Goal: Feedback & Contribution: Submit feedback/report problem

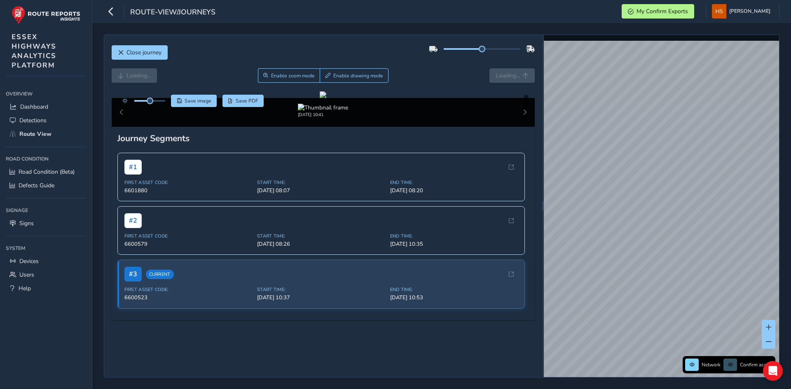
click at [411, 65] on div "Close journey" at bounding box center [324, 55] width 424 height 26
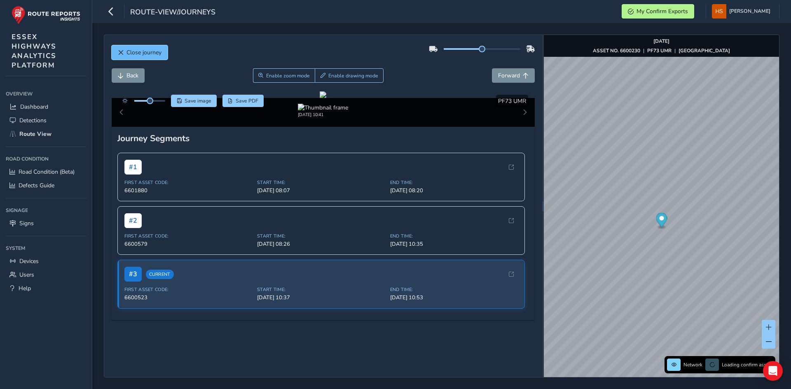
click at [128, 49] on span "Close journey" at bounding box center [144, 53] width 35 height 8
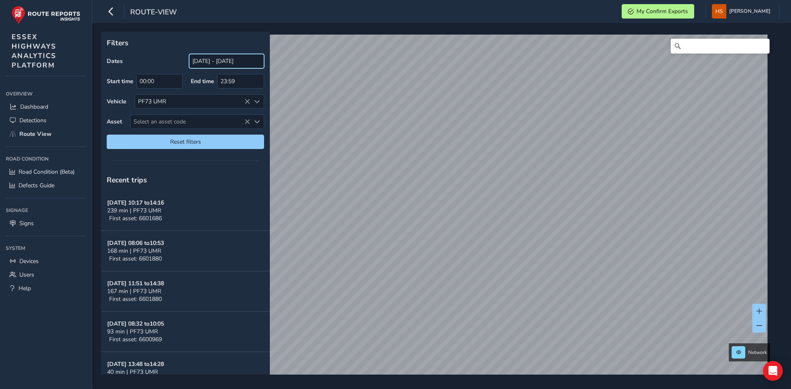
click at [231, 61] on input "[DATE] - [DATE]" at bounding box center [226, 61] width 75 height 14
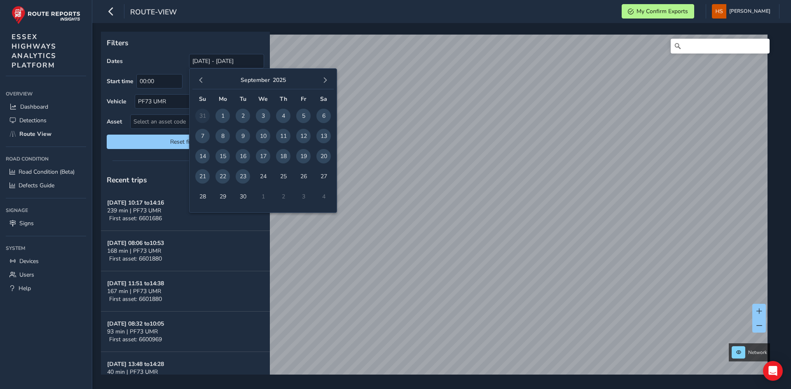
click at [240, 180] on span "23" at bounding box center [243, 176] width 14 height 14
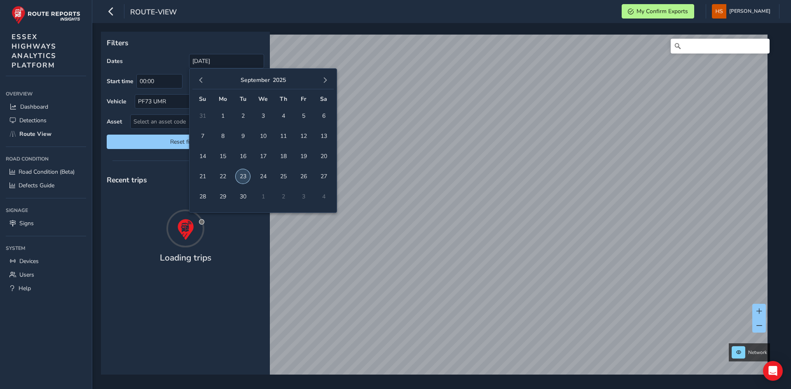
click at [241, 178] on span "23" at bounding box center [243, 176] width 14 height 14
type input "[DATE] - [DATE]"
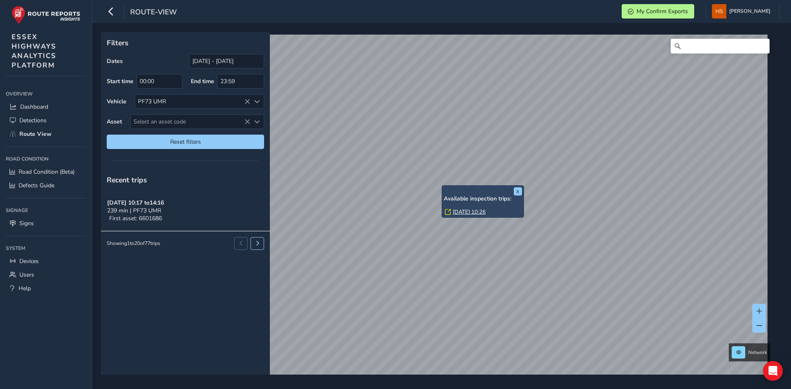
click at [458, 211] on link "[DATE] 10:26" at bounding box center [469, 212] width 33 height 7
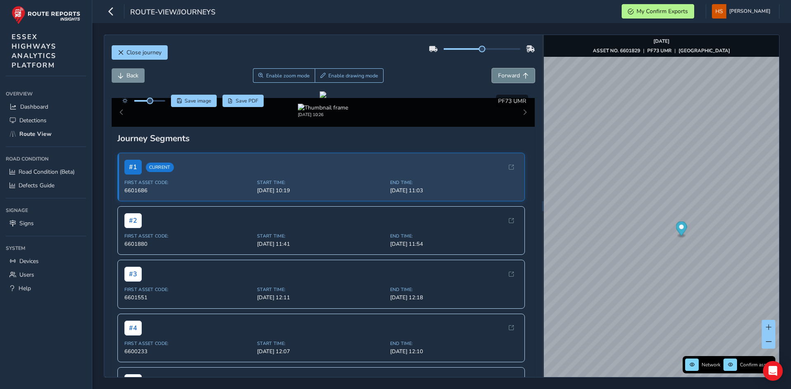
click at [492, 73] on button "Forward" at bounding box center [513, 75] width 43 height 14
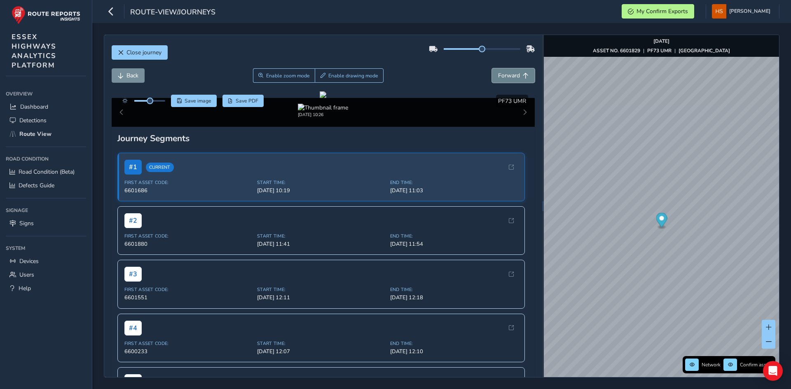
click at [492, 73] on button "Forward" at bounding box center [513, 75] width 43 height 14
drag, startPoint x: 491, startPoint y: 73, endPoint x: 494, endPoint y: 69, distance: 4.7
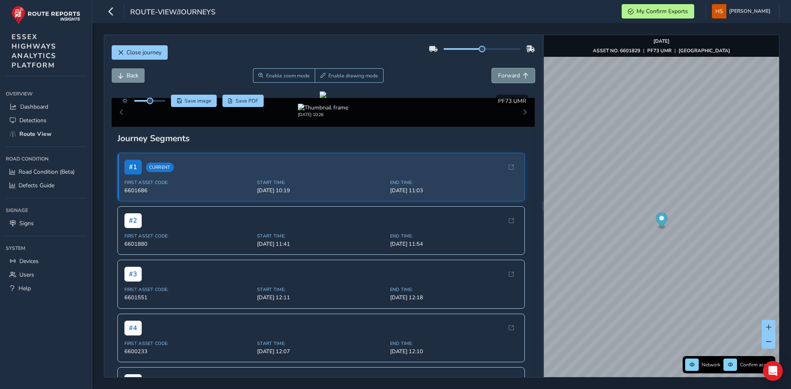
click at [494, 70] on button "Forward" at bounding box center [513, 75] width 43 height 14
click at [494, 69] on button "Forward" at bounding box center [513, 75] width 43 height 14
click at [494, 70] on button "Forward" at bounding box center [513, 75] width 43 height 14
click at [495, 71] on button "Forward" at bounding box center [513, 75] width 43 height 14
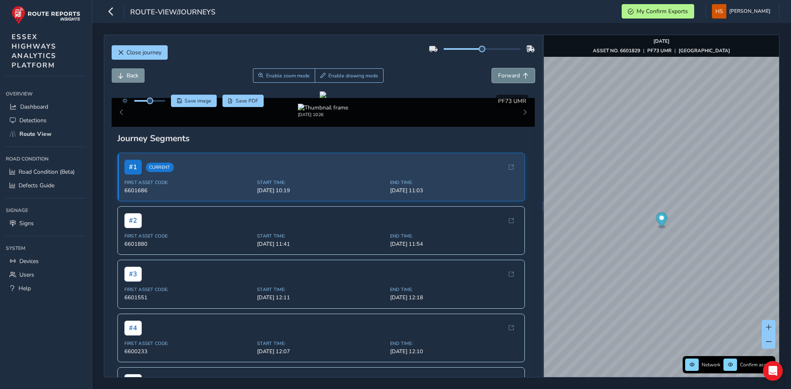
click at [495, 71] on button "Forward" at bounding box center [513, 75] width 43 height 14
click at [138, 80] on button "Back" at bounding box center [128, 75] width 33 height 14
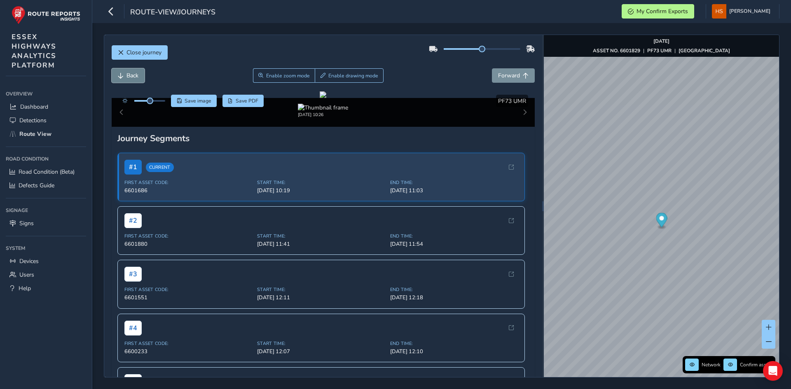
click at [138, 80] on button "Back" at bounding box center [128, 75] width 33 height 14
click at [358, 75] on span "Enable drawing mode" at bounding box center [353, 76] width 50 height 7
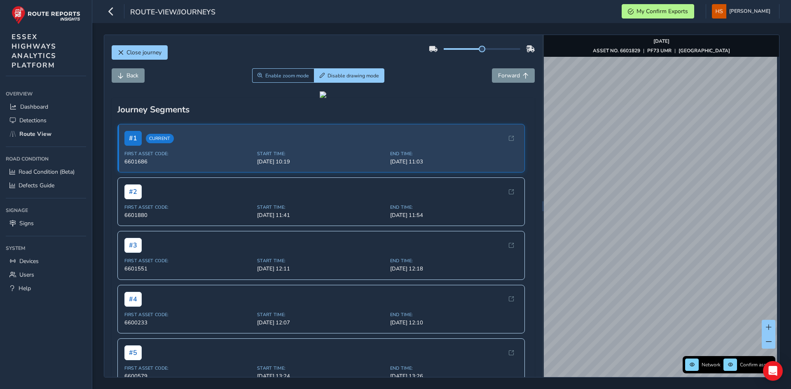
click at [789, 156] on div "Close journey Back Enable zoom mode Disable drawing mode Forward Click and Drag…" at bounding box center [441, 206] width 699 height 366
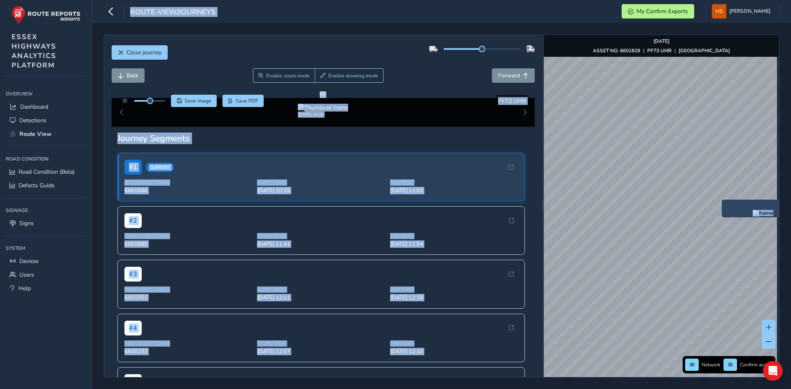
click at [712, 51] on strong "[GEOGRAPHIC_DATA]" at bounding box center [705, 50] width 52 height 7
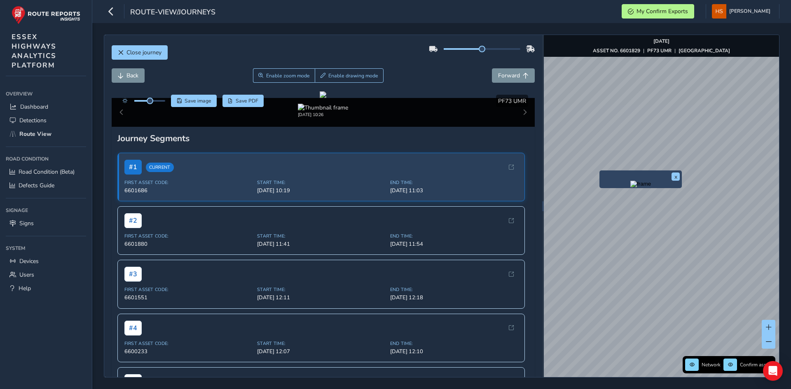
click at [630, 187] on img "Preview frame" at bounding box center [640, 184] width 21 height 7
click at [128, 83] on div "Back Enable zoom mode Enable drawing mode Forward" at bounding box center [324, 79] width 424 height 23
click at [129, 83] on div "Back Enable zoom mode Enable drawing mode Forward" at bounding box center [324, 79] width 424 height 23
click at [131, 75] on span "Back" at bounding box center [133, 76] width 12 height 8
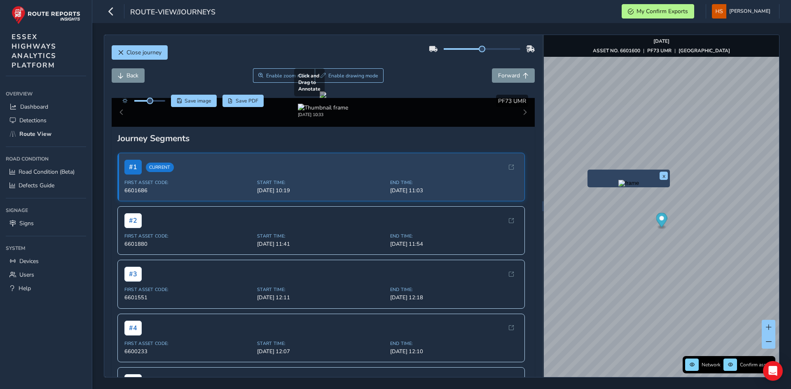
click at [326, 98] on div at bounding box center [323, 94] width 7 height 7
click at [508, 80] on button "Forward" at bounding box center [513, 75] width 43 height 14
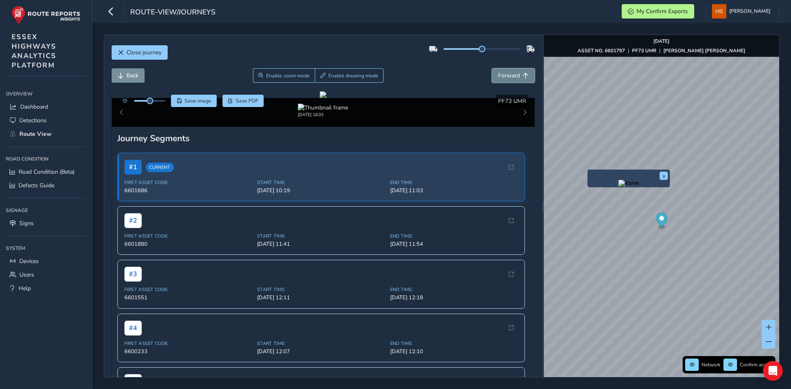
click at [508, 80] on button "Forward" at bounding box center [513, 75] width 43 height 14
click at [665, 175] on button "x" at bounding box center [664, 176] width 8 height 8
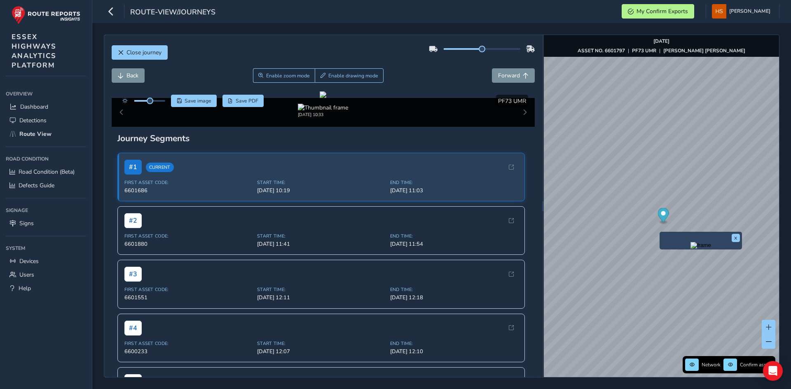
click at [691, 249] on img "Preview frame" at bounding box center [701, 245] width 21 height 7
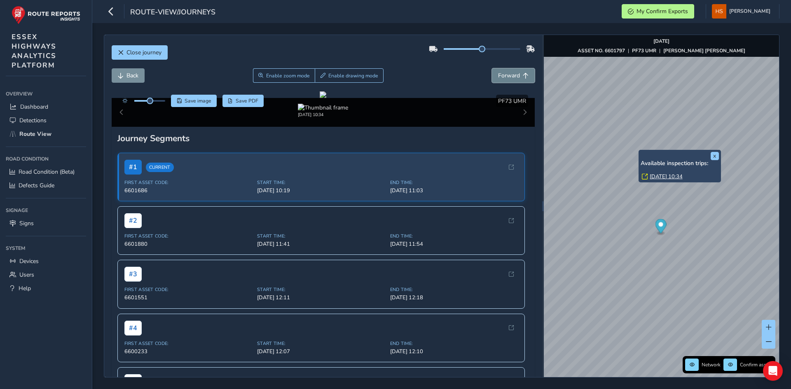
click at [513, 73] on span "Forward" at bounding box center [509, 76] width 22 height 8
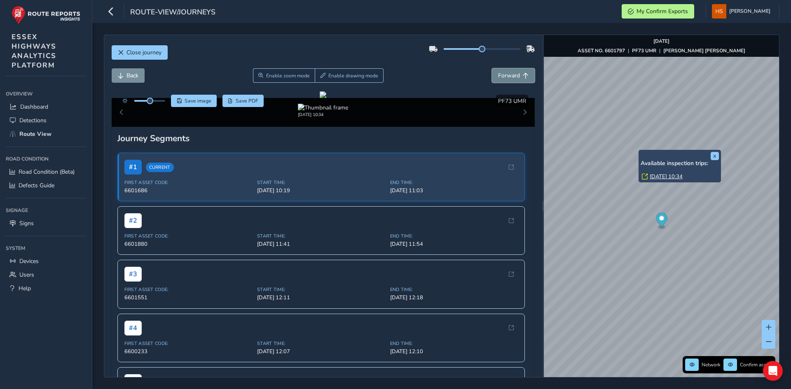
click at [513, 73] on span "Forward" at bounding box center [509, 76] width 22 height 8
click at [513, 72] on span "Forward" at bounding box center [509, 76] width 22 height 8
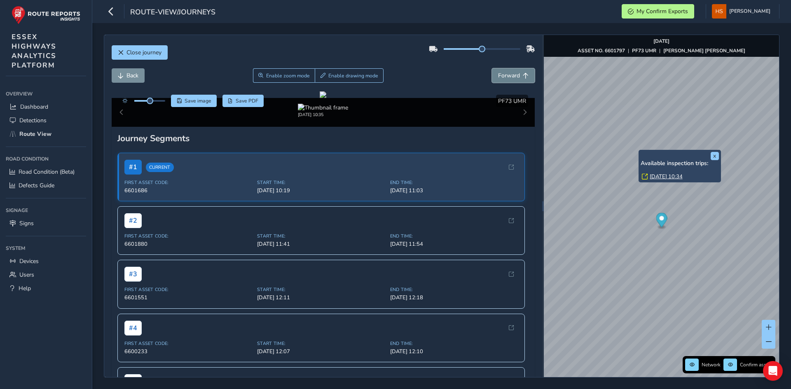
click at [513, 72] on span "Forward" at bounding box center [509, 76] width 22 height 8
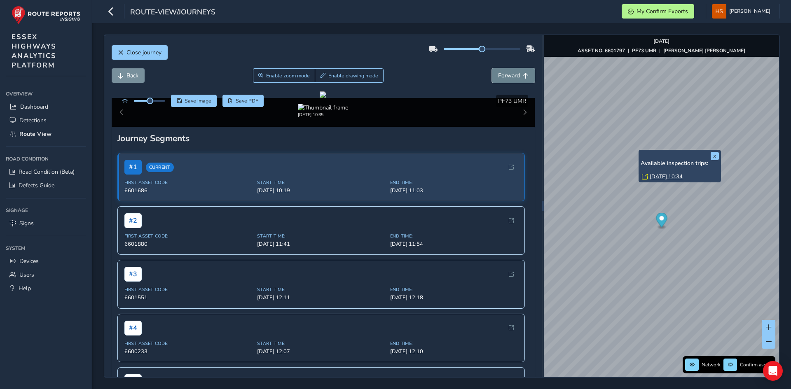
click at [513, 72] on span "Forward" at bounding box center [509, 76] width 22 height 8
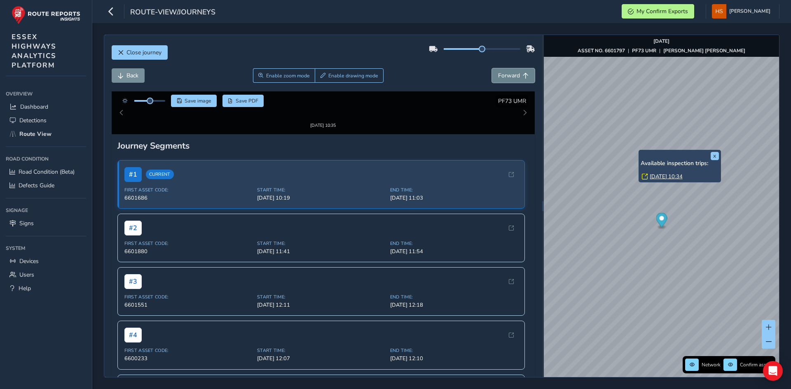
click at [513, 72] on span "Forward" at bounding box center [509, 76] width 22 height 8
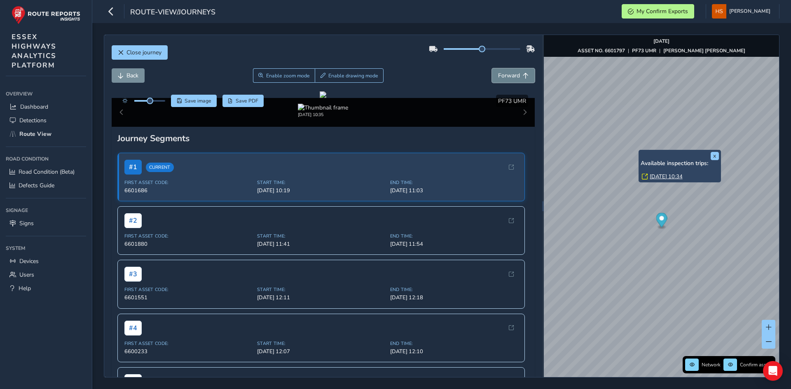
click at [514, 71] on button "Forward" at bounding box center [513, 75] width 43 height 14
click at [124, 75] on button "Back" at bounding box center [128, 75] width 33 height 14
click at [132, 69] on button "Back" at bounding box center [128, 75] width 33 height 14
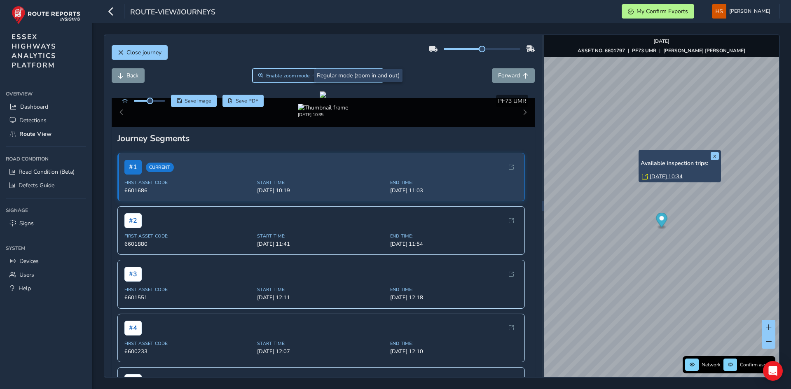
click at [296, 73] on span "Enable zoom mode" at bounding box center [288, 76] width 44 height 7
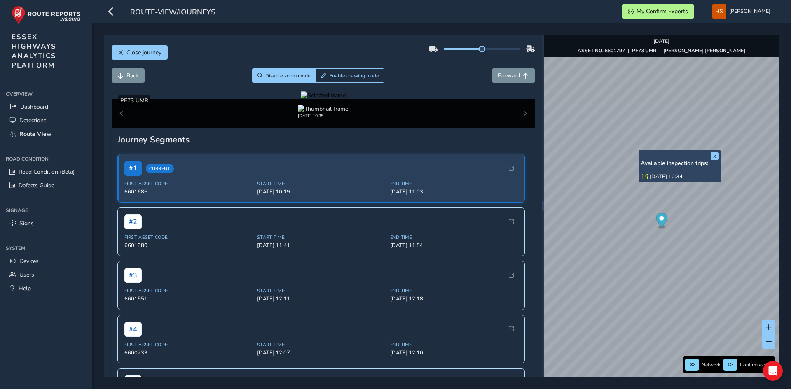
drag, startPoint x: 403, startPoint y: 213, endPoint x: 413, endPoint y: 225, distance: 14.9
click at [346, 99] on div at bounding box center [323, 95] width 45 height 8
click at [414, 225] on img at bounding box center [338, 180] width 1187 height 668
click at [499, 72] on span "Forward" at bounding box center [509, 76] width 22 height 8
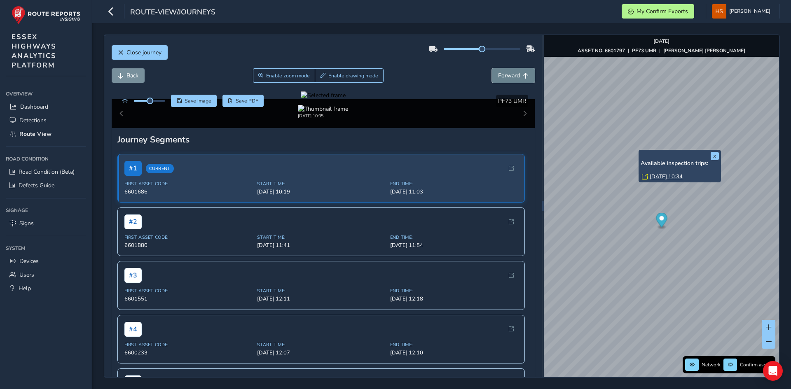
click at [498, 74] on span "Forward" at bounding box center [509, 76] width 22 height 8
drag, startPoint x: 134, startPoint y: 76, endPoint x: 153, endPoint y: 75, distance: 19.0
click at [134, 75] on span "Back" at bounding box center [133, 76] width 12 height 8
click at [361, 79] on button "Enable drawing mode" at bounding box center [349, 75] width 69 height 14
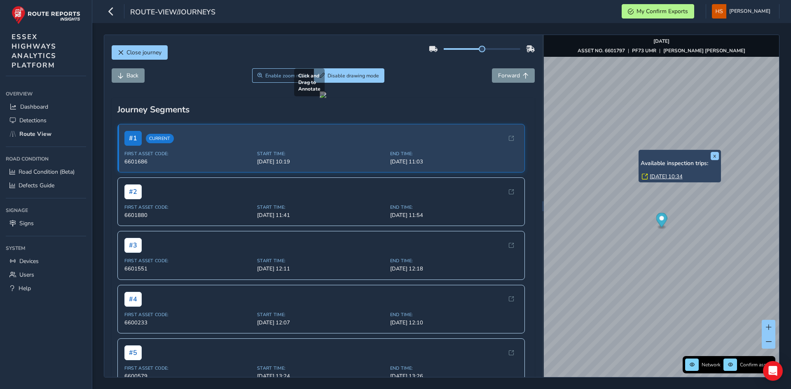
drag, startPoint x: 118, startPoint y: 238, endPoint x: 480, endPoint y: 291, distance: 366.1
click at [326, 98] on div at bounding box center [323, 94] width 7 height 7
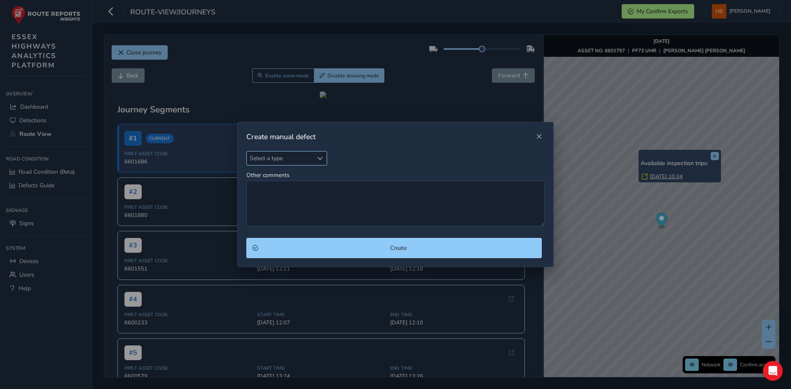
click at [272, 155] on span "Select a type" at bounding box center [280, 159] width 66 height 14
type input "mark"
click at [270, 199] on li "Worn or missing Road Mark" at bounding box center [295, 196] width 97 height 14
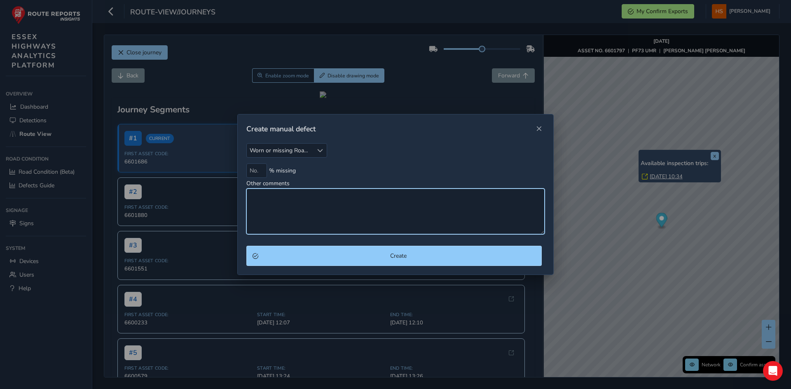
click at [271, 199] on textarea "Other comments" at bounding box center [395, 212] width 298 height 46
type textarea "jc markings faded"
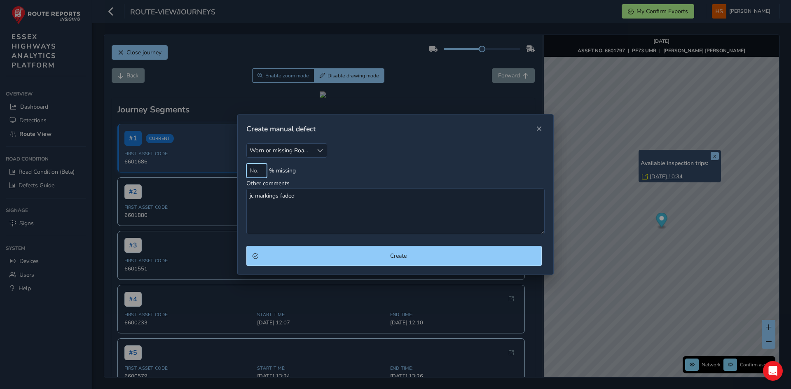
click at [254, 166] on input at bounding box center [256, 171] width 21 height 14
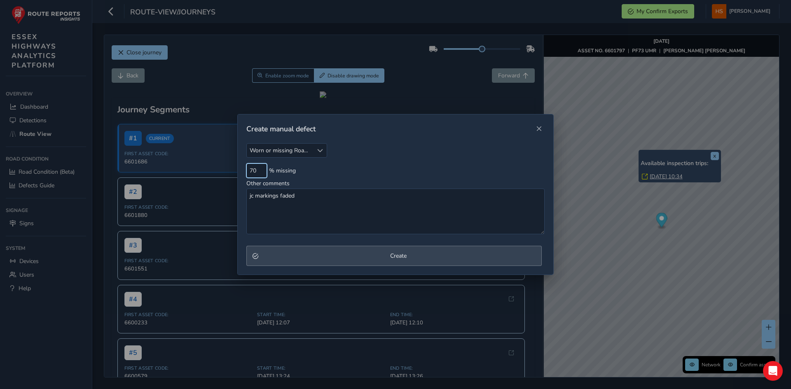
type input "70"
click at [277, 261] on button "Create" at bounding box center [393, 256] width 295 height 20
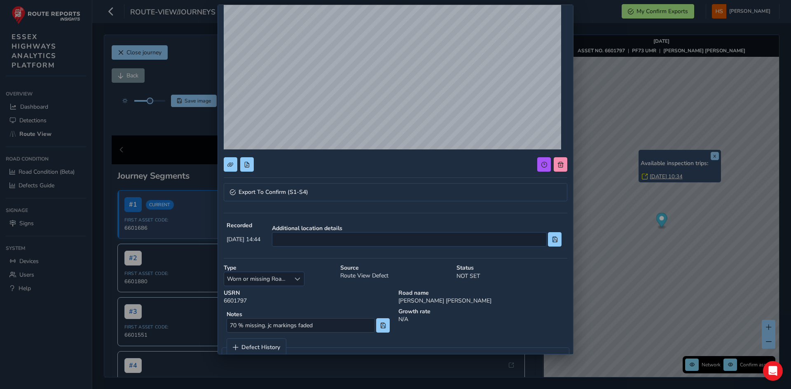
scroll to position [82, 0]
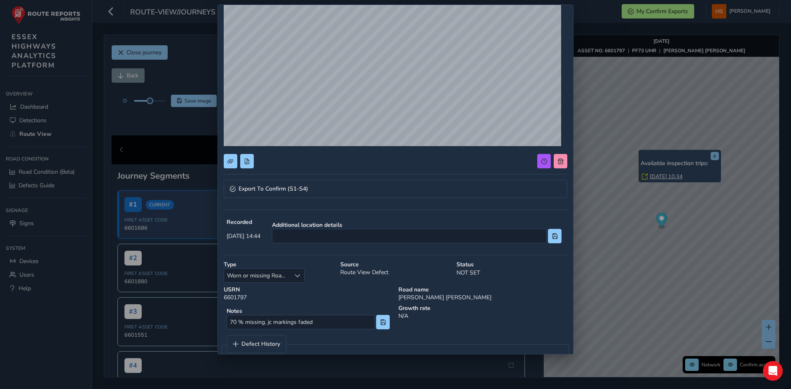
click at [342, 244] on div "Additional location details" at bounding box center [416, 232] width 295 height 28
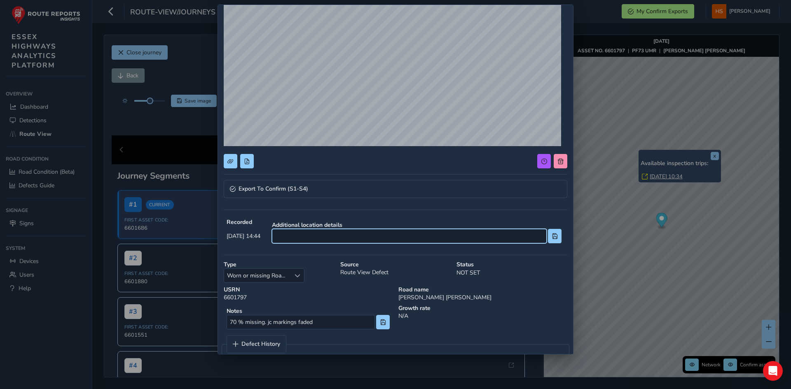
click at [345, 240] on input at bounding box center [409, 236] width 275 height 14
type input "os the bungalow"
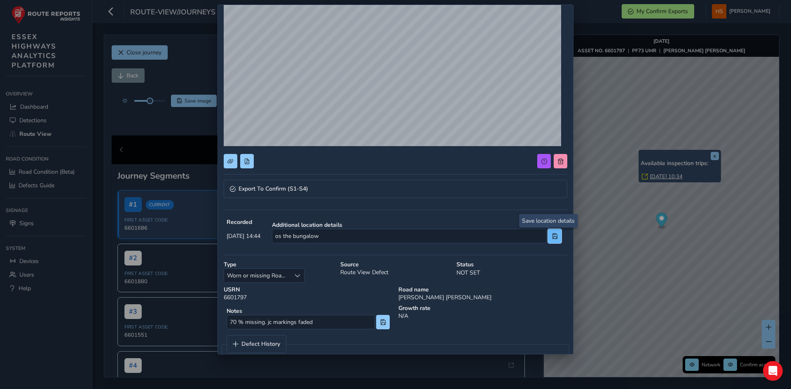
click at [552, 235] on span at bounding box center [555, 237] width 6 height 6
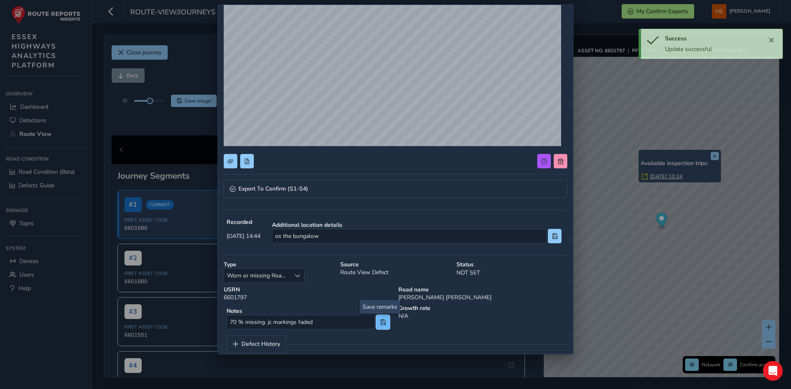
click at [377, 327] on button at bounding box center [383, 322] width 14 height 14
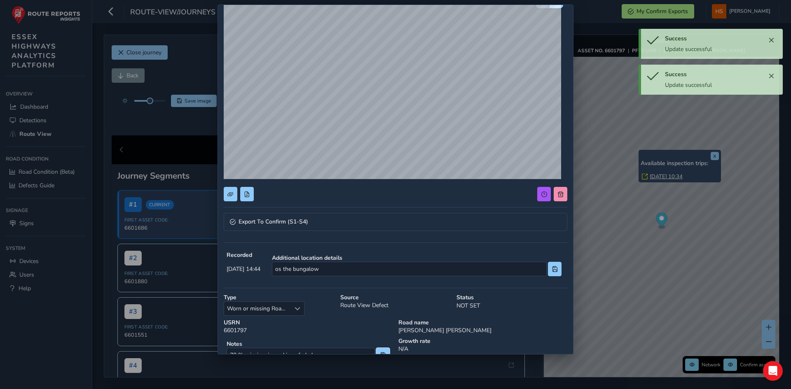
scroll to position [0, 0]
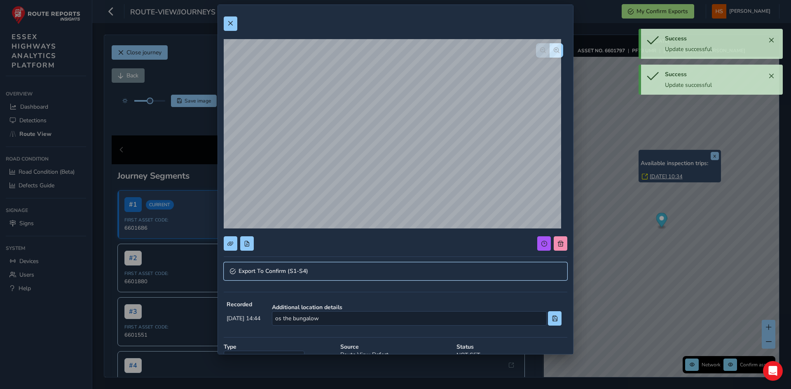
click at [292, 279] on link "Export To Confirm (S1-S4)" at bounding box center [396, 271] width 344 height 18
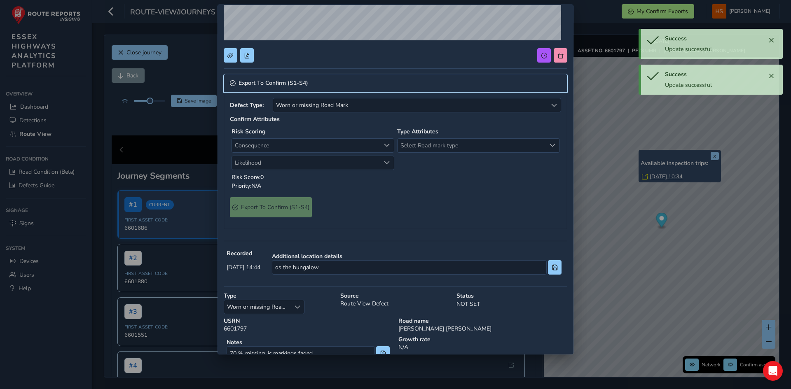
scroll to position [204, 0]
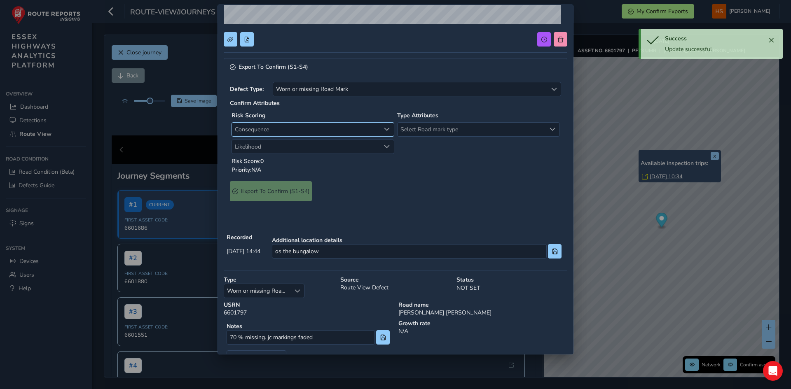
click at [311, 125] on span "Consequence" at bounding box center [306, 130] width 148 height 14
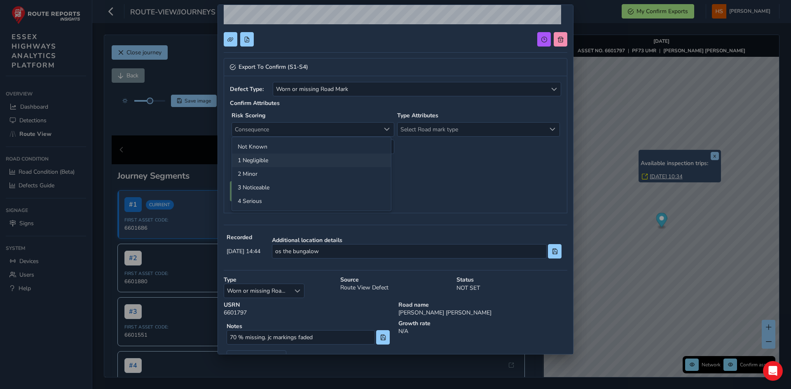
click at [293, 164] on li "1 Negligible" at bounding box center [311, 161] width 159 height 14
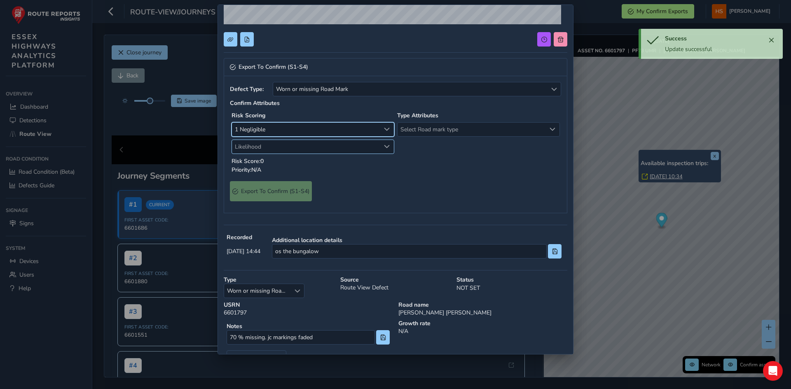
click at [305, 149] on span "Likelihood" at bounding box center [306, 147] width 148 height 14
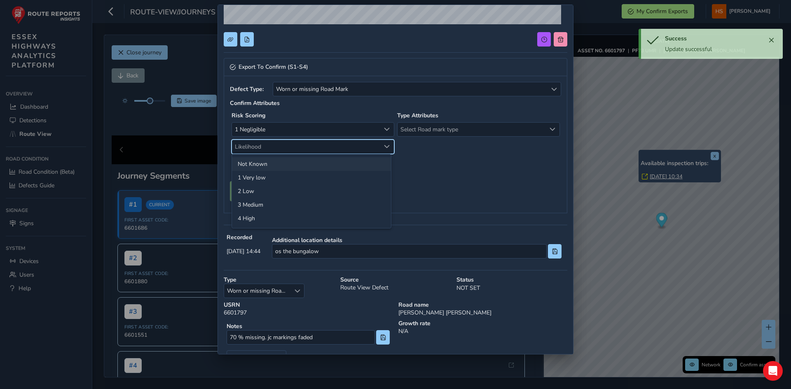
drag, startPoint x: 280, startPoint y: 223, endPoint x: 389, endPoint y: 165, distance: 123.3
click at [281, 223] on li "4 High" at bounding box center [311, 219] width 159 height 14
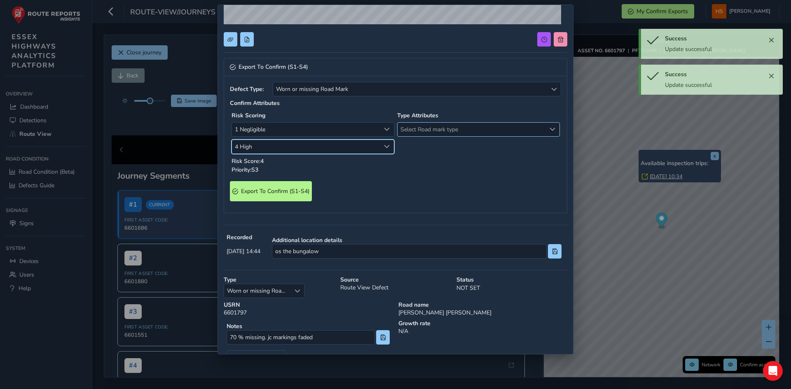
click at [430, 130] on span "Select Road mark type" at bounding box center [472, 130] width 148 height 14
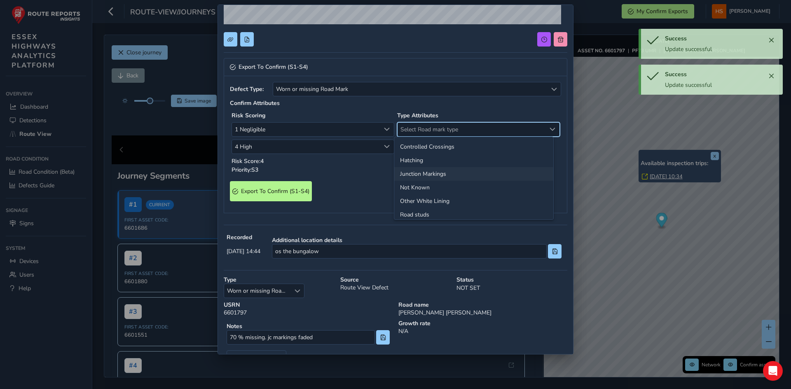
drag, startPoint x: 438, startPoint y: 173, endPoint x: 433, endPoint y: 173, distance: 5.8
click at [437, 173] on li "Junction Markings" at bounding box center [473, 174] width 159 height 14
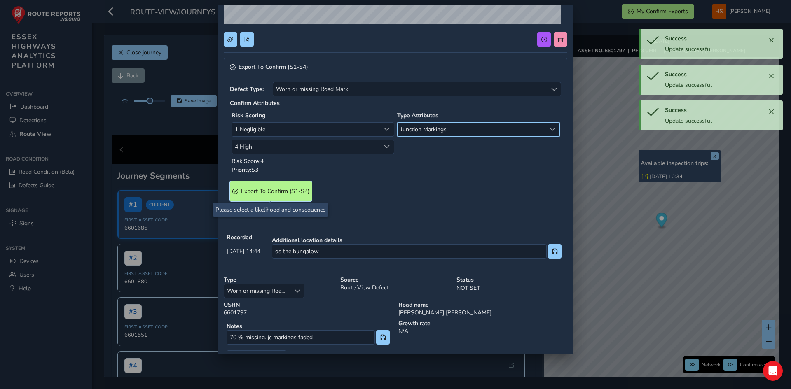
click at [287, 195] on span "Export To Confirm (S1-S4)" at bounding box center [275, 191] width 68 height 8
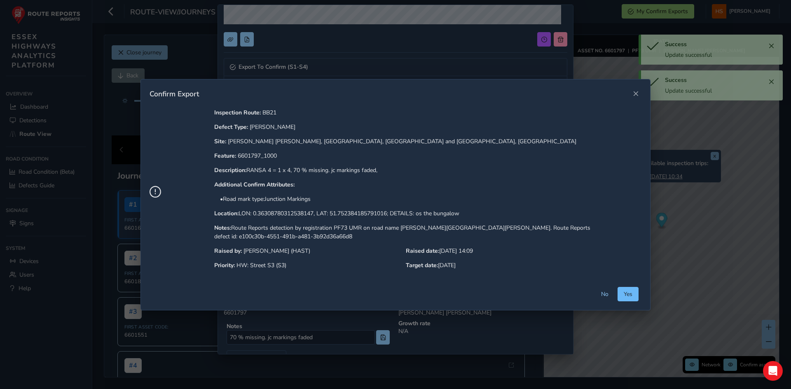
click at [618, 291] on button "Yes" at bounding box center [628, 294] width 21 height 14
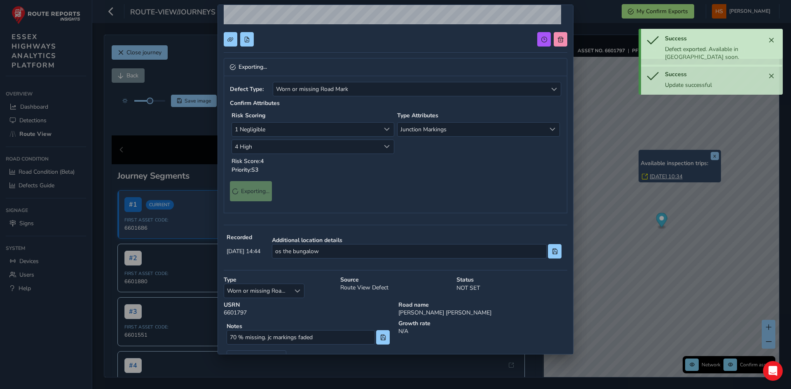
scroll to position [0, 0]
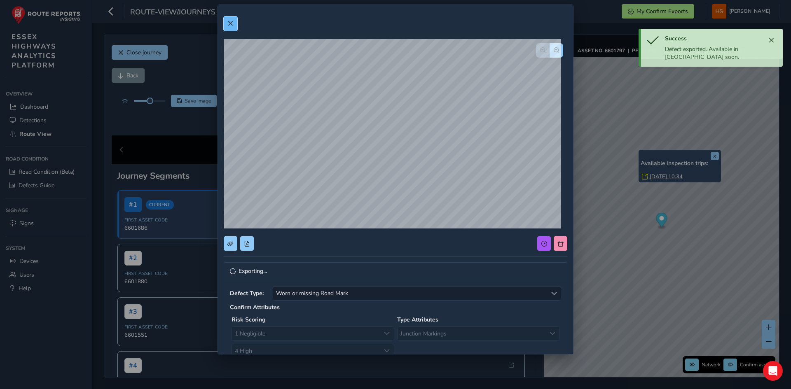
click at [227, 21] on button at bounding box center [231, 23] width 14 height 14
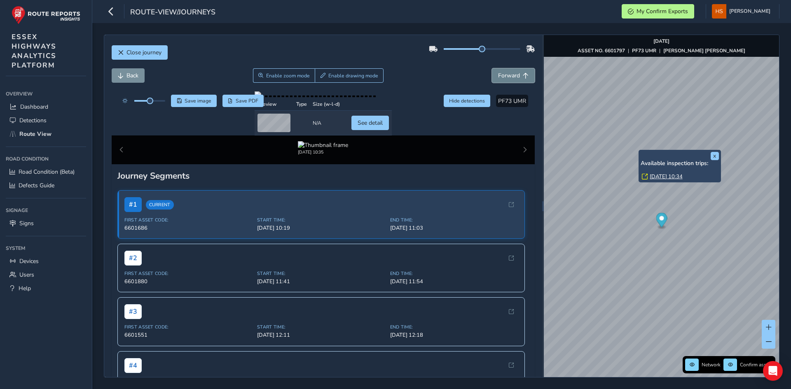
click at [507, 71] on button "Forward" at bounding box center [513, 75] width 43 height 14
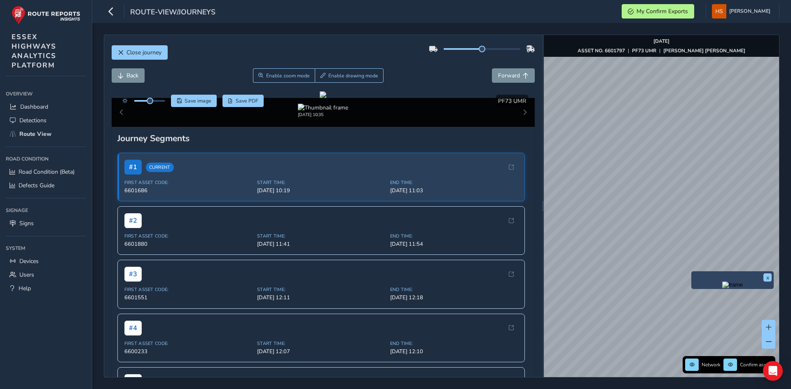
click at [722, 288] on img "Preview frame" at bounding box center [732, 285] width 21 height 7
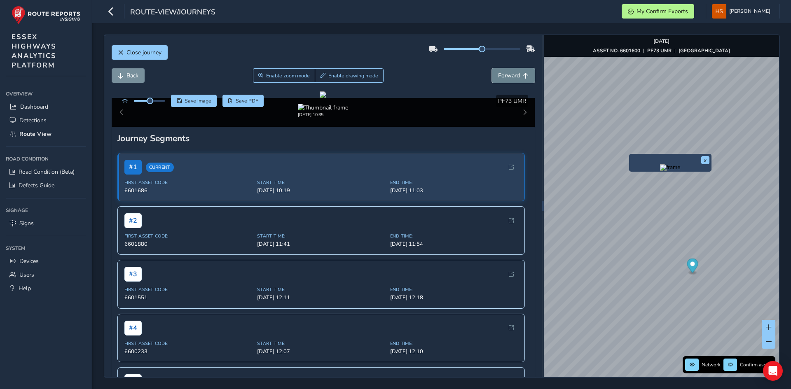
click at [509, 80] on button "Forward" at bounding box center [513, 75] width 43 height 14
click at [134, 81] on button "Back" at bounding box center [128, 75] width 33 height 14
click at [140, 75] on button "Back" at bounding box center [128, 75] width 33 height 14
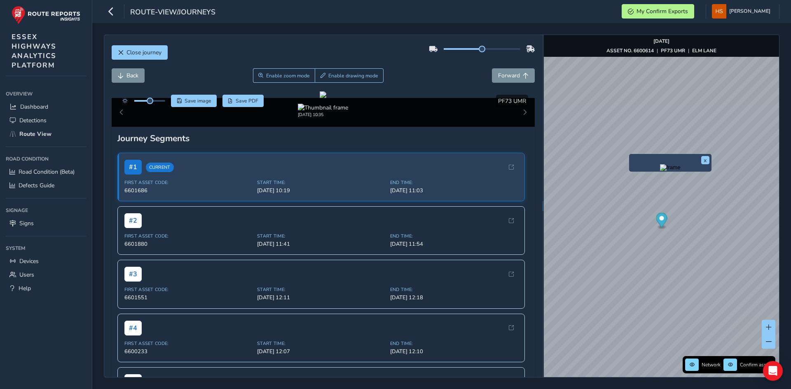
click at [508, 63] on div "Close journey" at bounding box center [324, 55] width 424 height 26
click at [509, 77] on span "Forward" at bounding box center [509, 76] width 22 height 8
click at [706, 159] on button "x" at bounding box center [705, 160] width 8 height 8
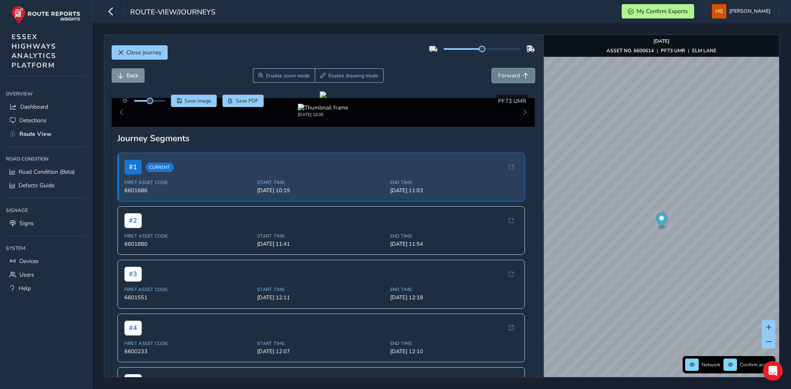
click at [494, 68] on button "Forward" at bounding box center [513, 75] width 43 height 14
click at [494, 70] on button "Forward" at bounding box center [513, 75] width 43 height 14
click at [498, 73] on span "Forward" at bounding box center [509, 76] width 22 height 8
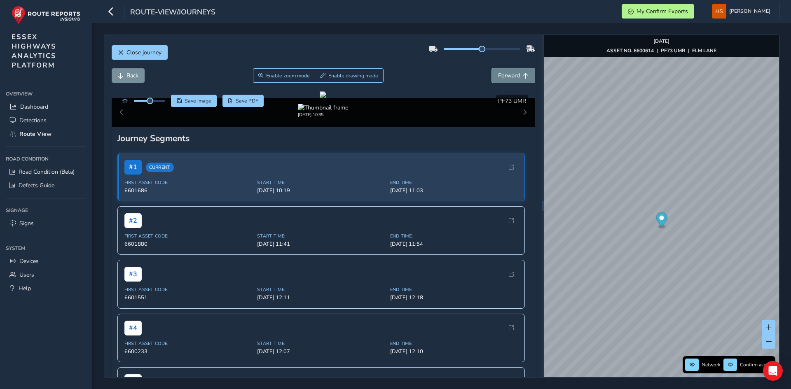
click at [498, 73] on span "Forward" at bounding box center [509, 76] width 22 height 8
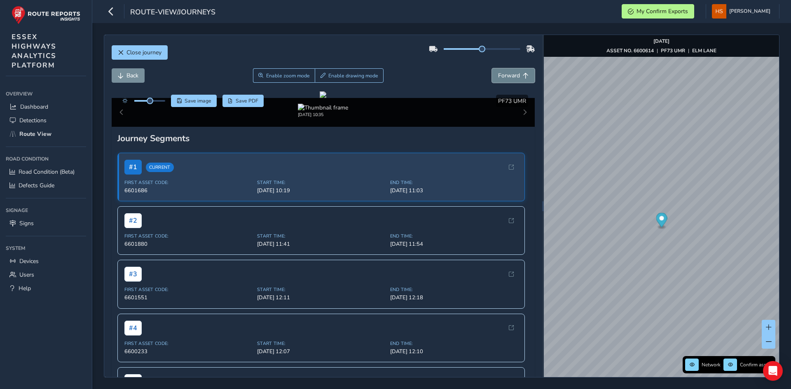
click at [498, 73] on span "Forward" at bounding box center [509, 76] width 22 height 8
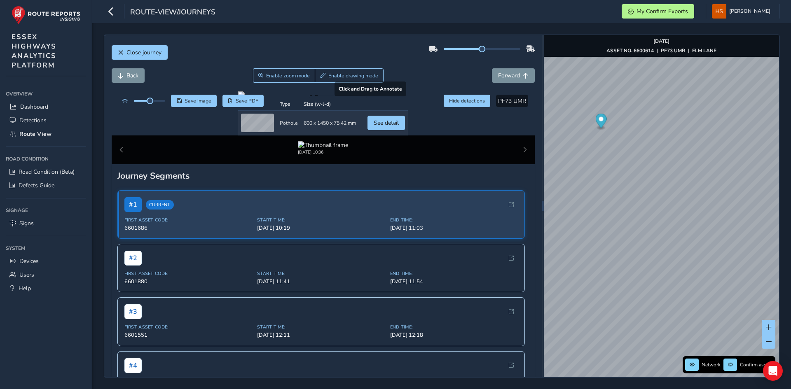
click at [299, 98] on div at bounding box center [323, 94] width 170 height 7
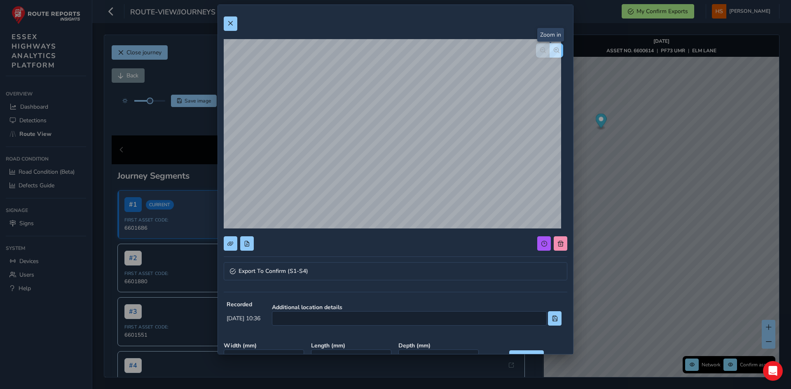
click at [550, 47] on button "button" at bounding box center [557, 50] width 14 height 14
click at [554, 47] on span "button" at bounding box center [557, 50] width 6 height 6
drag, startPoint x: 566, startPoint y: 110, endPoint x: 565, endPoint y: 156, distance: 46.2
click at [565, 156] on div "Export To Confirm (S1-S4) Recorded [DATE] 10:36 Additional location details Wid…" at bounding box center [395, 247] width 355 height 485
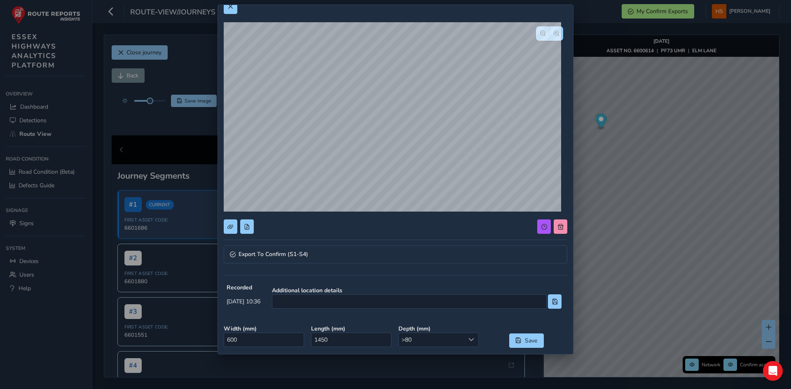
scroll to position [18, 0]
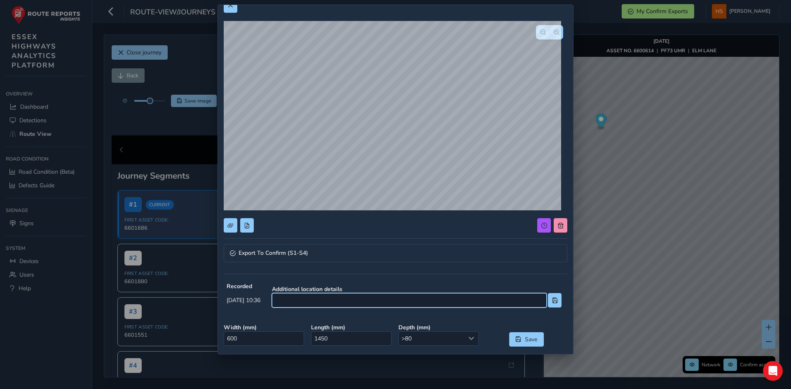
click at [394, 306] on input at bounding box center [409, 300] width 275 height 14
type input "100m from [GEOGRAPHIC_DATA]"
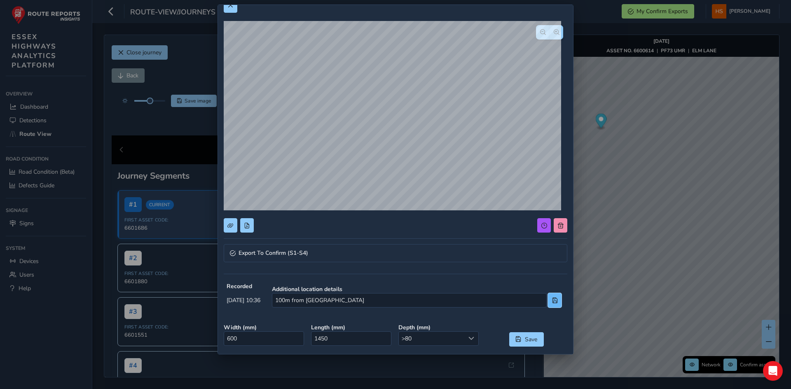
click at [548, 297] on button at bounding box center [555, 300] width 14 height 14
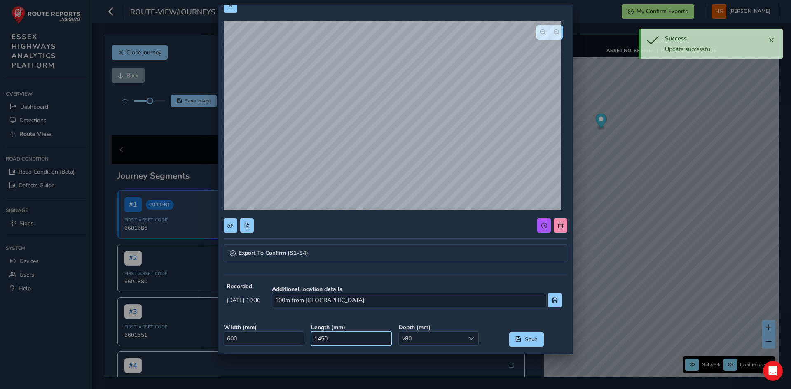
drag, startPoint x: 346, startPoint y: 344, endPoint x: 239, endPoint y: 322, distance: 109.7
click at [239, 322] on div "Width ( mm ) 600 Length ( mm ) 1450 Depth ( mm ) >80 >80 Save" at bounding box center [395, 335] width 349 height 29
type input "0"
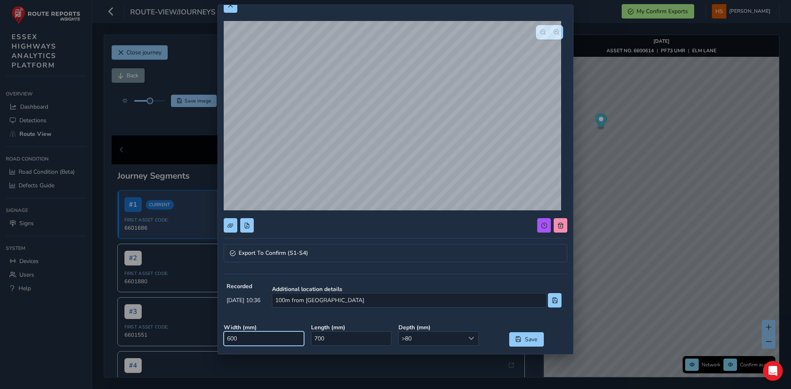
scroll to position [20, 0]
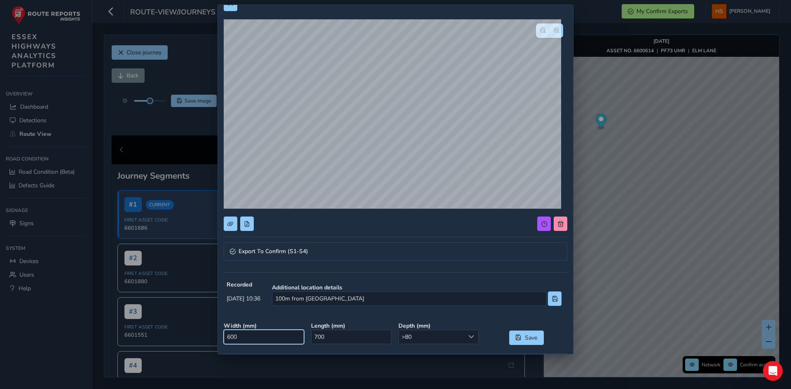
drag, startPoint x: 289, startPoint y: 347, endPoint x: 165, endPoint y: 326, distance: 125.8
click at [165, 326] on div "Export To Confirm (S1-S4) Recorded [DATE] 10:36 Additional location details 100…" at bounding box center [395, 194] width 791 height 389
click at [286, 334] on input "600" at bounding box center [264, 337] width 80 height 14
click at [338, 339] on input "700" at bounding box center [351, 337] width 80 height 14
type input "0"
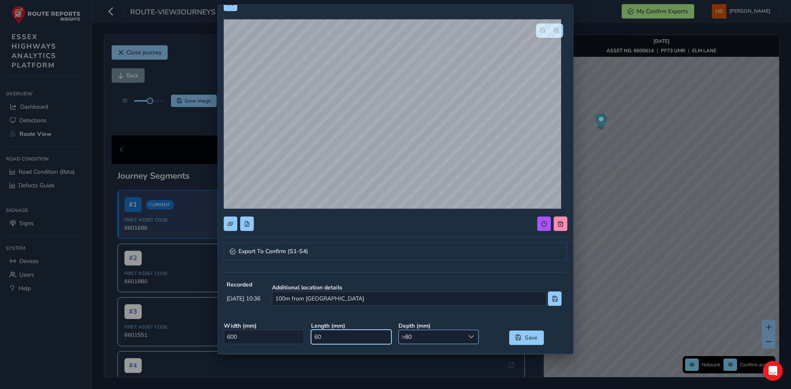
type input "600"
drag, startPoint x: 270, startPoint y: 341, endPoint x: 149, endPoint y: 329, distance: 121.4
click at [149, 329] on div "Export To Confirm (S1-S4) Recorded [DATE] 10:36 Additional location details 100…" at bounding box center [395, 194] width 791 height 389
type input "700"
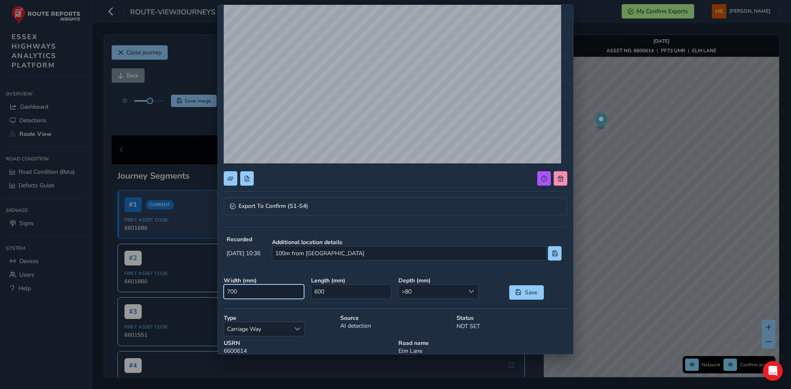
scroll to position [135, 0]
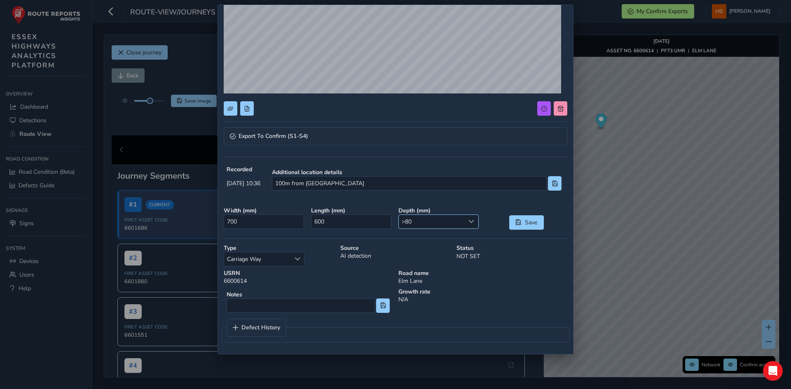
click at [465, 219] on div at bounding box center [472, 222] width 14 height 14
click at [440, 264] on li ">50" at bounding box center [435, 265] width 78 height 14
click at [526, 226] on div "Save" at bounding box center [526, 218] width 87 height 29
drag, startPoint x: 527, startPoint y: 224, endPoint x: 531, endPoint y: 214, distance: 10.7
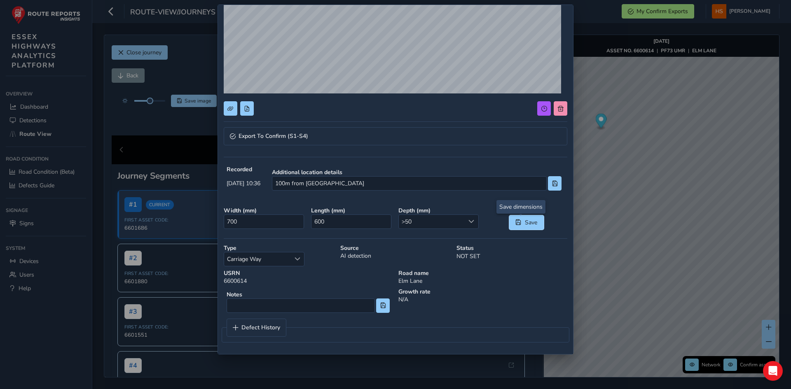
click at [527, 224] on span "Save" at bounding box center [531, 223] width 14 height 8
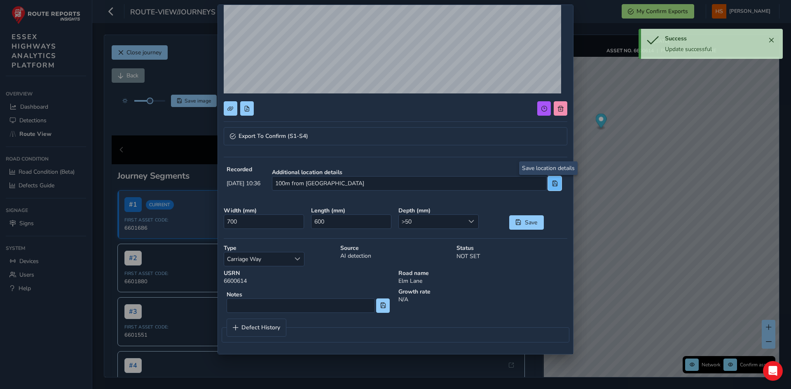
click at [552, 182] on span at bounding box center [555, 184] width 6 height 6
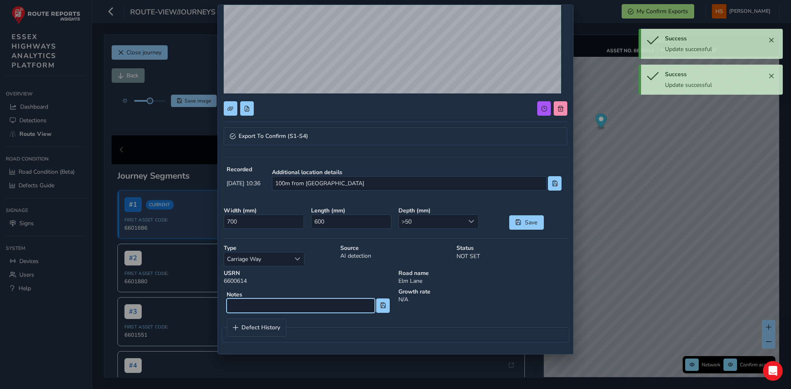
click at [357, 300] on input at bounding box center [301, 306] width 148 height 14
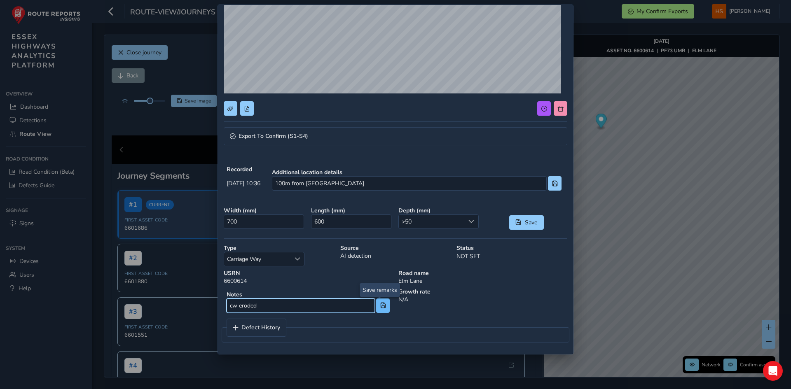
type input "cw eroded"
click at [383, 305] on button at bounding box center [383, 306] width 14 height 14
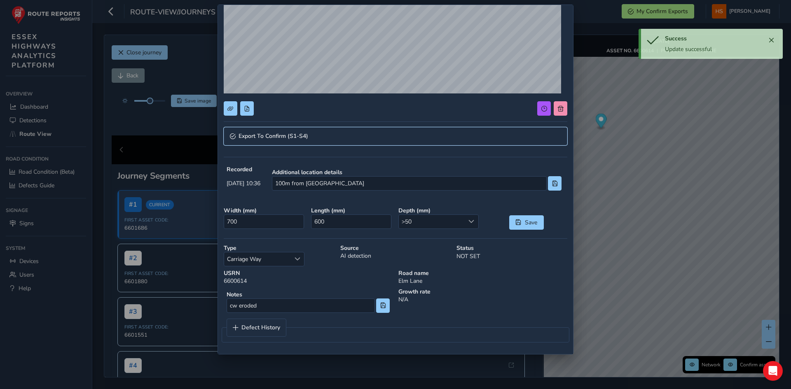
click at [315, 131] on link "Export To Confirm (S1-S4)" at bounding box center [396, 136] width 344 height 18
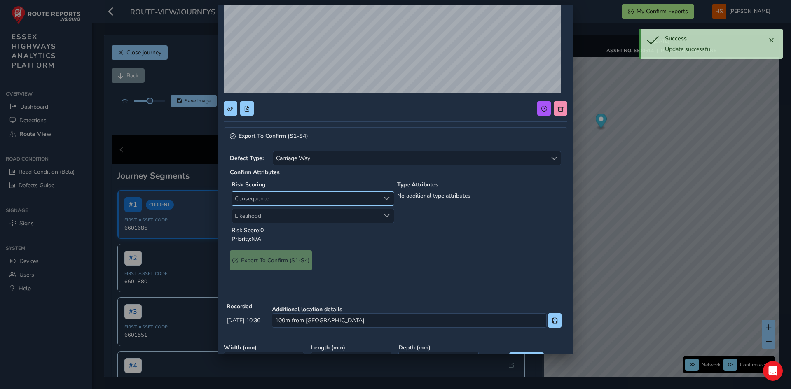
click at [280, 197] on span "Consequence" at bounding box center [306, 199] width 148 height 14
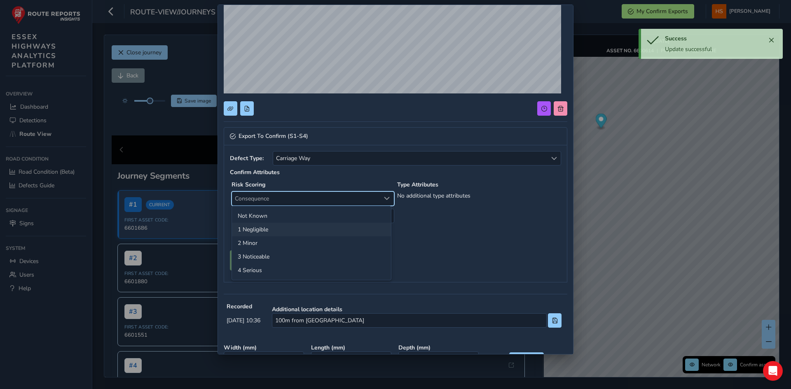
click at [264, 232] on li "1 Negligible" at bounding box center [311, 230] width 159 height 14
click at [276, 220] on span "Likelihood" at bounding box center [306, 216] width 148 height 14
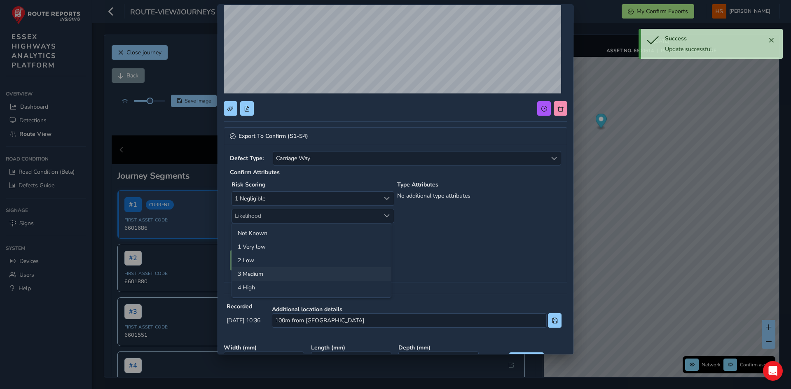
click at [268, 272] on li "3 Medium" at bounding box center [311, 274] width 159 height 14
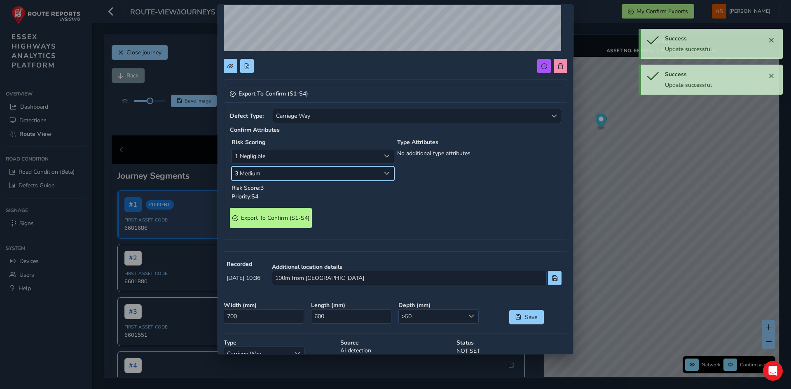
scroll to position [206, 0]
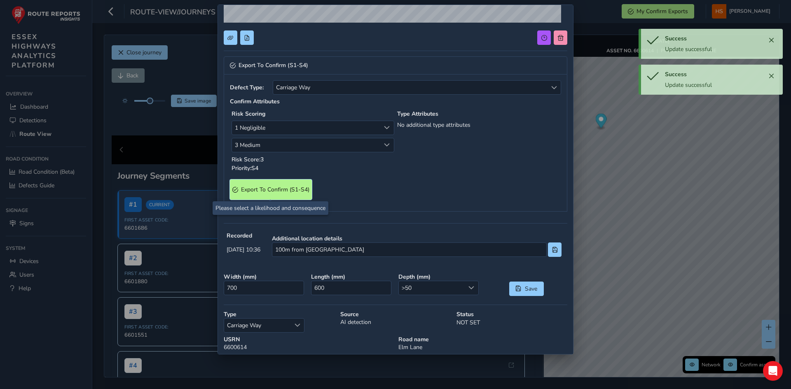
click at [272, 194] on S4\) "Export To Confirm (S1-S4)" at bounding box center [271, 190] width 82 height 20
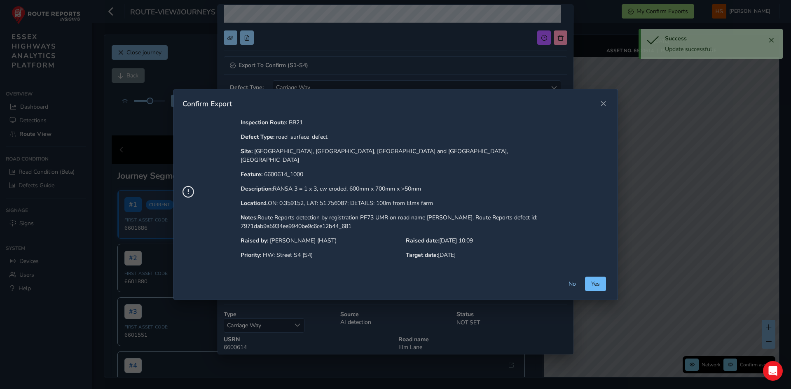
click at [591, 280] on span "Yes" at bounding box center [595, 284] width 9 height 8
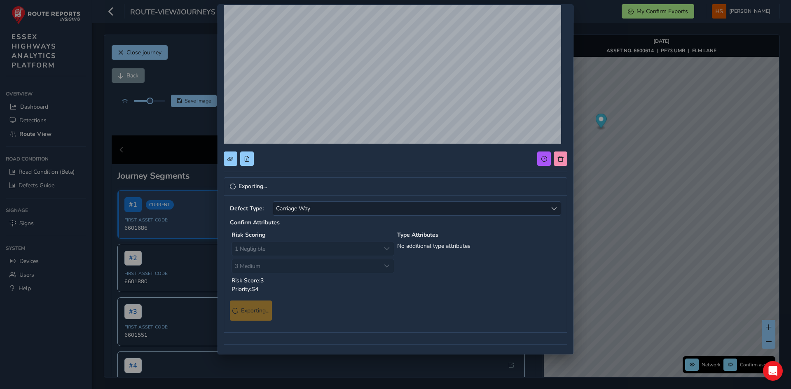
scroll to position [0, 0]
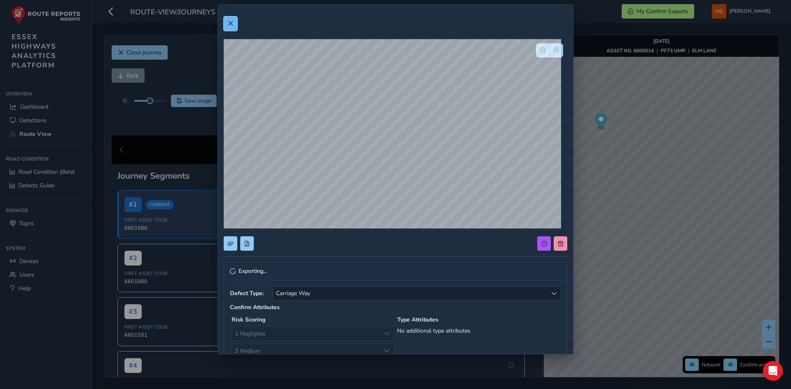
click at [234, 21] on button at bounding box center [231, 23] width 14 height 14
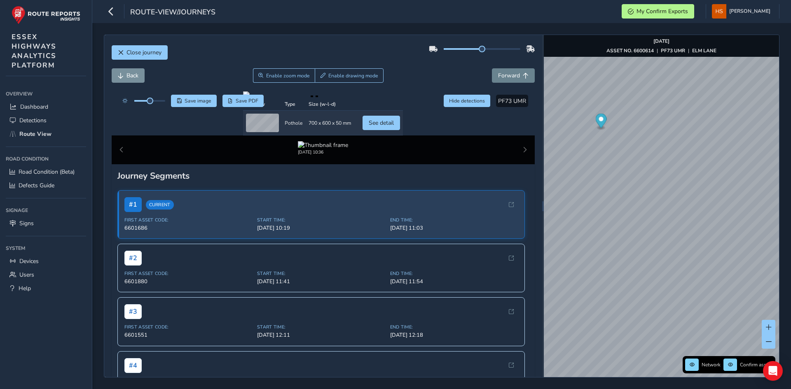
click at [508, 69] on div "Close journey Back Enable zoom mode Enable drawing mode Forward Click and Drag …" at bounding box center [323, 206] width 438 height 342
click at [505, 70] on button "Forward" at bounding box center [513, 75] width 43 height 14
click at [505, 72] on button "Forward" at bounding box center [513, 75] width 43 height 14
click at [505, 75] on span "Forward" at bounding box center [509, 76] width 22 height 8
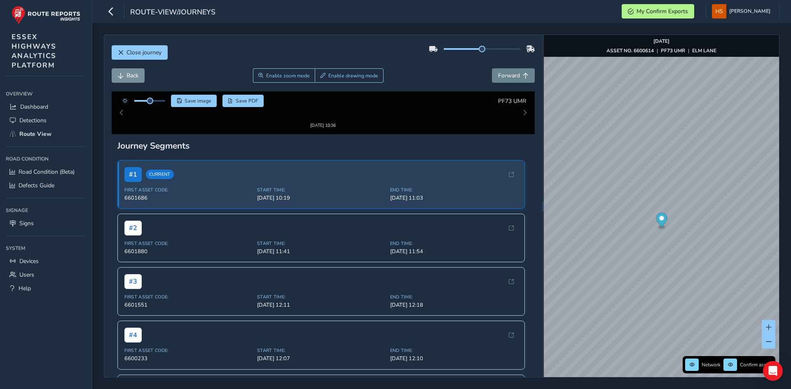
click at [505, 75] on span "Forward" at bounding box center [509, 76] width 22 height 8
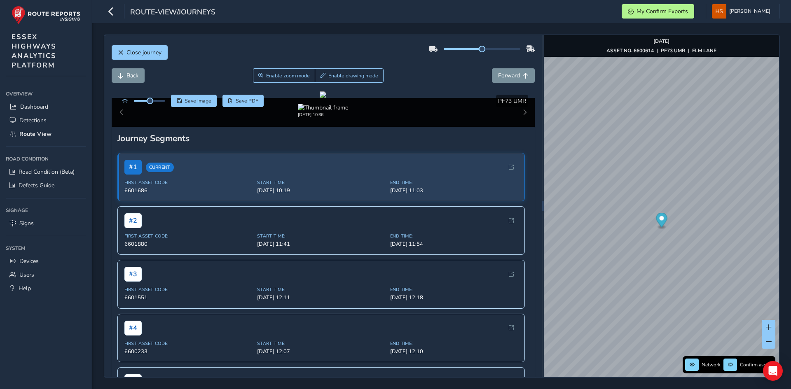
click at [130, 84] on div "Back Enable zoom mode Enable drawing mode Forward" at bounding box center [324, 79] width 424 height 23
click at [135, 73] on span "Back" at bounding box center [133, 76] width 12 height 8
click at [499, 73] on span "Forward" at bounding box center [509, 76] width 22 height 8
click at [500, 74] on span "Forward" at bounding box center [509, 76] width 22 height 8
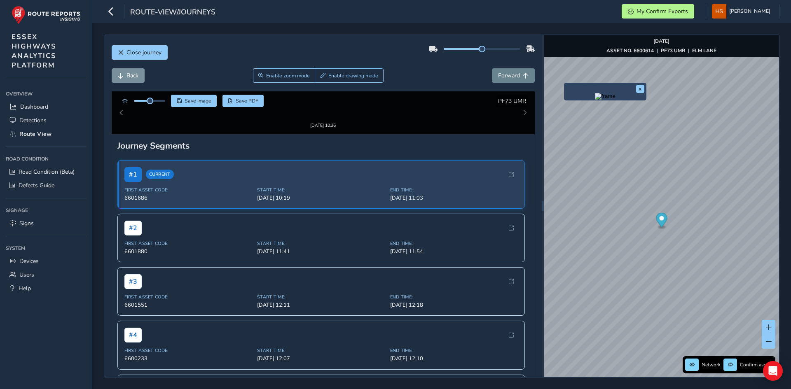
click at [500, 74] on span "Forward" at bounding box center [509, 76] width 22 height 8
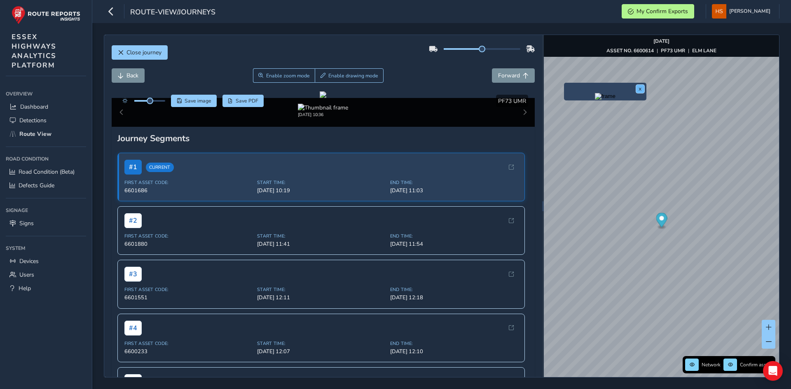
click at [640, 90] on button "x" at bounding box center [640, 89] width 8 height 8
click at [492, 85] on div "Back Enable zoom mode Enable drawing mode Forward" at bounding box center [324, 79] width 424 height 23
click at [508, 81] on button "Forward" at bounding box center [513, 75] width 43 height 14
click at [508, 80] on button "Forward" at bounding box center [513, 75] width 43 height 14
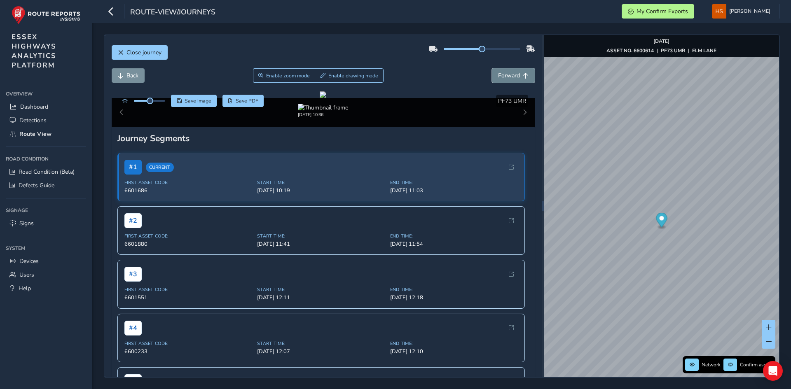
click at [508, 80] on button "Forward" at bounding box center [513, 75] width 43 height 14
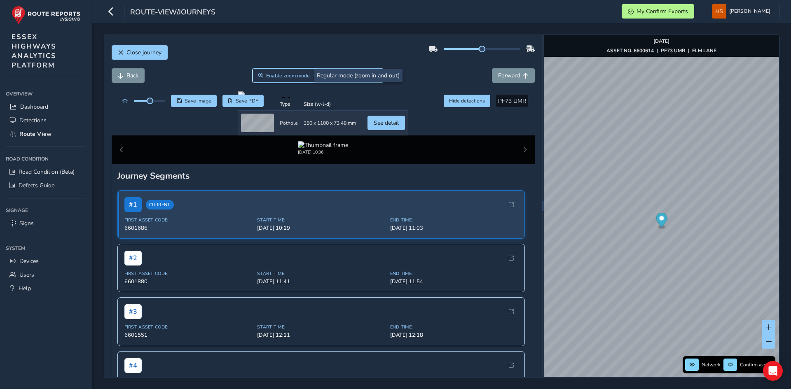
click at [302, 77] on span "Enable zoom mode" at bounding box center [288, 76] width 44 height 7
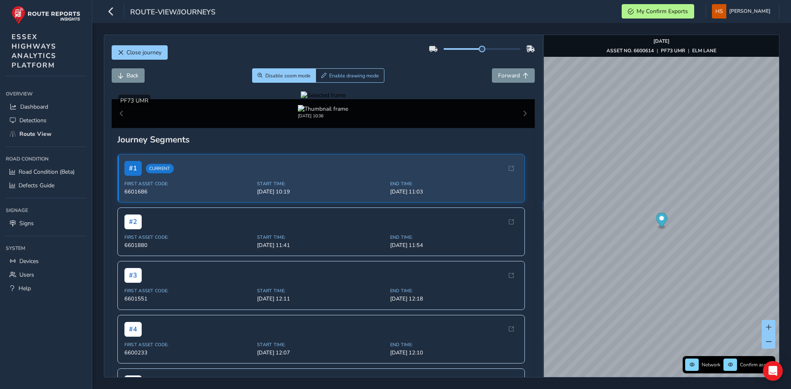
click at [301, 99] on div at bounding box center [323, 95] width 45 height 8
click at [210, 296] on img at bounding box center [713, 48] width 1187 height 668
click at [423, 65] on div "Close journey" at bounding box center [324, 55] width 424 height 26
click at [370, 70] on button "Enable drawing mode" at bounding box center [350, 75] width 69 height 14
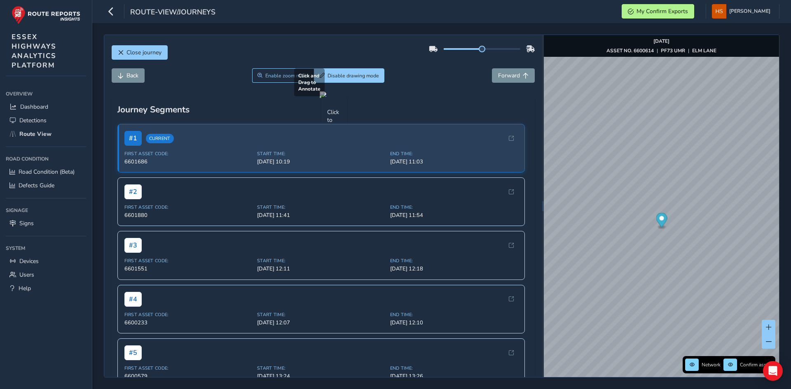
click at [320, 98] on div at bounding box center [323, 94] width 7 height 7
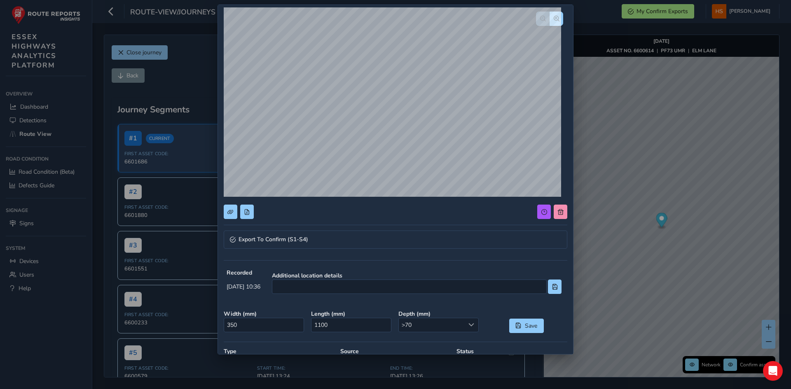
scroll to position [41, 0]
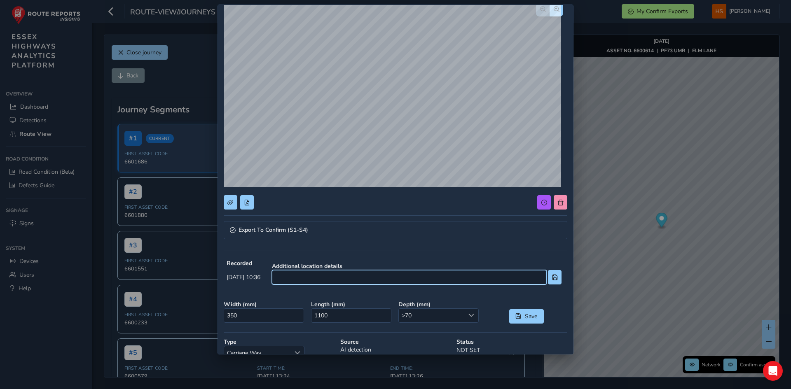
click at [335, 280] on input at bounding box center [409, 277] width 275 height 14
type input "on sharp lhb"
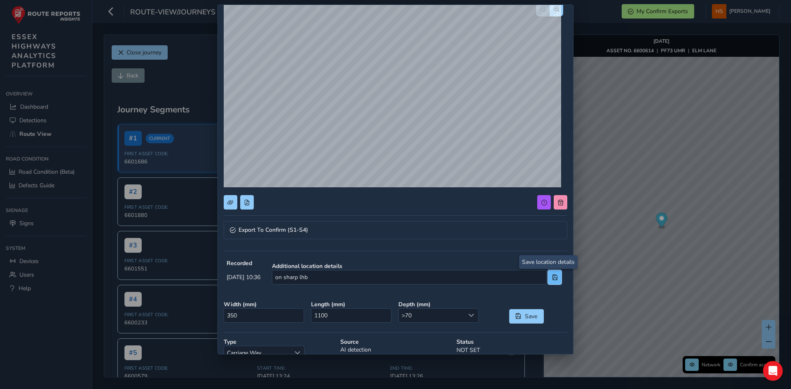
click at [552, 279] on span at bounding box center [555, 278] width 6 height 6
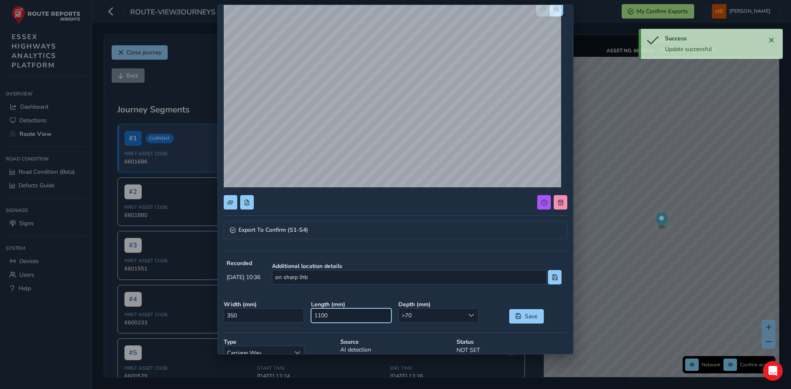
drag, startPoint x: 369, startPoint y: 318, endPoint x: 280, endPoint y: 328, distance: 90.0
click at [281, 328] on div "Export To Confirm (S1-S4) Recorded [DATE] 10:36 Additional location details on …" at bounding box center [396, 206] width 344 height 473
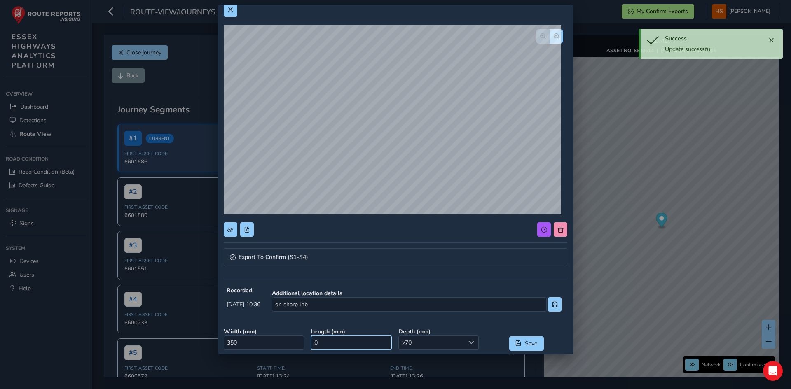
scroll to position [0, 0]
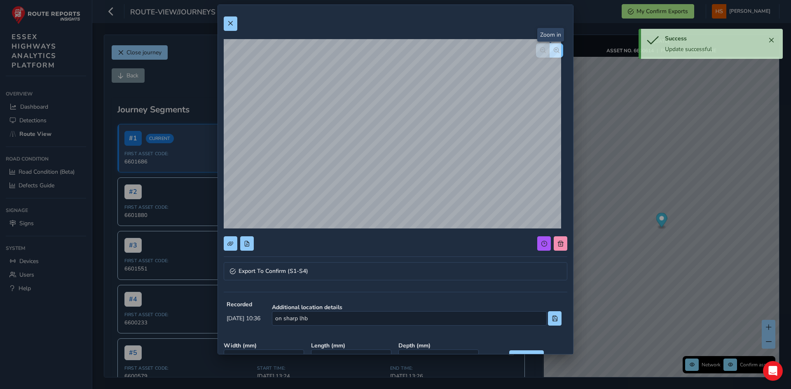
click at [550, 46] on button "button" at bounding box center [557, 50] width 14 height 14
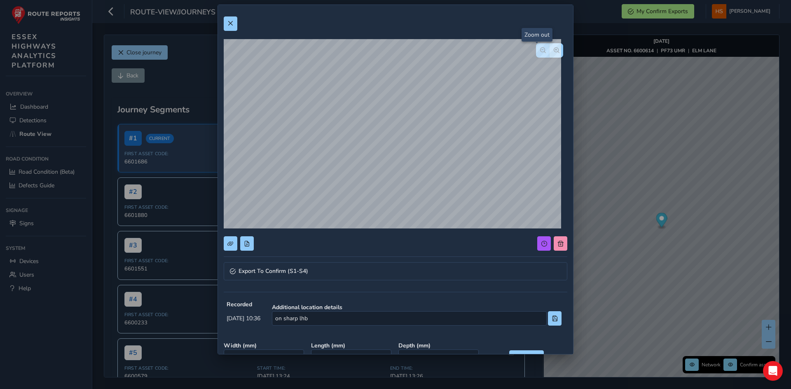
click at [540, 48] on span "button" at bounding box center [543, 50] width 6 height 6
click at [536, 48] on div at bounding box center [549, 50] width 27 height 14
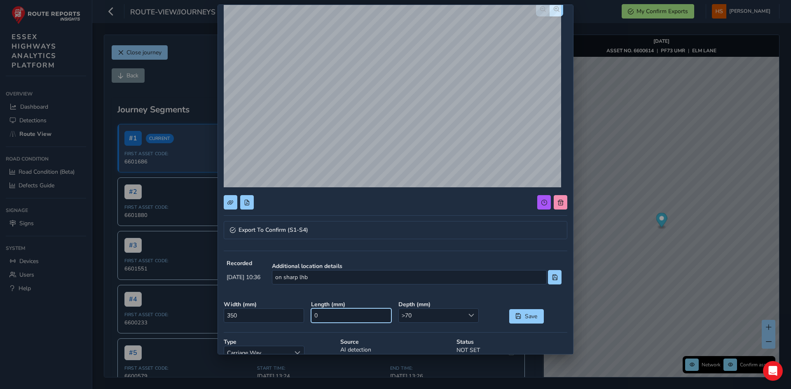
click at [358, 319] on input "0" at bounding box center [351, 316] width 80 height 14
click at [358, 318] on input "0" at bounding box center [351, 316] width 80 height 14
type input "500"
drag, startPoint x: 277, startPoint y: 322, endPoint x: 167, endPoint y: 303, distance: 111.6
click at [151, 303] on div "Export To Confirm (S1-S4) Recorded [DATE] 10:36 Additional location details on …" at bounding box center [395, 194] width 791 height 389
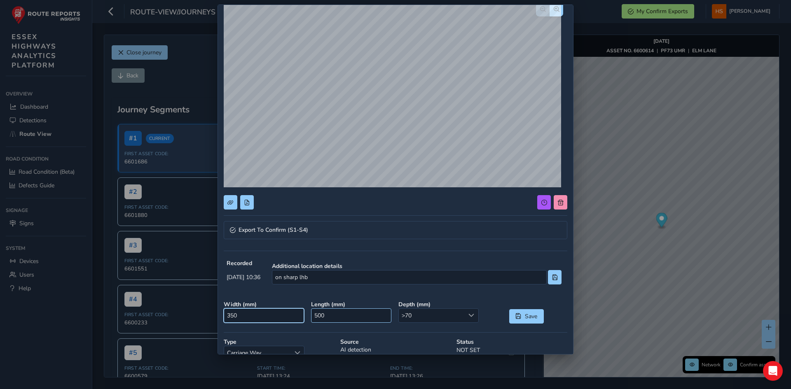
type input "0"
type input "400"
click at [469, 314] on span at bounding box center [472, 316] width 6 height 6
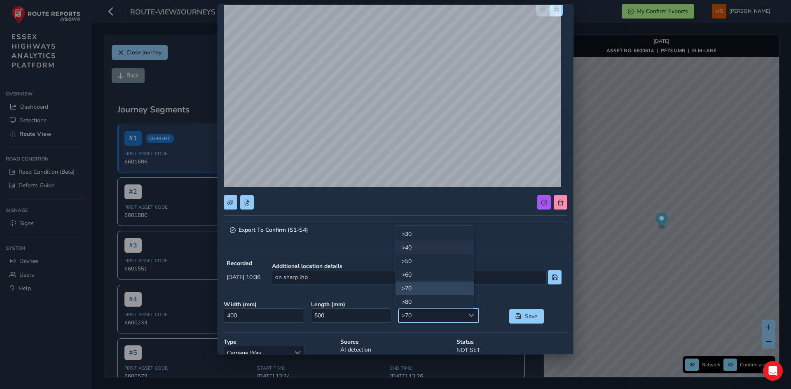
scroll to position [29, 0]
click at [427, 276] on li ">50" at bounding box center [435, 274] width 78 height 14
click at [552, 277] on span at bounding box center [555, 278] width 6 height 6
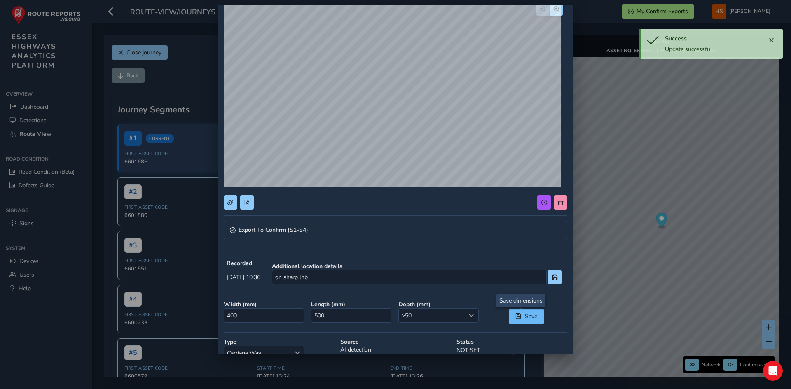
click at [524, 309] on button "Save" at bounding box center [526, 316] width 35 height 14
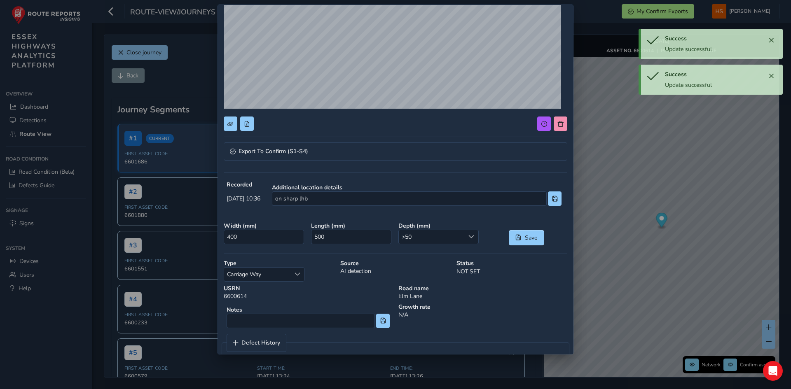
scroll to position [124, 0]
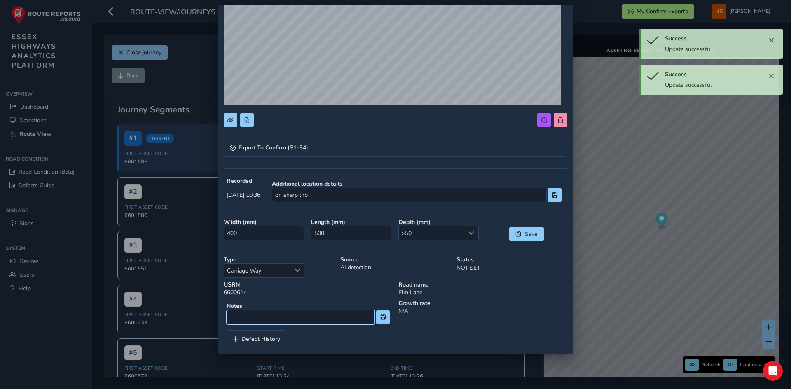
click at [348, 314] on input at bounding box center [301, 317] width 148 height 14
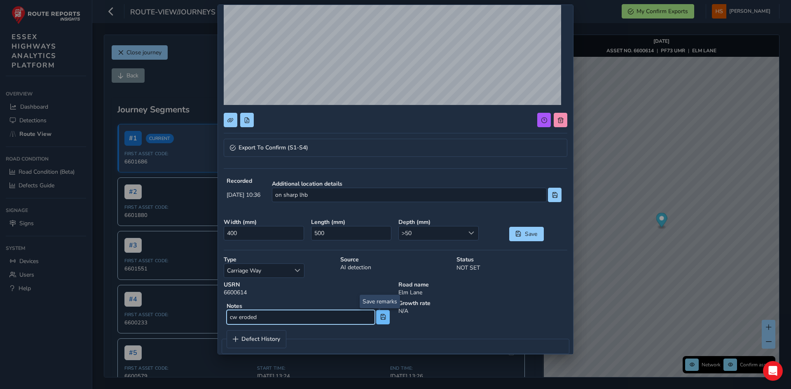
type input "cw eroded"
click at [384, 314] on button at bounding box center [383, 317] width 14 height 14
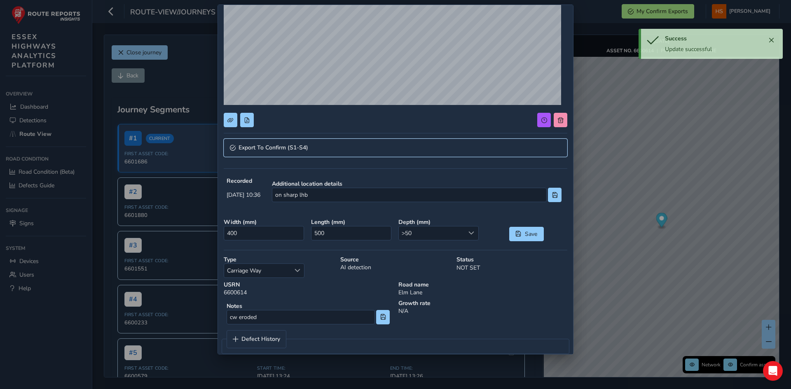
click at [342, 153] on link "Export To Confirm (S1-S4)" at bounding box center [396, 148] width 344 height 18
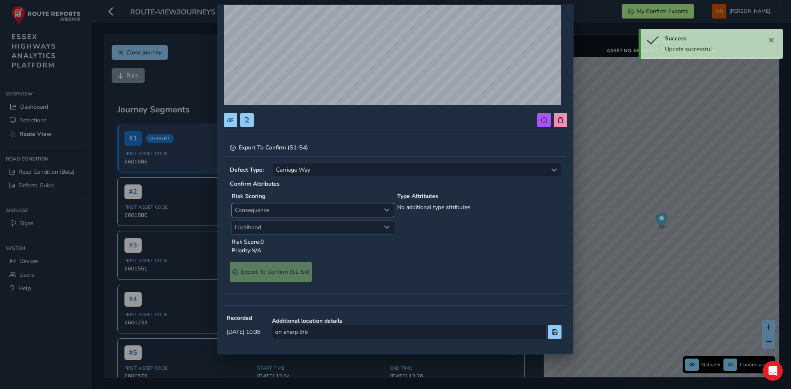
click at [305, 204] on span "Consequence" at bounding box center [306, 211] width 148 height 14
click at [267, 256] on li "2 Minor" at bounding box center [311, 255] width 159 height 14
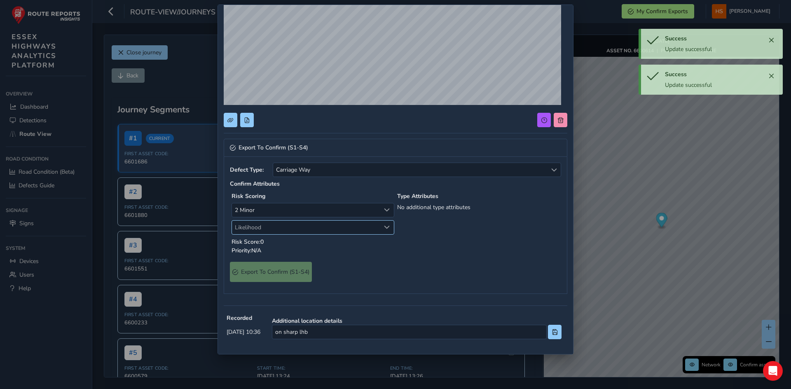
click at [282, 227] on span "Likelihood" at bounding box center [306, 228] width 148 height 14
click at [263, 268] on li "2 Low" at bounding box center [311, 272] width 159 height 14
click at [265, 274] on span "Export To Confirm (S1-S4)" at bounding box center [275, 272] width 68 height 8
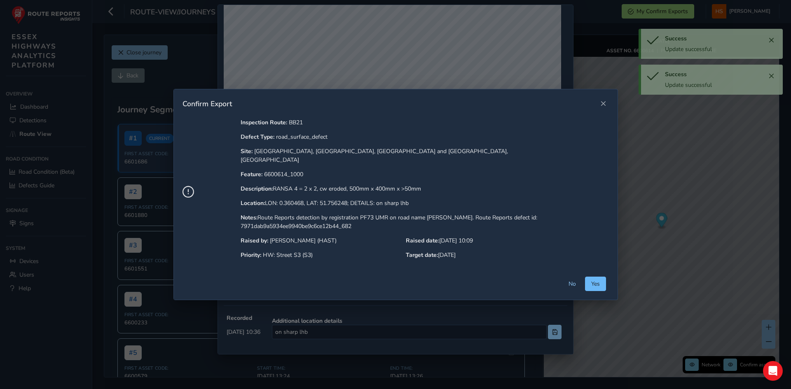
click at [585, 280] on button "Yes" at bounding box center [595, 284] width 21 height 14
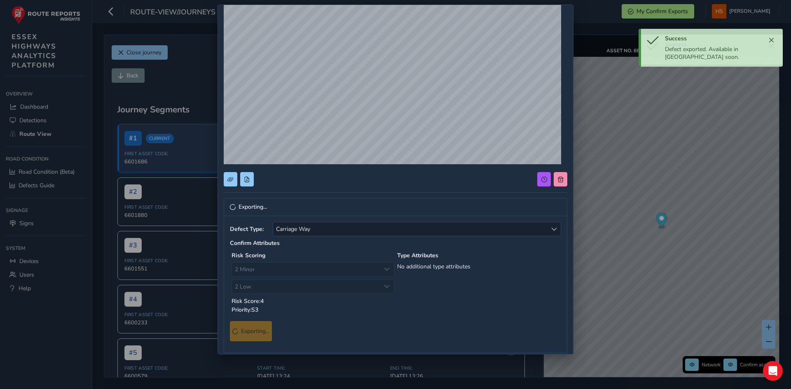
scroll to position [0, 0]
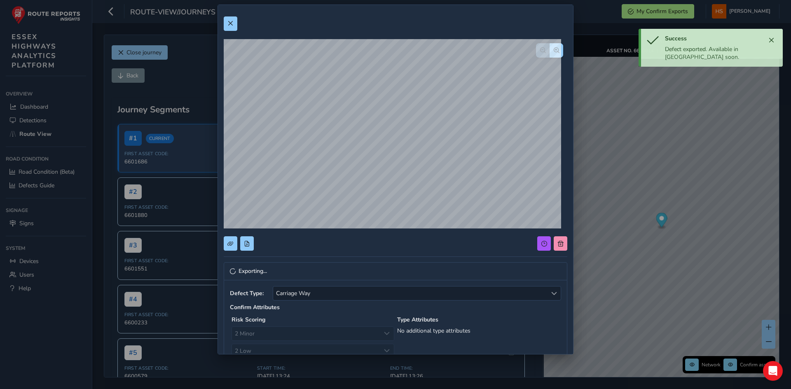
click at [235, 35] on div "Exporting... Defect Type: Carriage Way Carriage Way Confirm Attributes Risk Sco…" at bounding box center [396, 316] width 344 height 611
click at [240, 23] on div at bounding box center [396, 23] width 344 height 14
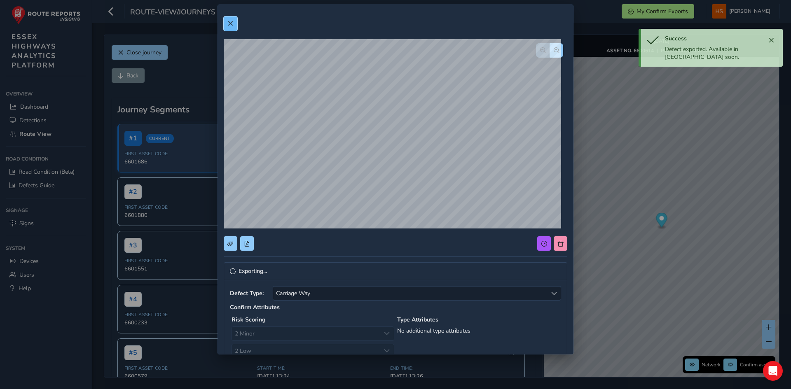
click at [233, 24] on span at bounding box center [230, 24] width 6 height 6
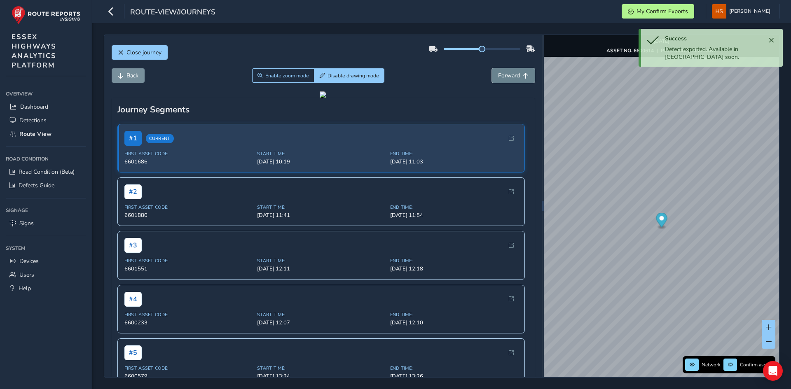
click at [498, 76] on span "Forward" at bounding box center [509, 76] width 22 height 8
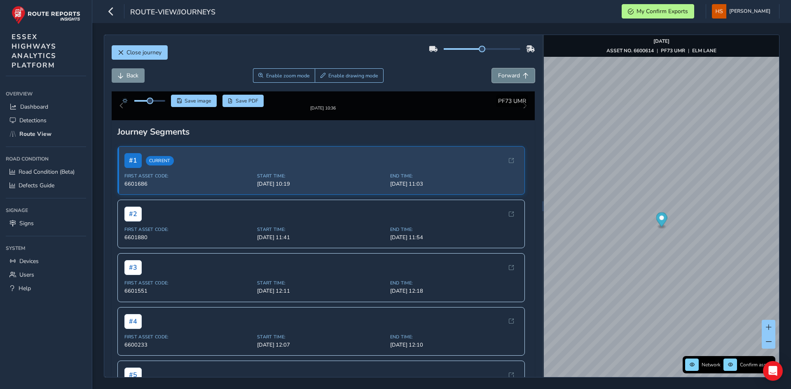
click at [498, 76] on span "Forward" at bounding box center [509, 76] width 22 height 8
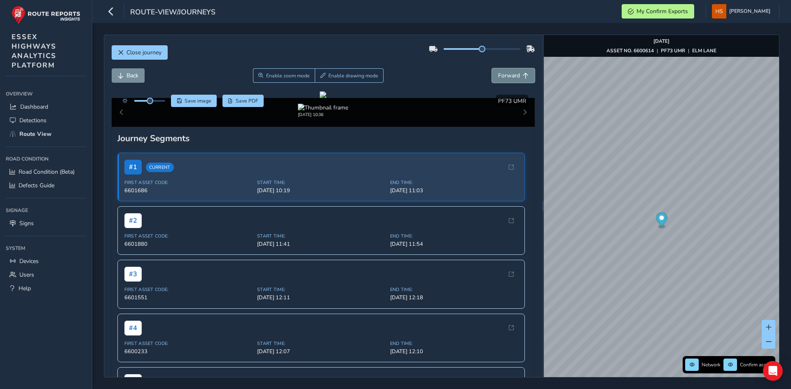
click at [499, 76] on span "Forward" at bounding box center [509, 76] width 22 height 8
click at [500, 75] on span "Forward" at bounding box center [509, 76] width 22 height 8
click at [139, 75] on button "Back" at bounding box center [128, 75] width 33 height 14
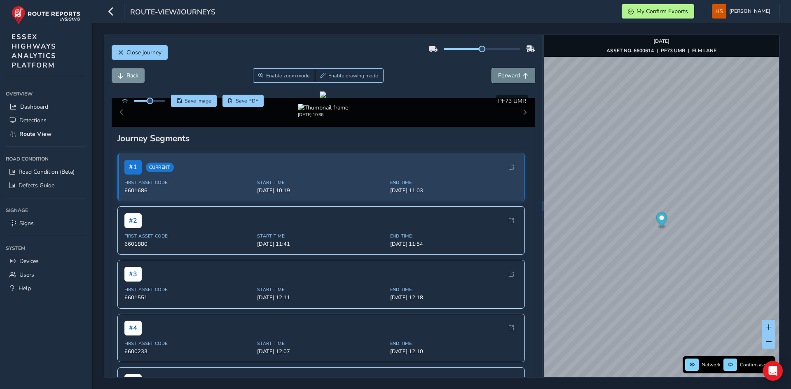
click at [523, 75] on span "Forward" at bounding box center [526, 76] width 6 height 6
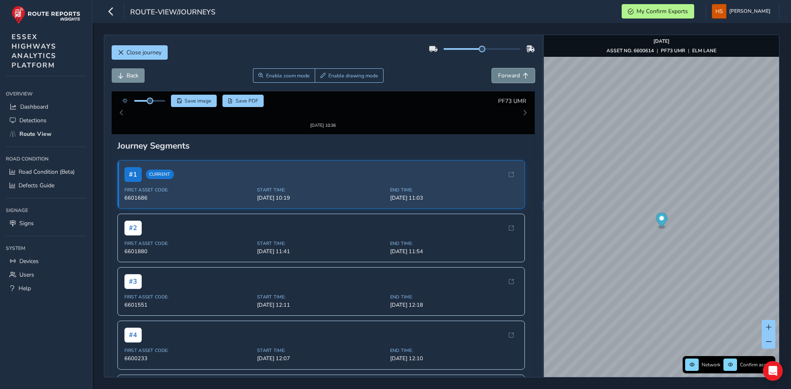
click at [523, 75] on span "Forward" at bounding box center [526, 76] width 6 height 6
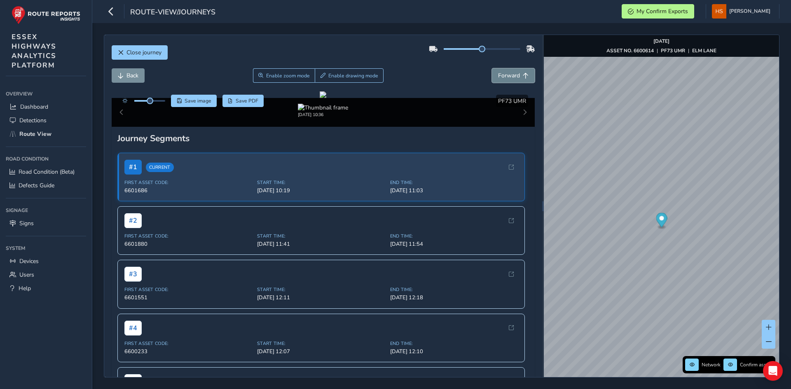
click at [523, 75] on span "Forward" at bounding box center [526, 76] width 6 height 6
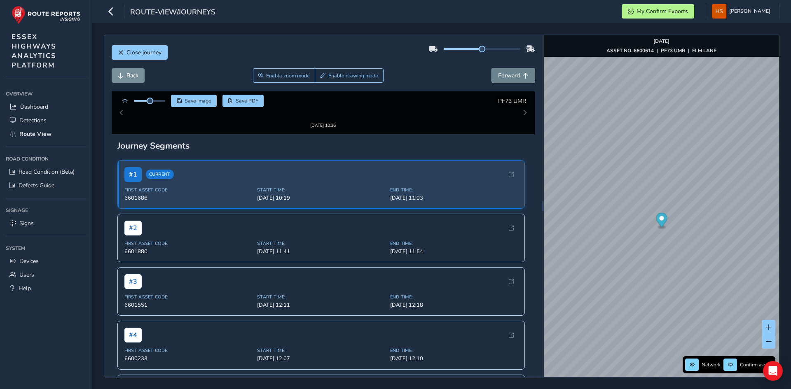
click at [523, 75] on span "Forward" at bounding box center [526, 76] width 6 height 6
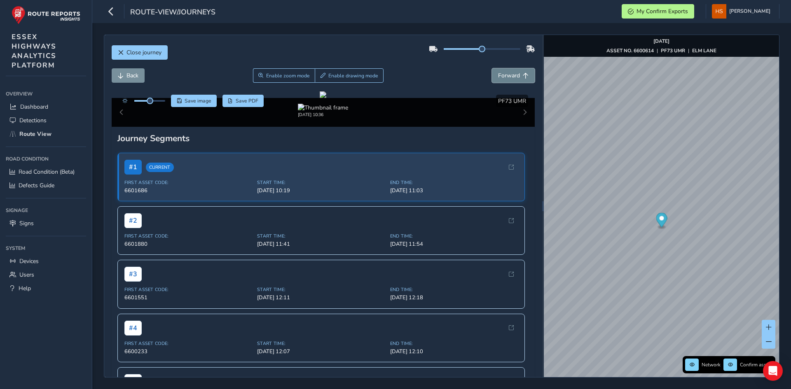
click at [523, 75] on span "Forward" at bounding box center [526, 76] width 6 height 6
click at [324, 75] on button "Enable drawing mode" at bounding box center [349, 75] width 69 height 14
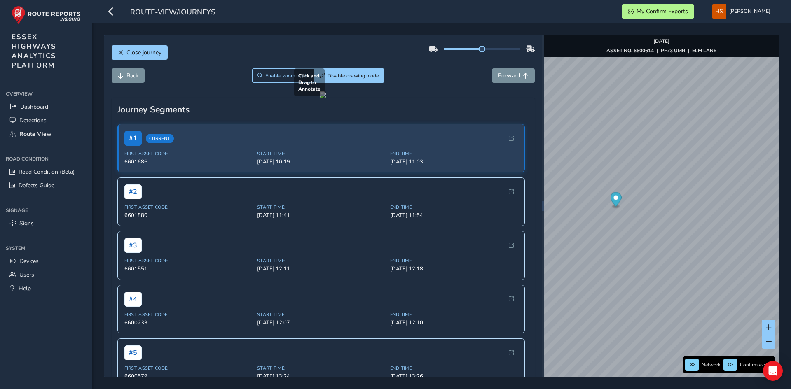
drag, startPoint x: 307, startPoint y: 293, endPoint x: 375, endPoint y: 325, distance: 74.5
click at [326, 98] on div at bounding box center [323, 94] width 7 height 7
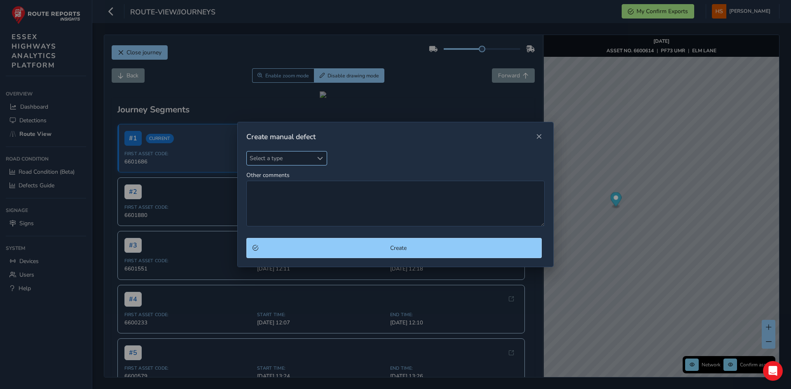
click at [295, 155] on span "Select a type" at bounding box center [280, 159] width 66 height 14
type input "ca"
click at [312, 202] on li "Carriage Way" at bounding box center [295, 196] width 97 height 14
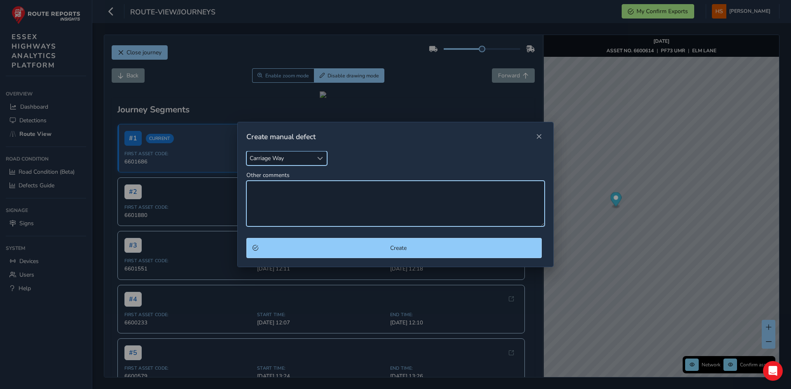
click at [311, 202] on textarea "Other comments" at bounding box center [395, 204] width 298 height 46
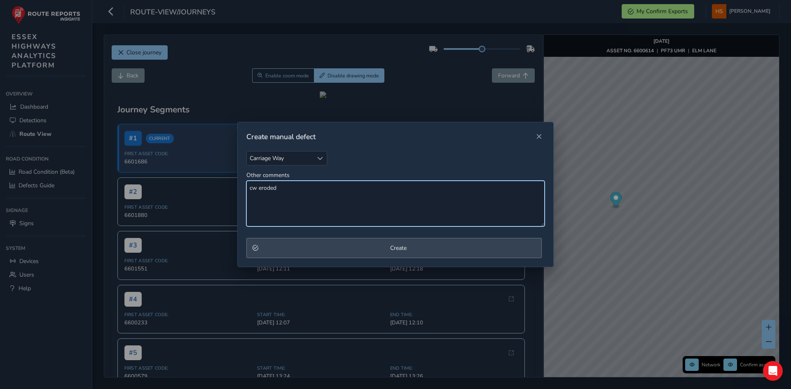
type textarea "cw eroded"
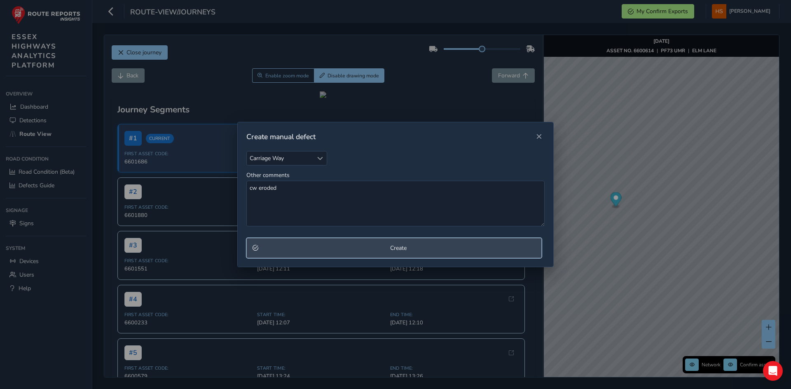
click at [330, 247] on span "Create" at bounding box center [398, 248] width 274 height 8
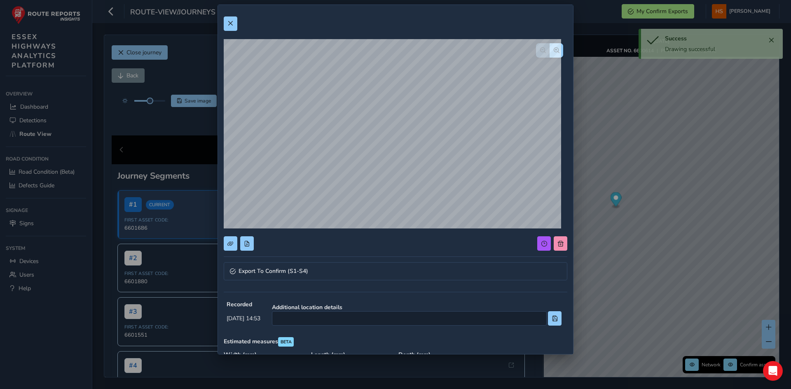
scroll to position [41, 0]
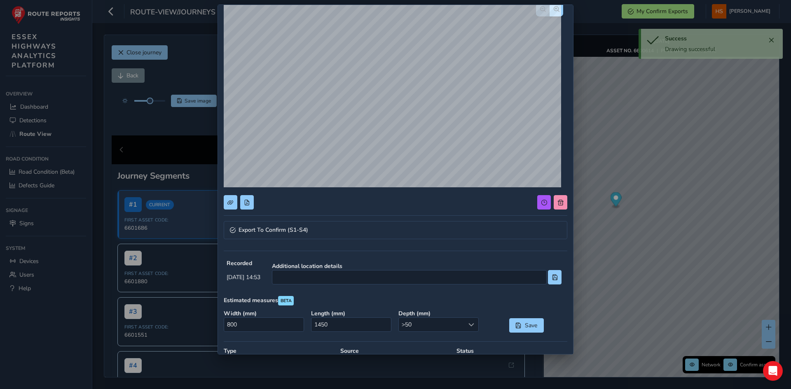
click at [315, 270] on strong "Additional location details" at bounding box center [417, 266] width 290 height 8
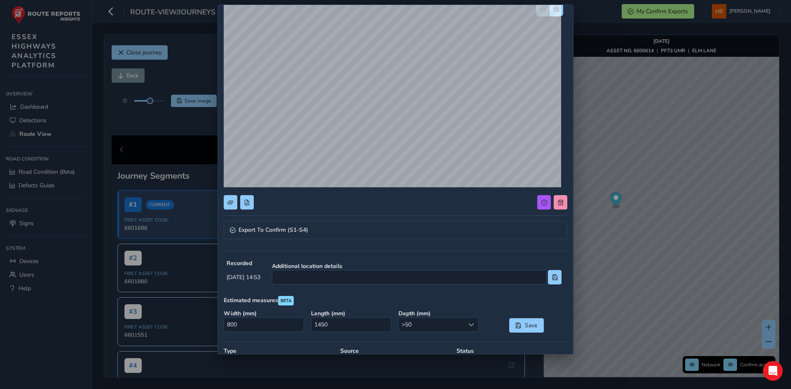
scroll to position [145, 0]
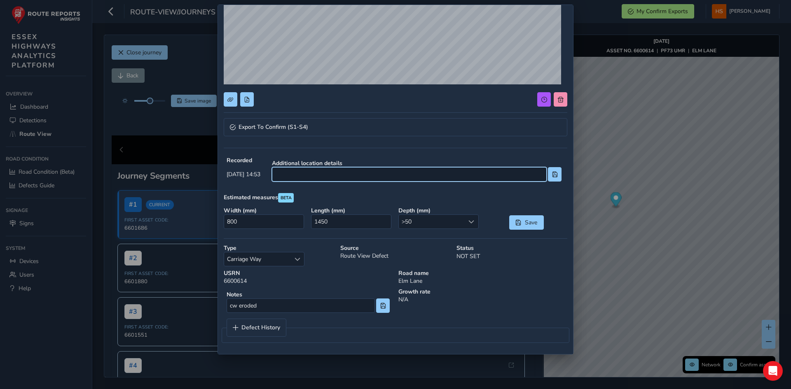
click at [368, 180] on input at bounding box center [409, 174] width 275 height 14
type input "opp entrance to [GEOGRAPHIC_DATA]"
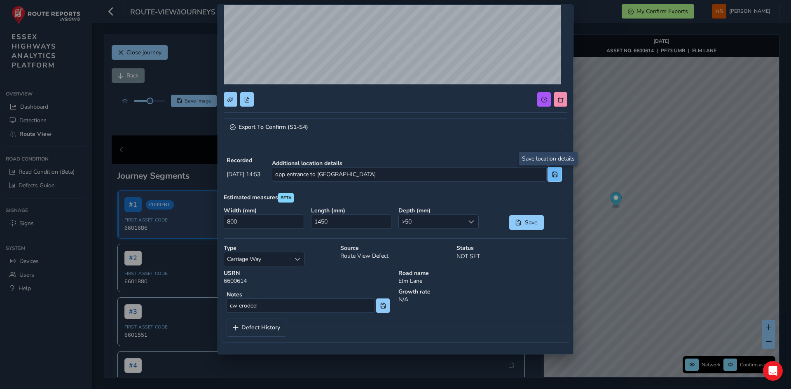
click at [548, 170] on button at bounding box center [555, 174] width 14 height 14
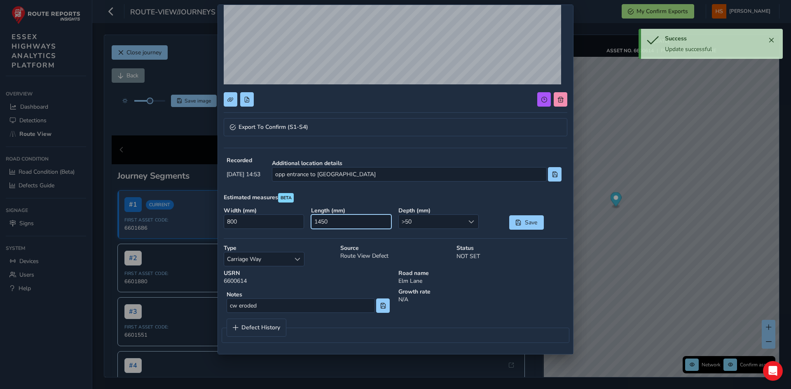
drag, startPoint x: 360, startPoint y: 216, endPoint x: 312, endPoint y: 216, distance: 47.4
click at [333, 216] on input "1450" at bounding box center [351, 222] width 80 height 14
type input "0"
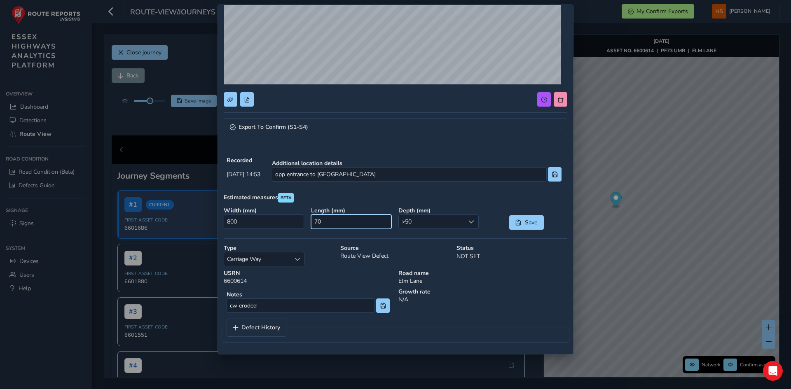
type input "700"
drag, startPoint x: 266, startPoint y: 226, endPoint x: 217, endPoint y: 216, distance: 50.2
click at [205, 216] on div "Export To Confirm (S1-S4) Recorded [DATE] 14:53 Additional location details opp…" at bounding box center [395, 194] width 791 height 389
type input "0"
type input "900"
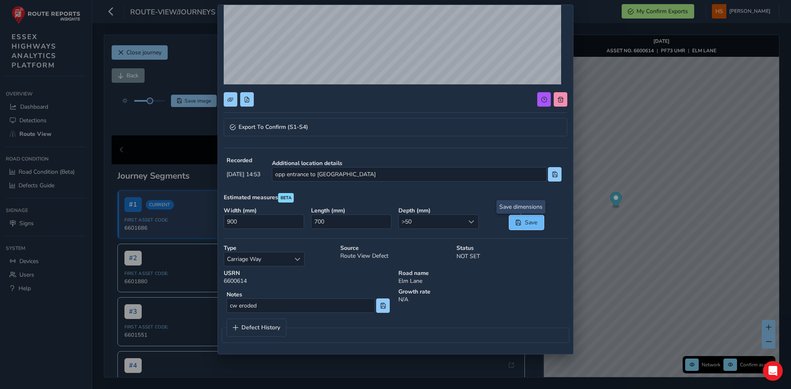
click at [516, 225] on span "Save" at bounding box center [519, 223] width 6 height 6
click at [548, 177] on button at bounding box center [555, 174] width 14 height 14
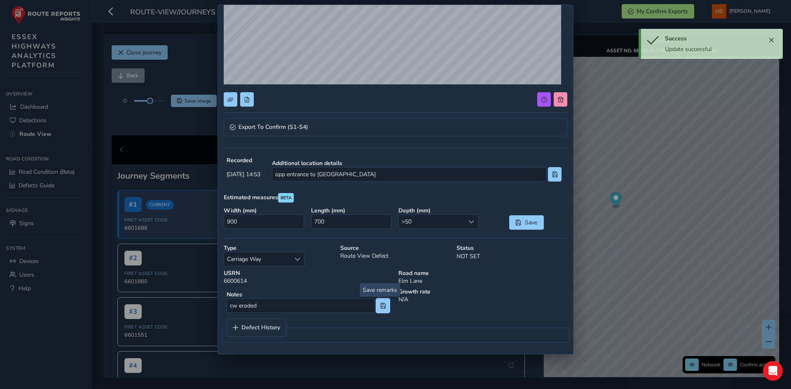
drag, startPoint x: 380, startPoint y: 309, endPoint x: 314, endPoint y: 94, distance: 225.1
click at [380, 309] on button at bounding box center [383, 306] width 14 height 14
click at [301, 124] on span "Export To Confirm (S1-S4)" at bounding box center [274, 127] width 70 height 6
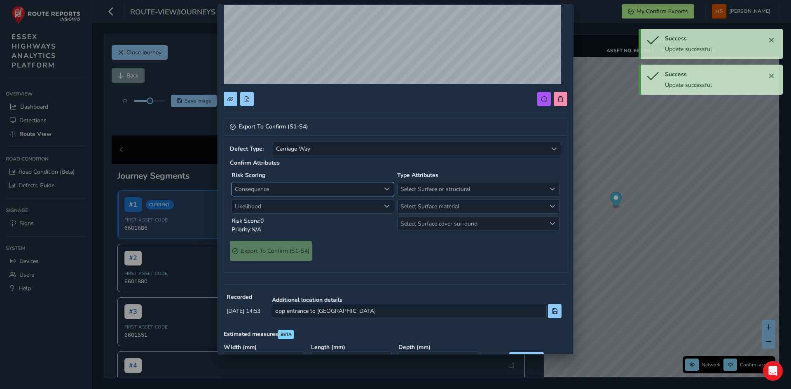
click at [266, 188] on span "Consequence" at bounding box center [306, 190] width 148 height 14
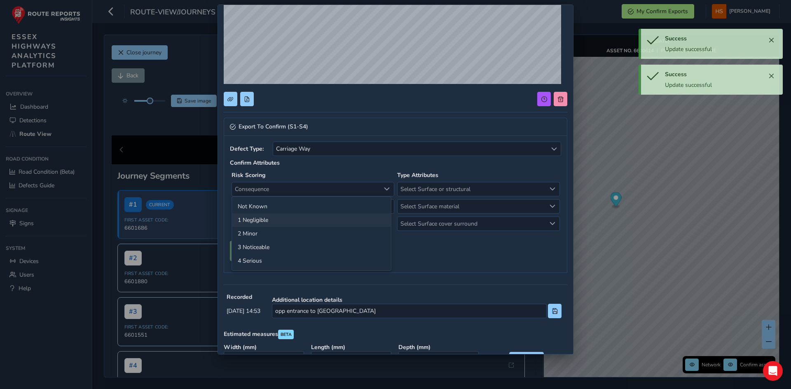
click at [267, 214] on li "1 Negligible" at bounding box center [311, 220] width 159 height 14
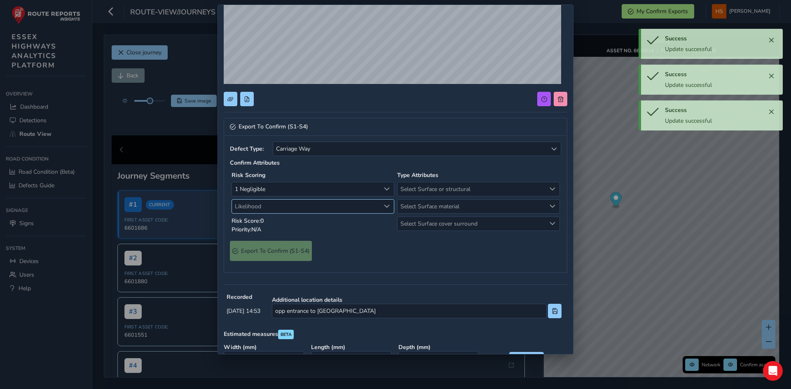
click at [274, 206] on span "Likelihood" at bounding box center [306, 207] width 148 height 14
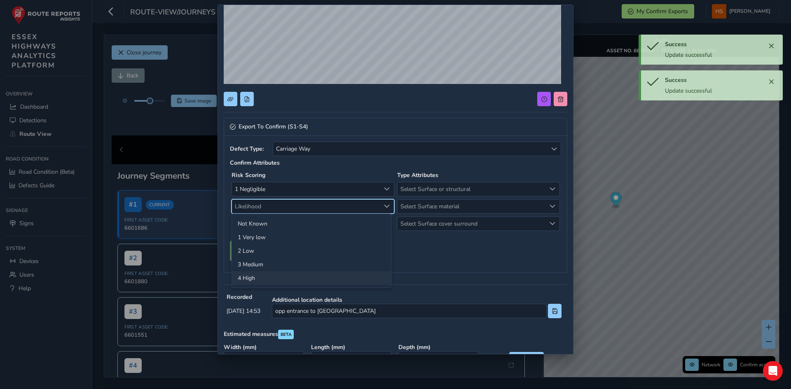
click at [268, 275] on li "4 High" at bounding box center [311, 279] width 159 height 14
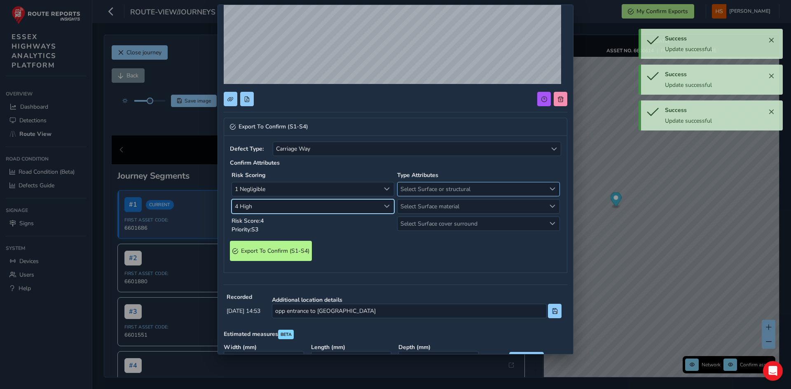
click at [440, 190] on span "Select Surface or structural" at bounding box center [472, 190] width 148 height 14
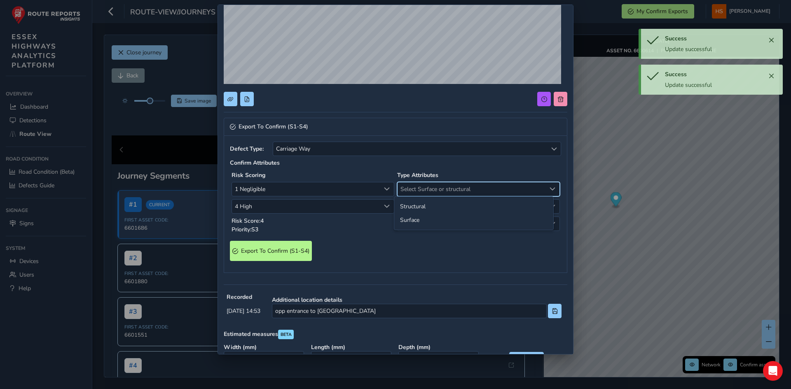
drag, startPoint x: 422, startPoint y: 229, endPoint x: 425, endPoint y: 223, distance: 6.8
click at [423, 229] on ul "Structural Surface" at bounding box center [473, 213] width 159 height 33
click at [426, 222] on li "Surface" at bounding box center [473, 220] width 159 height 14
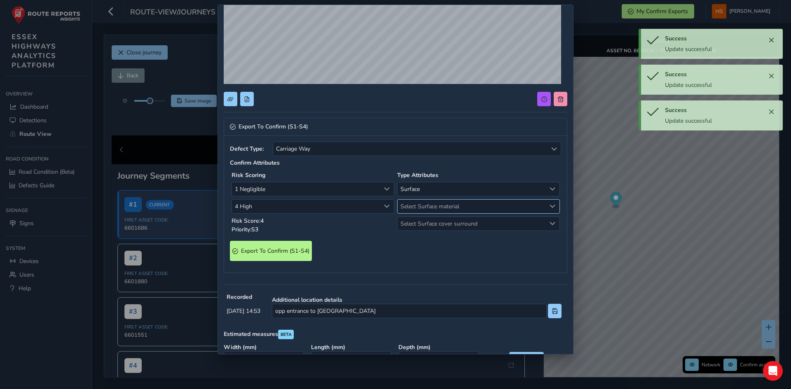
click at [434, 209] on span "Select Surface material" at bounding box center [472, 207] width 148 height 14
click at [428, 219] on li "Bituminous" at bounding box center [473, 224] width 159 height 14
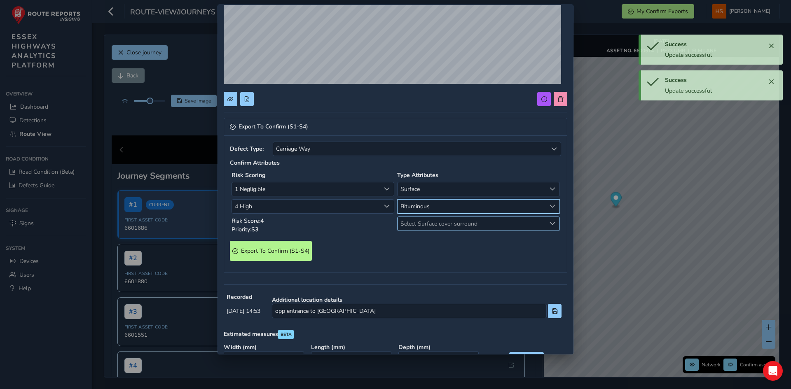
click at [425, 227] on span "Select Surface cover surround" at bounding box center [472, 224] width 148 height 14
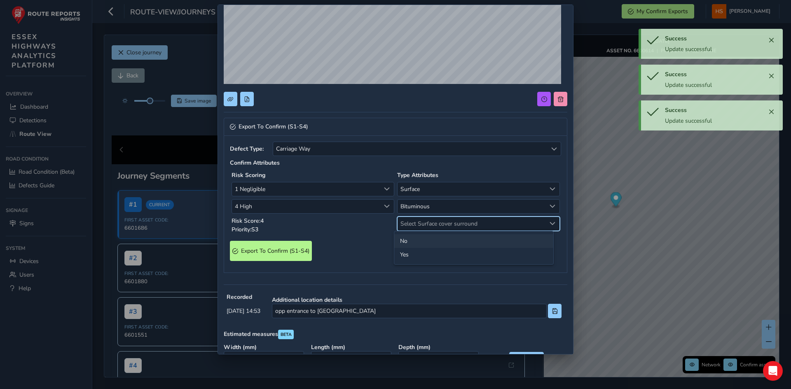
drag, startPoint x: 405, startPoint y: 236, endPoint x: 275, endPoint y: 255, distance: 131.7
click at [404, 237] on li "No" at bounding box center [473, 241] width 159 height 14
drag, startPoint x: 267, startPoint y: 257, endPoint x: 272, endPoint y: 256, distance: 5.5
click at [272, 256] on S4\) "Export To Confirm (S1-S4)" at bounding box center [271, 251] width 82 height 20
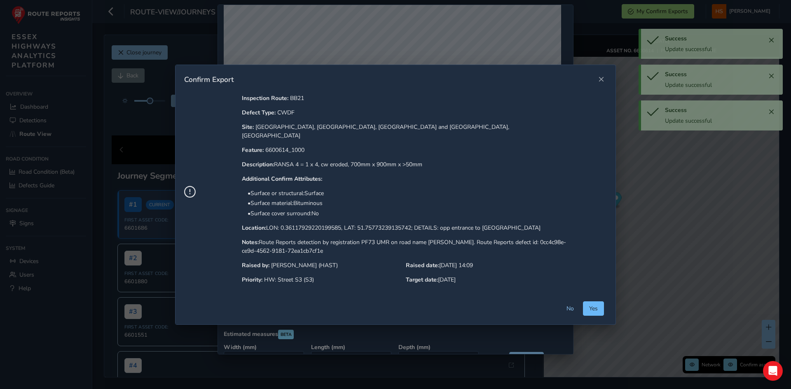
click at [589, 306] on span "Yes" at bounding box center [593, 309] width 9 height 8
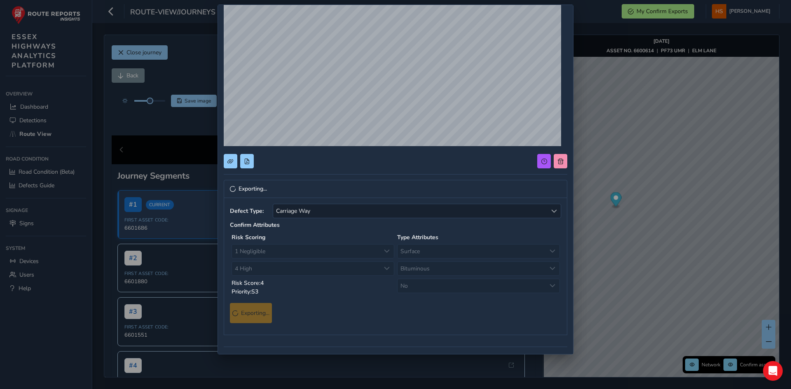
scroll to position [0, 0]
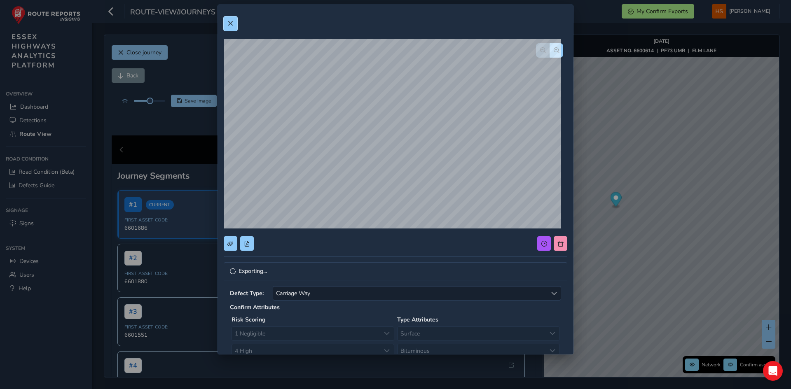
click at [230, 25] on span at bounding box center [230, 24] width 6 height 6
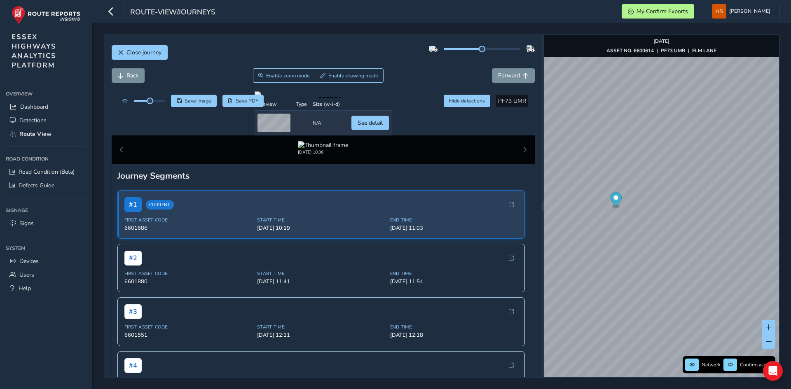
click at [511, 68] on div "Close journey" at bounding box center [324, 55] width 424 height 26
click at [508, 73] on button "Forward" at bounding box center [513, 75] width 43 height 14
click at [508, 74] on span "Forward" at bounding box center [509, 76] width 22 height 8
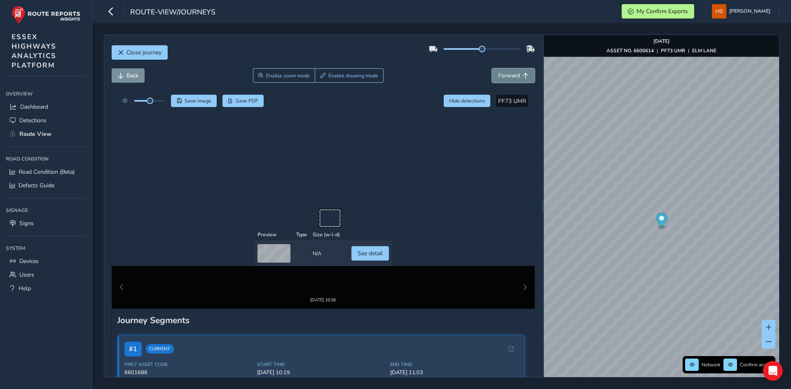
click at [508, 77] on span "Forward" at bounding box center [509, 76] width 22 height 8
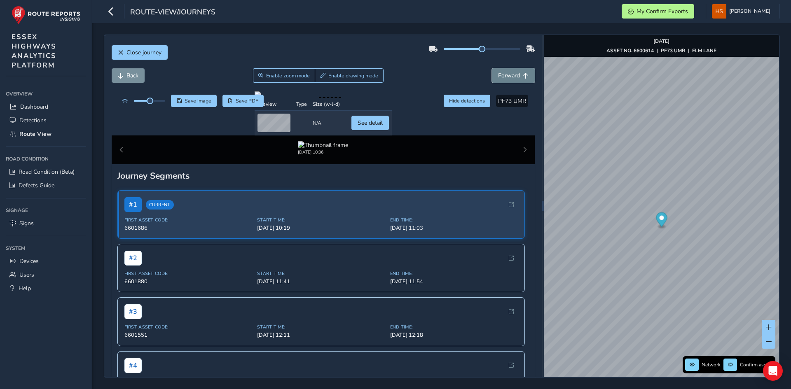
click at [508, 77] on span "Forward" at bounding box center [509, 76] width 22 height 8
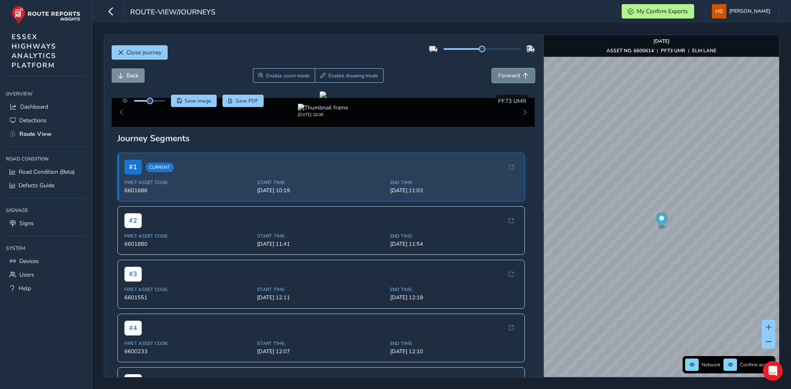
click at [508, 77] on span "Forward" at bounding box center [509, 76] width 22 height 8
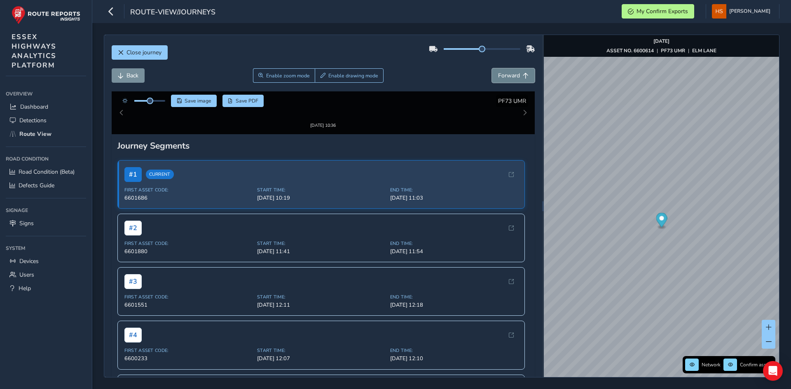
click at [508, 77] on span "Forward" at bounding box center [509, 76] width 22 height 8
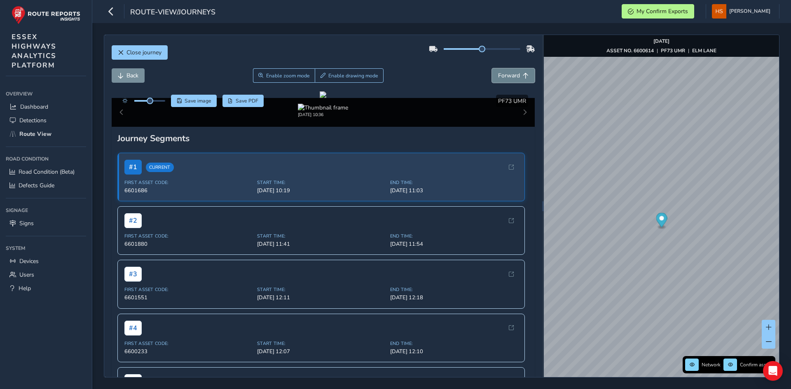
click at [508, 77] on span "Forward" at bounding box center [509, 76] width 22 height 8
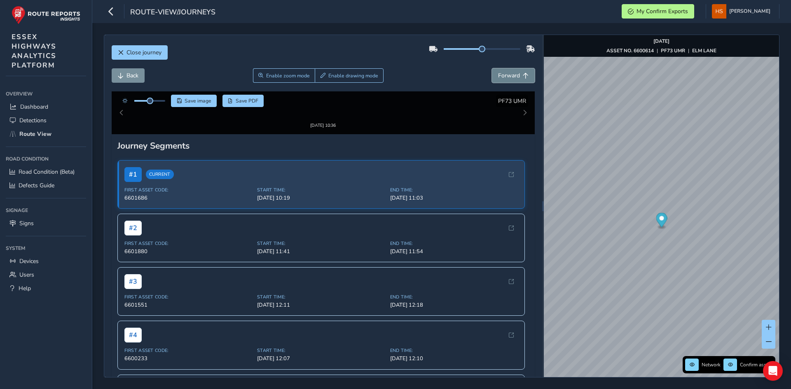
click at [508, 77] on span "Forward" at bounding box center [509, 76] width 22 height 8
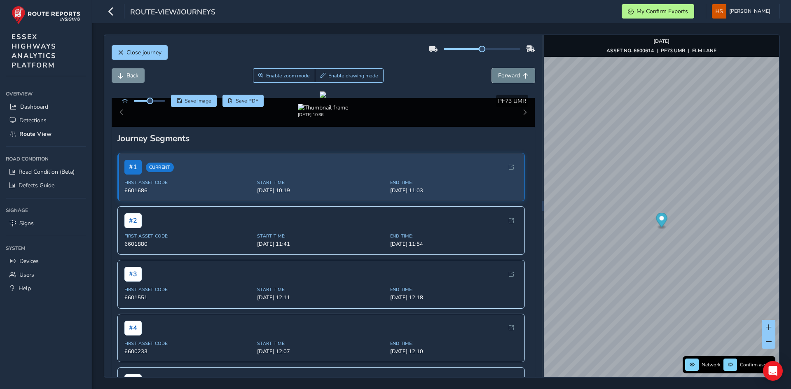
click at [508, 77] on span "Forward" at bounding box center [509, 76] width 22 height 8
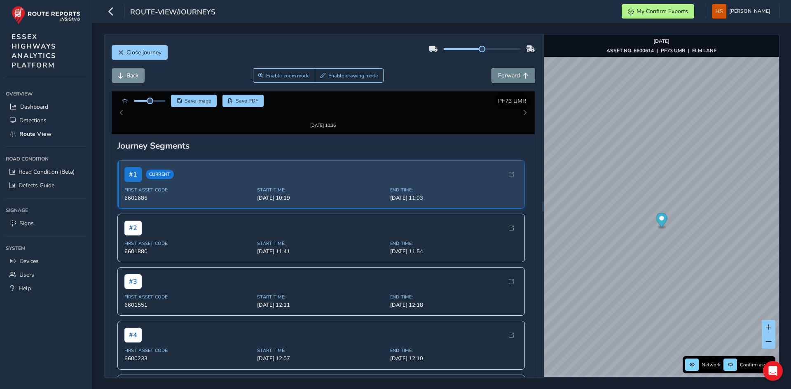
click at [508, 77] on span "Forward" at bounding box center [509, 76] width 22 height 8
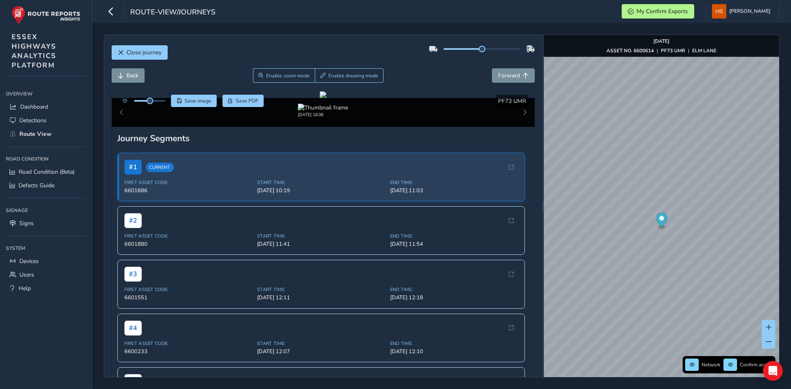
click at [517, 83] on div "Back Enable zoom mode Enable drawing mode Forward" at bounding box center [324, 79] width 424 height 23
click at [517, 80] on button "Forward" at bounding box center [513, 75] width 43 height 14
click at [516, 77] on button "Forward" at bounding box center [513, 75] width 43 height 14
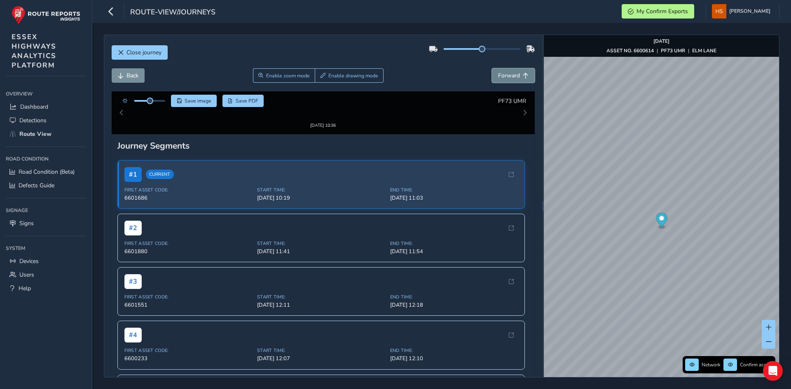
click at [516, 77] on button "Forward" at bounding box center [513, 75] width 43 height 14
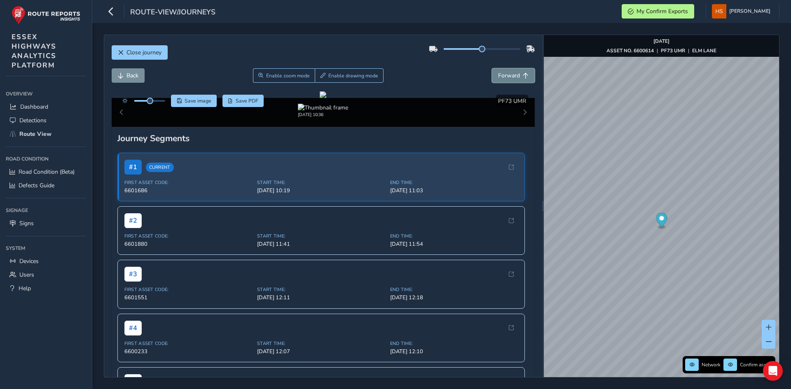
click at [516, 77] on button "Forward" at bounding box center [513, 75] width 43 height 14
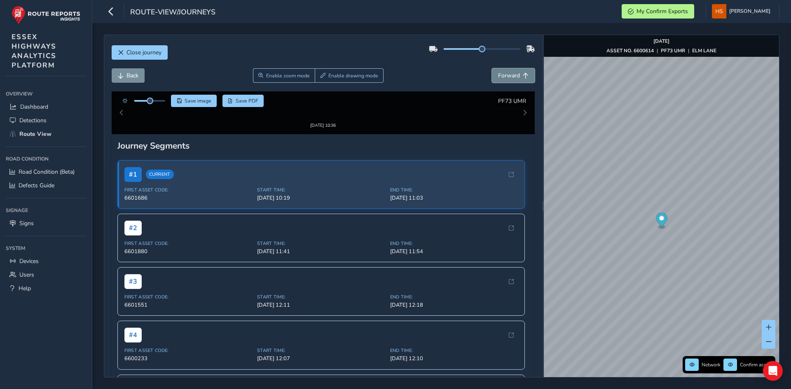
click at [516, 77] on button "Forward" at bounding box center [513, 75] width 43 height 14
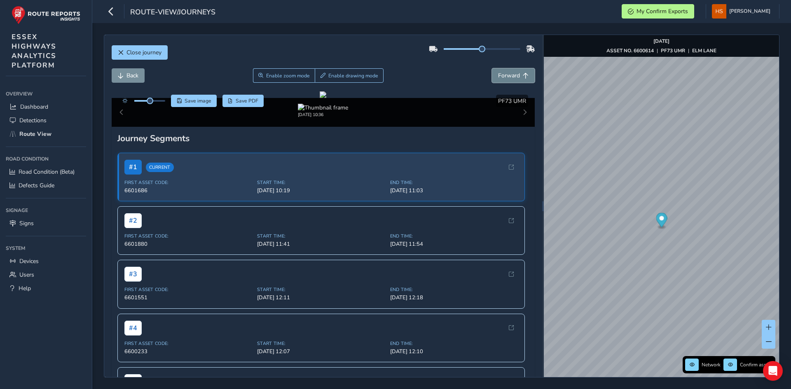
click at [516, 77] on button "Forward" at bounding box center [513, 75] width 43 height 14
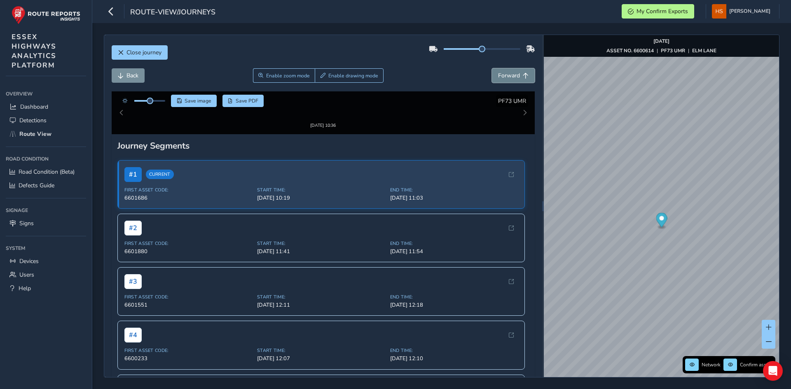
click at [516, 77] on button "Forward" at bounding box center [513, 75] width 43 height 14
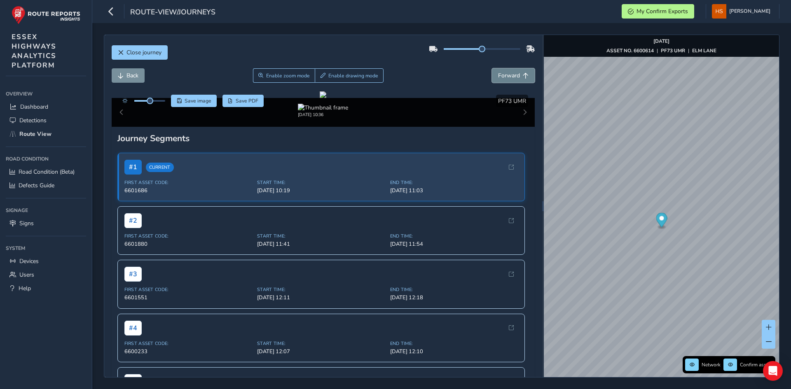
click at [516, 77] on button "Forward" at bounding box center [513, 75] width 43 height 14
click at [125, 70] on button "Back" at bounding box center [128, 75] width 33 height 14
click at [500, 73] on span "Forward" at bounding box center [509, 76] width 22 height 8
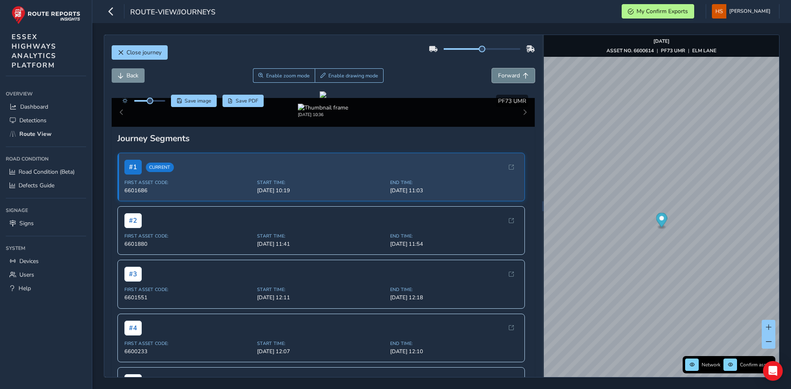
click at [500, 73] on span "Forward" at bounding box center [509, 76] width 22 height 8
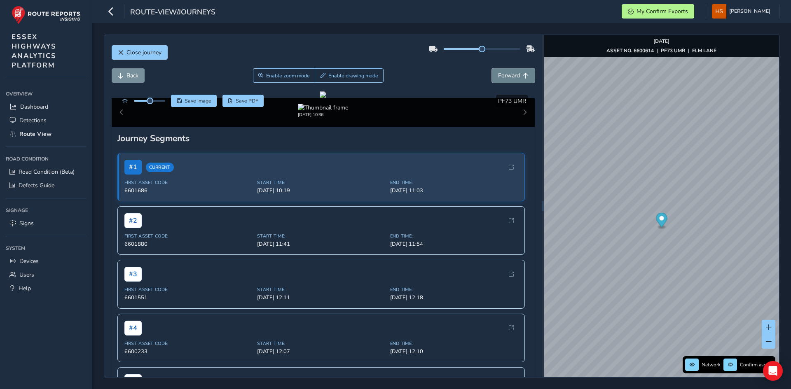
click at [500, 73] on span "Forward" at bounding box center [509, 76] width 22 height 8
click at [123, 73] on span "Back" at bounding box center [121, 76] width 6 height 6
click at [124, 73] on button "Back" at bounding box center [128, 75] width 33 height 14
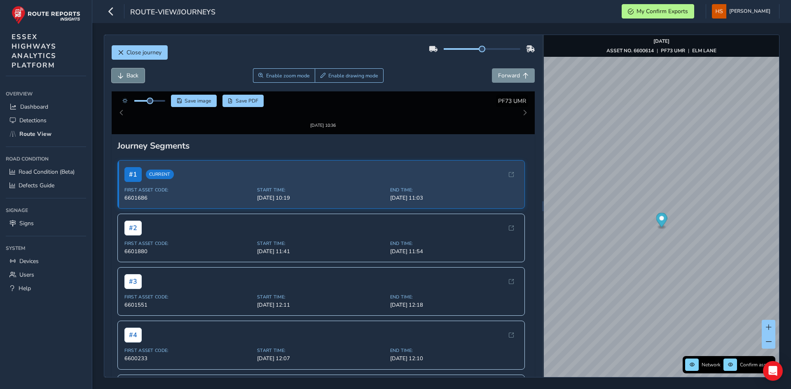
click at [126, 73] on button "Back" at bounding box center [128, 75] width 33 height 14
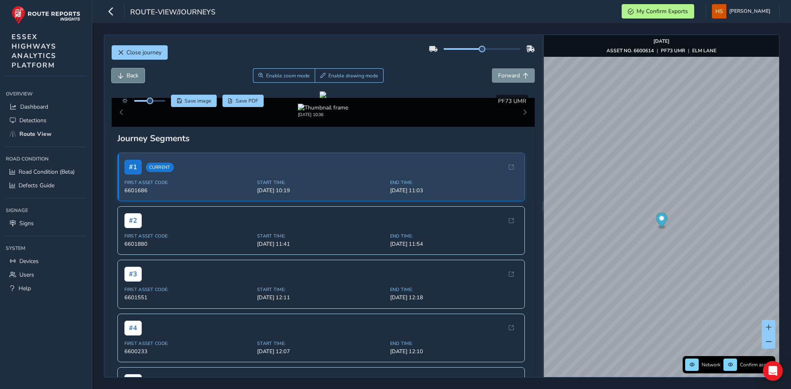
click at [126, 73] on button "Back" at bounding box center [128, 75] width 33 height 14
click at [519, 81] on button "Forward" at bounding box center [513, 75] width 43 height 14
click at [284, 73] on span "Enable zoom mode" at bounding box center [288, 76] width 44 height 7
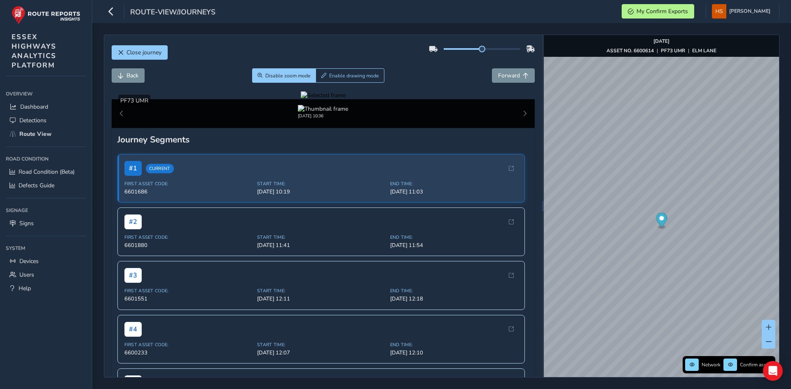
drag, startPoint x: 248, startPoint y: 293, endPoint x: 244, endPoint y: 293, distance: 4.6
click at [301, 99] on div at bounding box center [323, 95] width 45 height 8
click at [228, 311] on img at bounding box center [679, 20] width 1187 height 668
click at [329, 75] on span "Enable drawing mode" at bounding box center [354, 76] width 50 height 7
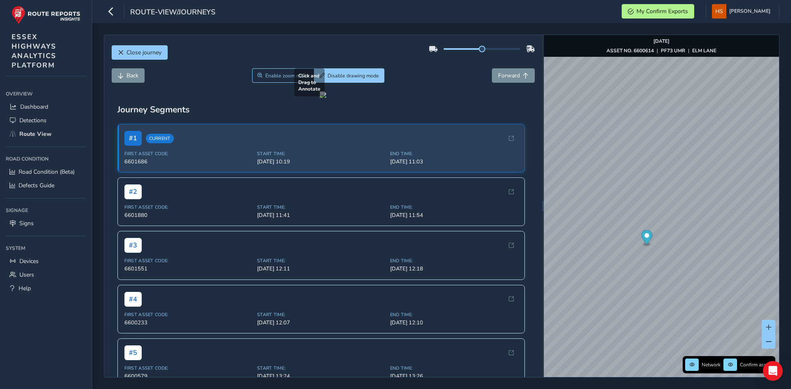
drag, startPoint x: 209, startPoint y: 321, endPoint x: 259, endPoint y: 261, distance: 78.1
click at [320, 98] on div at bounding box center [323, 94] width 7 height 7
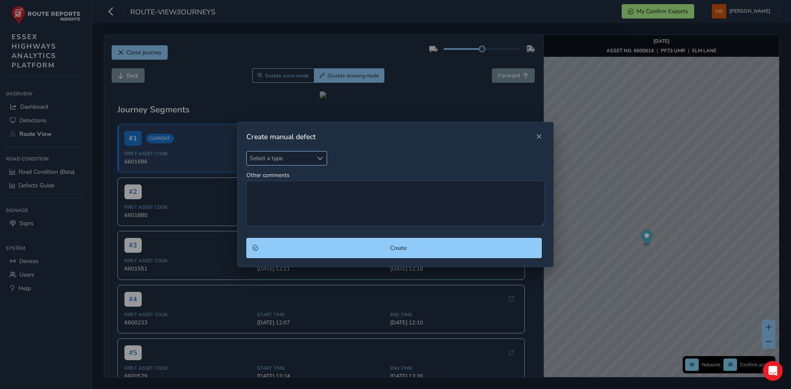
click at [320, 159] on span "Select a type" at bounding box center [320, 159] width 6 height 6
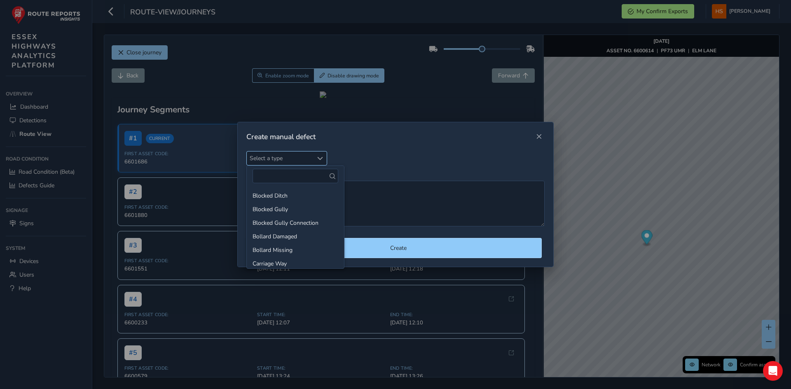
type input "d"
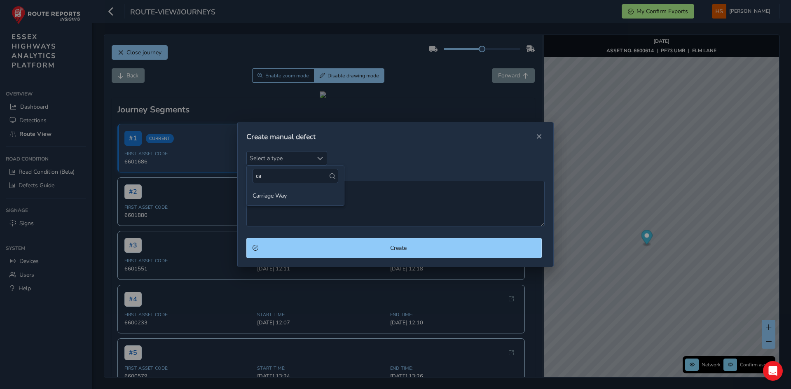
type input "ca"
click at [287, 195] on li "Carriage Way" at bounding box center [295, 196] width 97 height 14
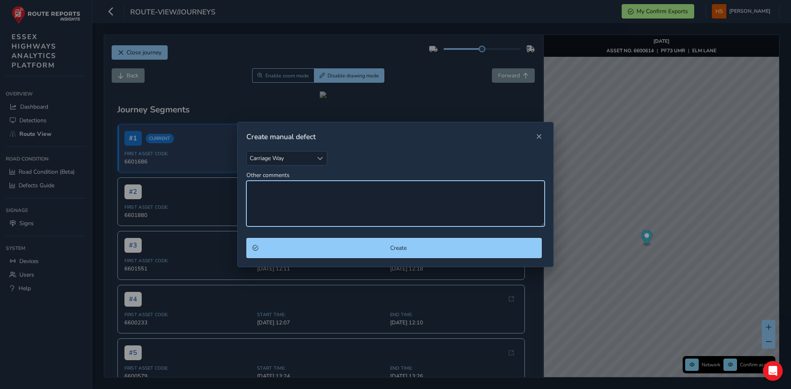
click at [287, 195] on textarea "Other comments" at bounding box center [395, 204] width 298 height 46
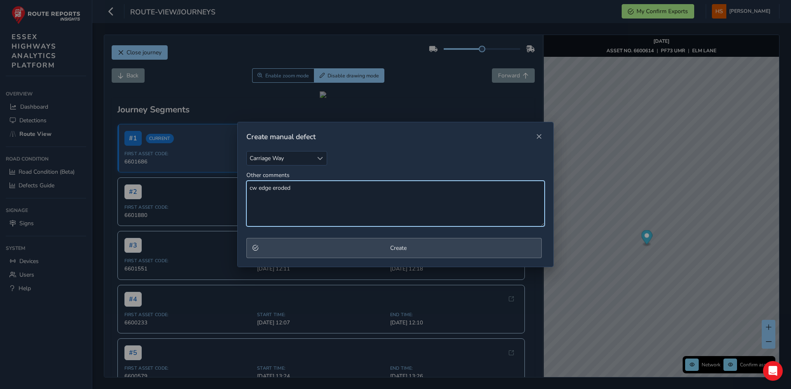
type textarea "cw edge eroded"
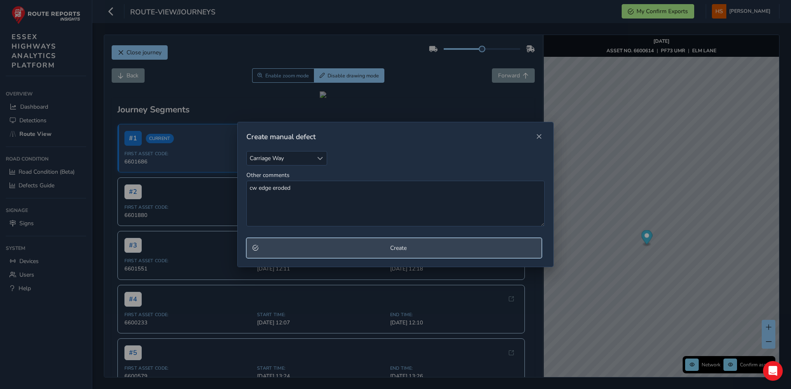
click at [366, 246] on span "Create" at bounding box center [398, 248] width 274 height 8
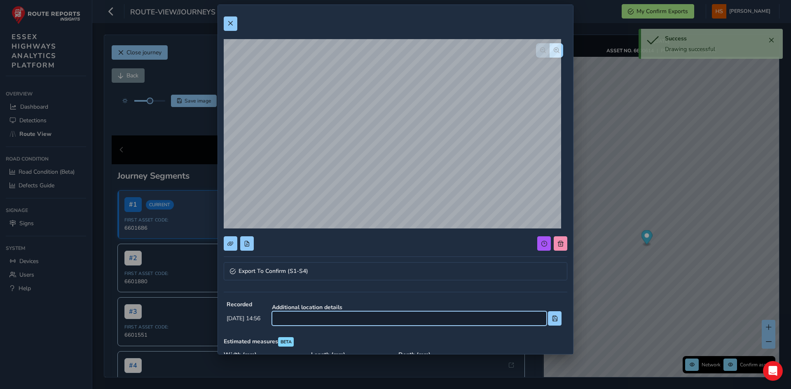
drag, startPoint x: 360, startPoint y: 321, endPoint x: 365, endPoint y: 320, distance: 5.0
click at [360, 320] on input at bounding box center [409, 319] width 275 height 14
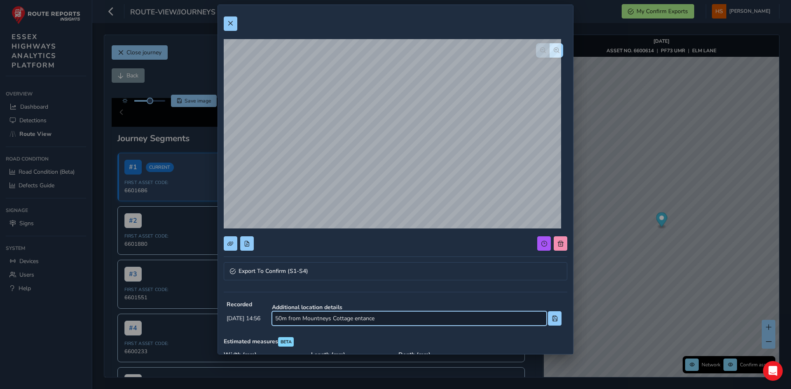
click at [380, 321] on input "50m from Mountneys Cottage entance" at bounding box center [409, 319] width 275 height 14
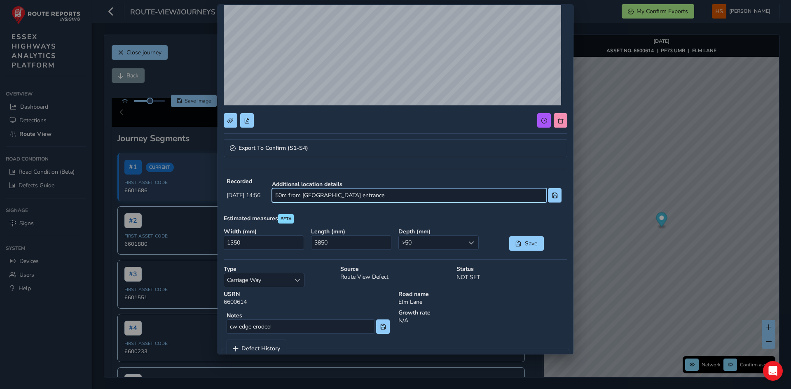
scroll to position [145, 0]
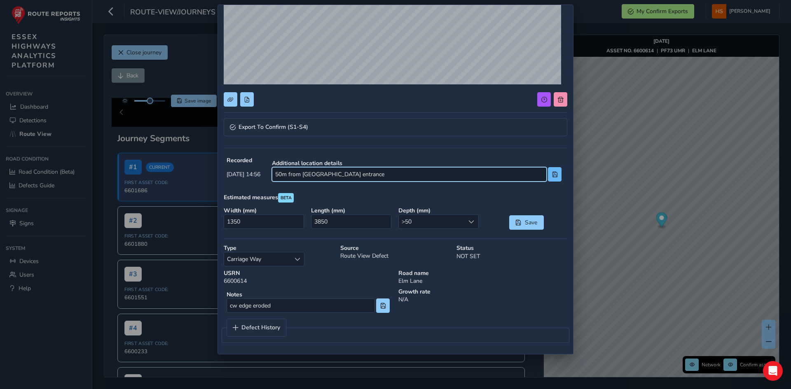
type input "50m from [GEOGRAPHIC_DATA] entrance"
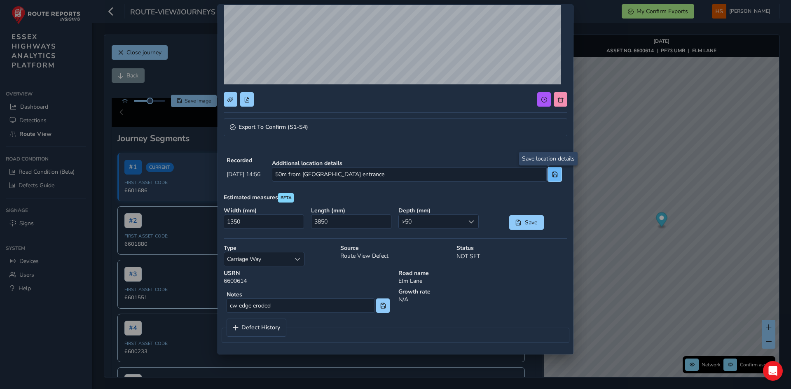
click at [548, 173] on button at bounding box center [555, 174] width 14 height 14
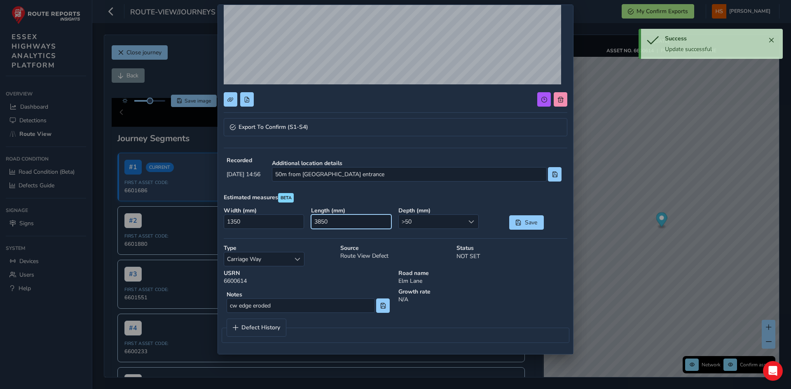
drag, startPoint x: 374, startPoint y: 225, endPoint x: 150, endPoint y: 204, distance: 225.2
click at [157, 204] on div "Export To Confirm (S1-S4) Recorded [DATE] 14:56 Additional location details 50m…" at bounding box center [395, 194] width 791 height 389
type input "0"
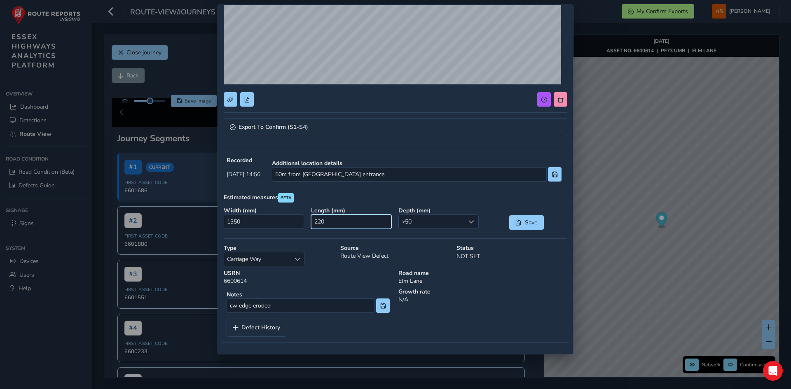
type input "2200"
drag, startPoint x: 280, startPoint y: 222, endPoint x: 216, endPoint y: 229, distance: 63.8
click at [216, 229] on div "Export To Confirm (S1-S4) Recorded [DATE] 14:56 Additional location details 50m…" at bounding box center [395, 194] width 791 height 389
type input "300"
drag, startPoint x: 510, startPoint y: 222, endPoint x: 514, endPoint y: 220, distance: 4.2
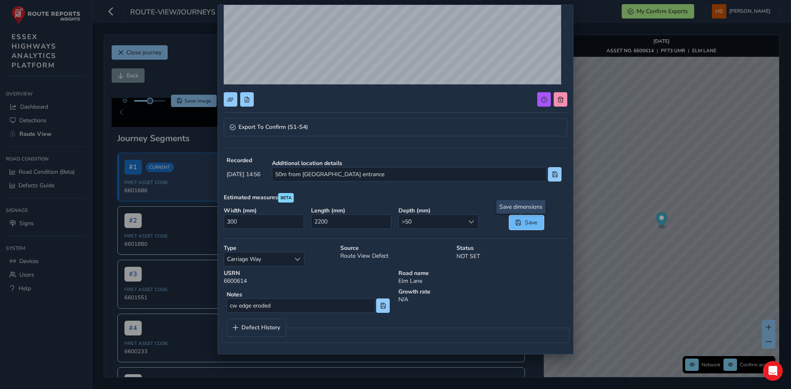
click at [516, 221] on span "Save" at bounding box center [519, 223] width 6 height 6
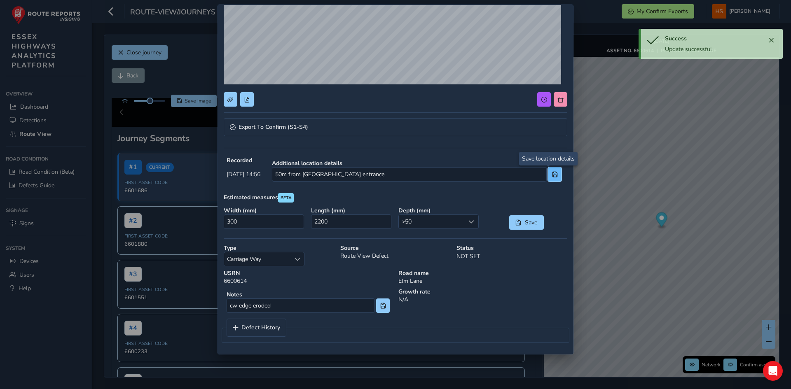
click at [548, 178] on button at bounding box center [555, 174] width 14 height 14
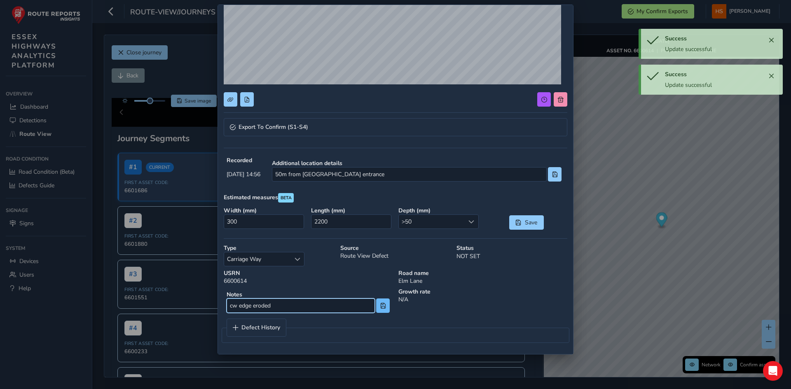
click at [372, 311] on input "cw edge eroded" at bounding box center [301, 306] width 148 height 14
click at [382, 306] on span at bounding box center [383, 306] width 6 height 6
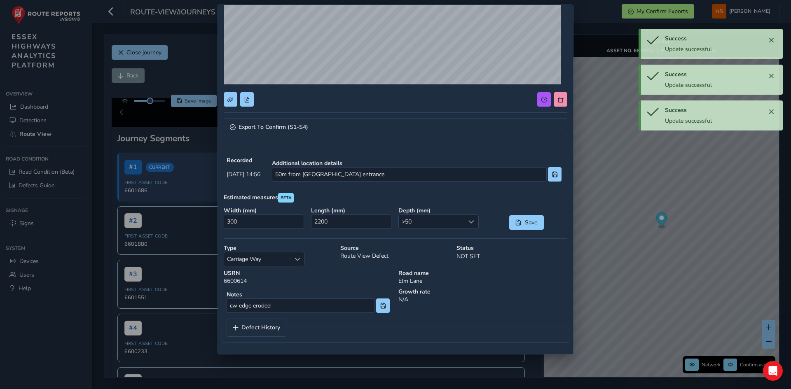
click at [343, 137] on div "Export To Confirm (S1-S4)" at bounding box center [396, 130] width 344 height 24
click at [348, 128] on link "Export To Confirm (S1-S4)" at bounding box center [396, 127] width 344 height 18
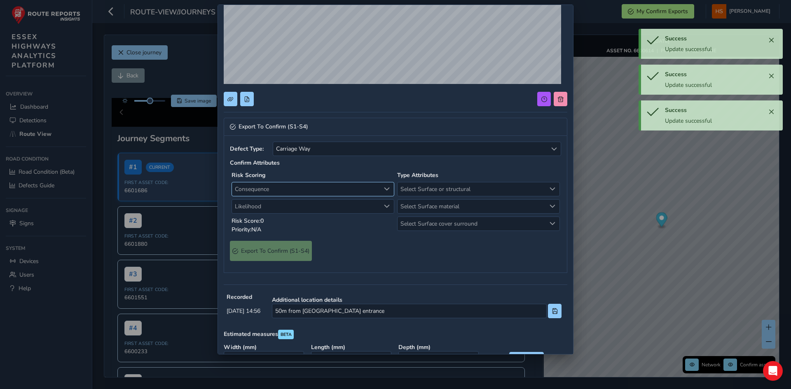
click at [301, 194] on span "Consequence" at bounding box center [306, 190] width 148 height 14
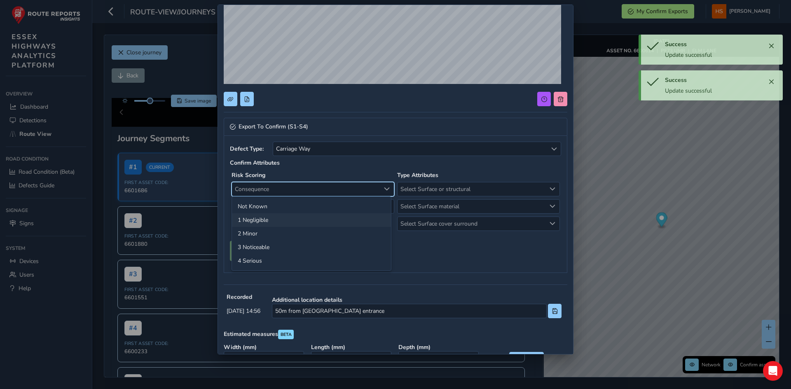
click at [278, 218] on li "1 Negligible" at bounding box center [311, 220] width 159 height 14
click at [284, 210] on span "Likelihood" at bounding box center [306, 207] width 148 height 14
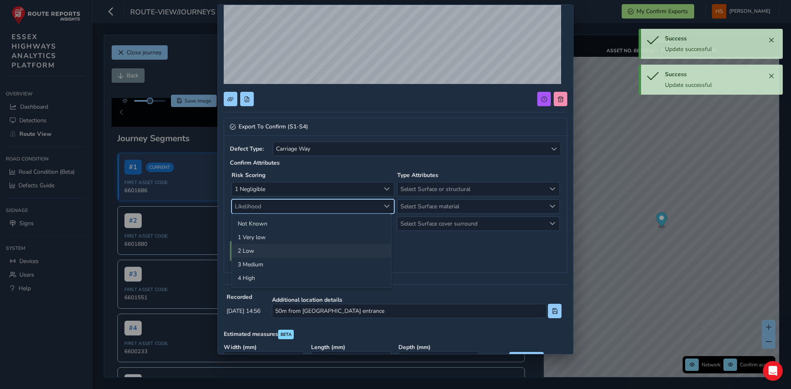
click at [267, 251] on li "2 Low" at bounding box center [311, 251] width 159 height 14
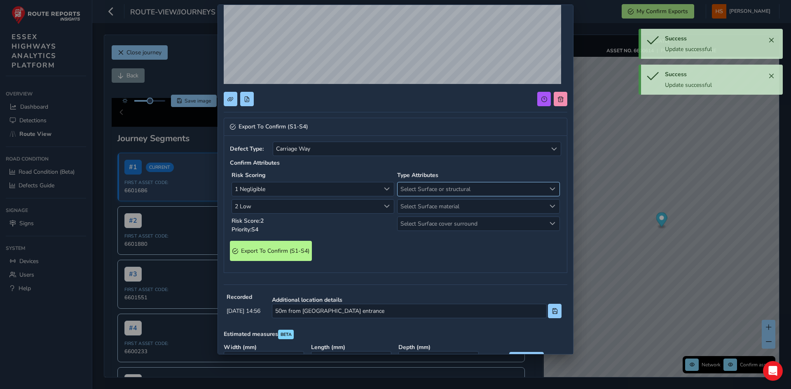
click at [434, 182] on div "Select Surface or structural Select Surface or structural" at bounding box center [478, 189] width 163 height 14
click at [407, 218] on li "Surface" at bounding box center [473, 220] width 159 height 14
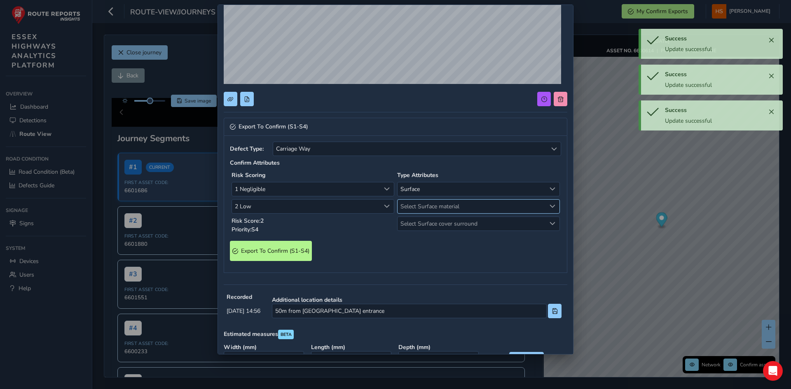
click at [413, 206] on span "Select Surface material" at bounding box center [472, 207] width 148 height 14
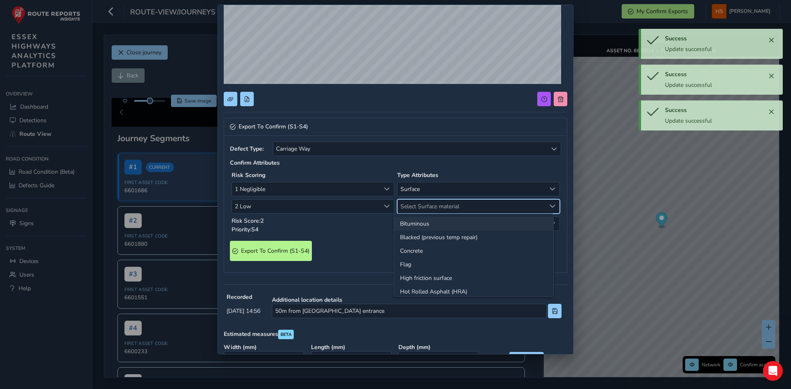
click at [408, 219] on li "Bituminous" at bounding box center [473, 224] width 159 height 14
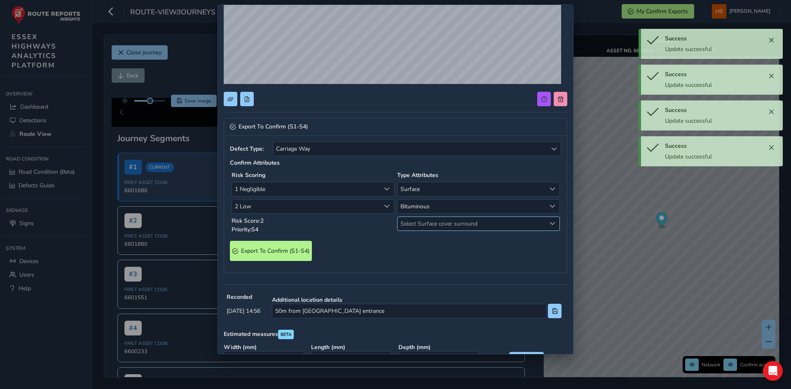
drag, startPoint x: 408, startPoint y: 224, endPoint x: 408, endPoint y: 230, distance: 6.6
click at [408, 225] on span "Select Surface cover surround" at bounding box center [472, 224] width 148 height 14
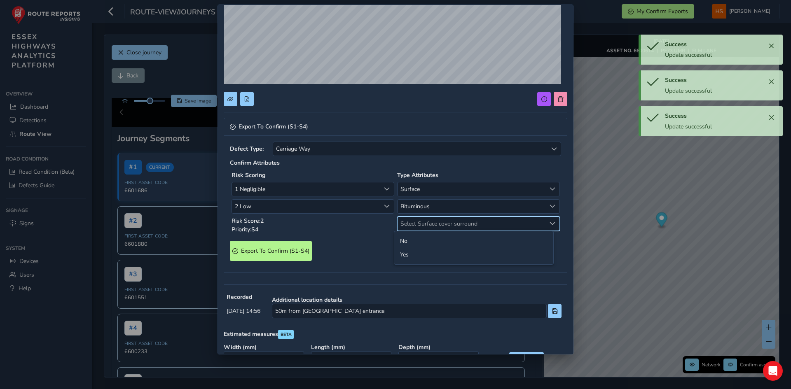
click at [412, 242] on li "No" at bounding box center [473, 241] width 159 height 14
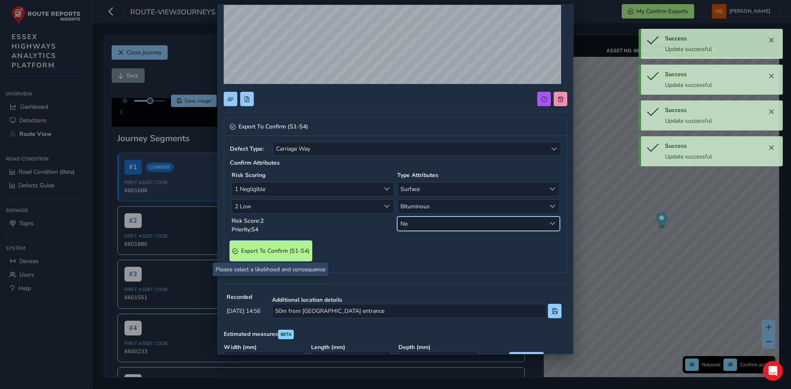
click at [289, 251] on span "Export To Confirm (S1-S4)" at bounding box center [275, 251] width 68 height 8
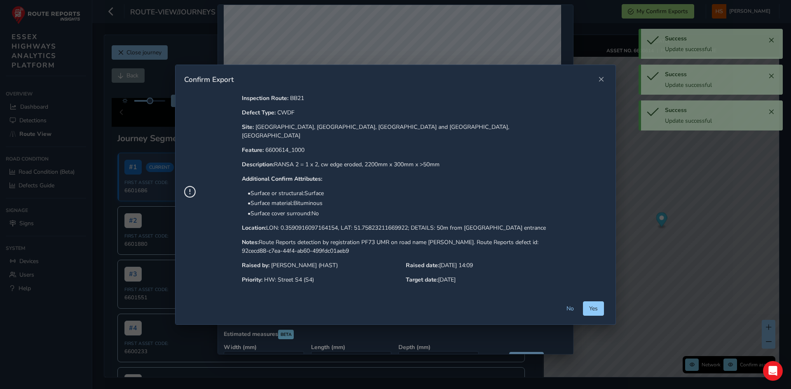
click at [591, 312] on div "No Yes" at bounding box center [396, 313] width 440 height 23
click at [589, 309] on button "Yes" at bounding box center [593, 309] width 21 height 14
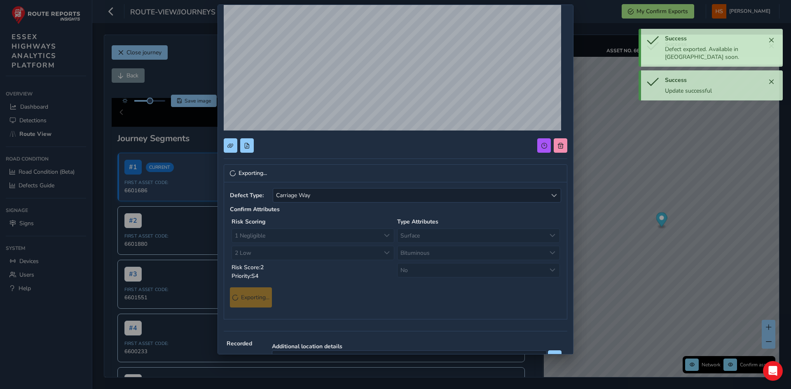
scroll to position [0, 0]
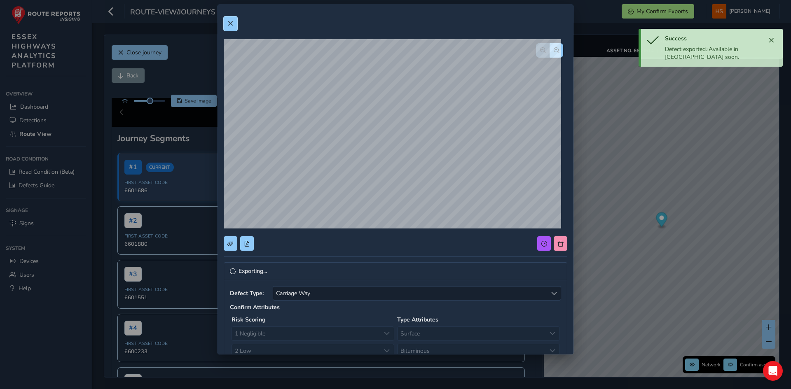
click at [228, 22] on button at bounding box center [231, 23] width 14 height 14
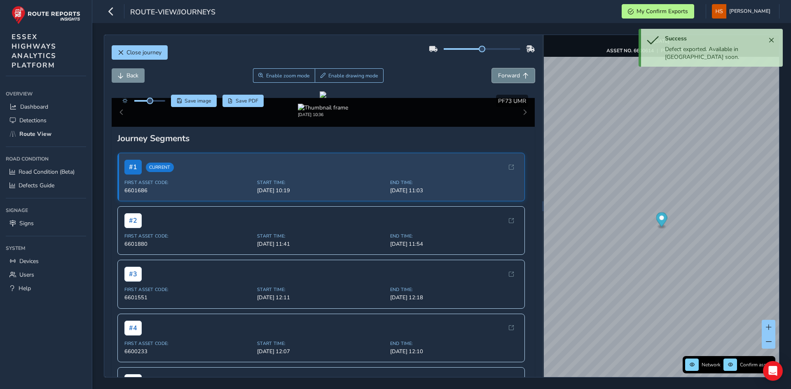
click at [517, 80] on button "Forward" at bounding box center [513, 75] width 43 height 14
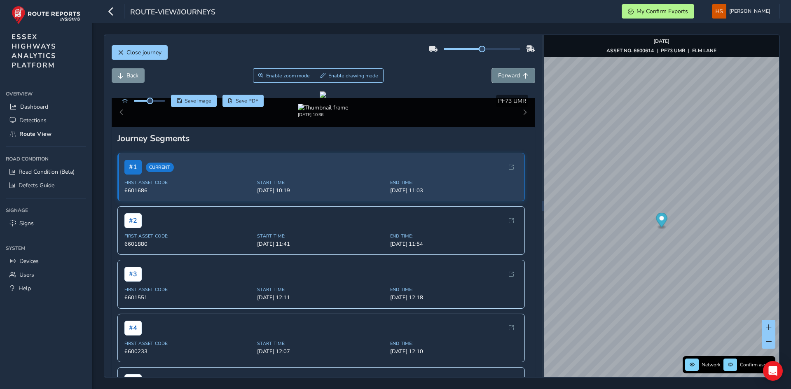
click at [517, 80] on button "Forward" at bounding box center [513, 75] width 43 height 14
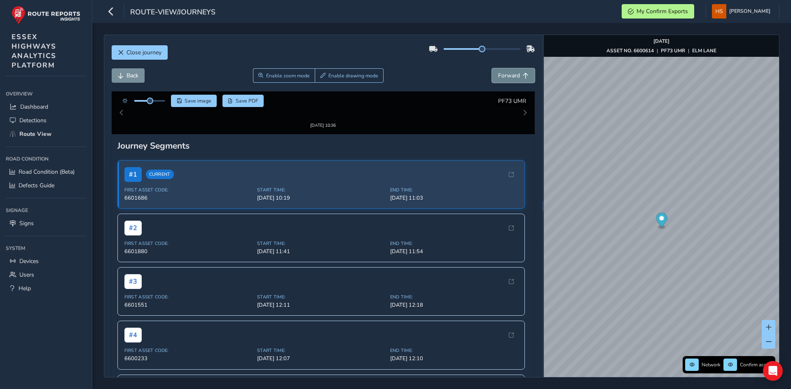
click at [517, 80] on button "Forward" at bounding box center [513, 75] width 43 height 14
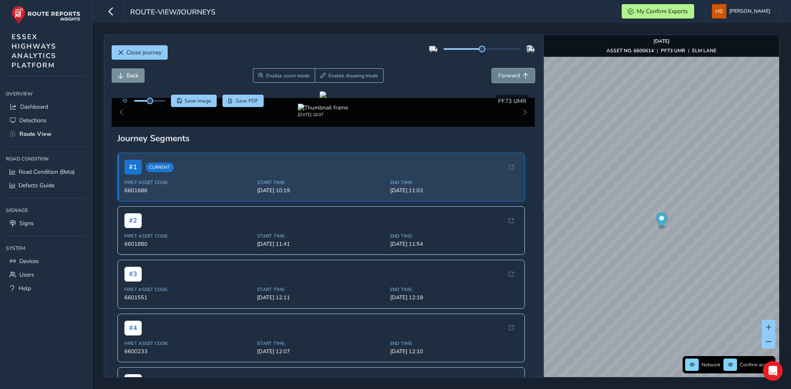
click at [517, 80] on button "Forward" at bounding box center [513, 75] width 43 height 14
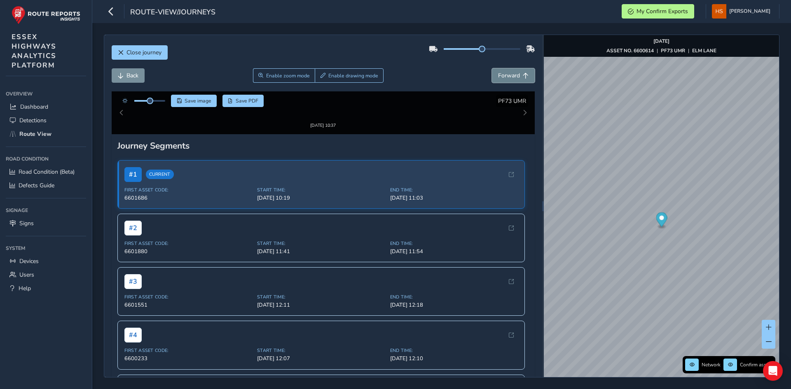
click at [517, 80] on button "Forward" at bounding box center [513, 75] width 43 height 14
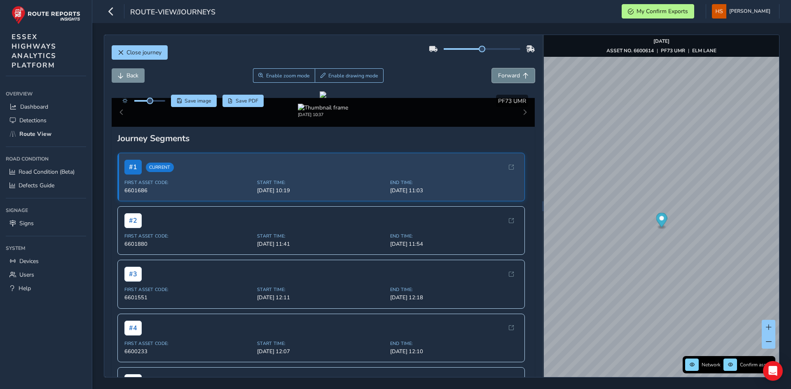
click at [517, 80] on button "Forward" at bounding box center [513, 75] width 43 height 14
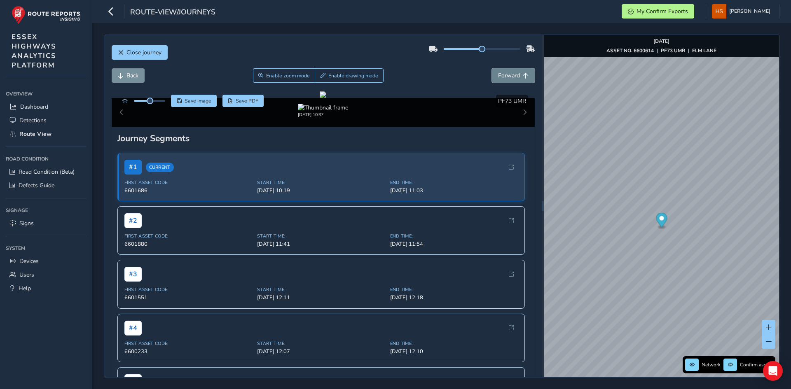
click at [517, 80] on button "Forward" at bounding box center [513, 75] width 43 height 14
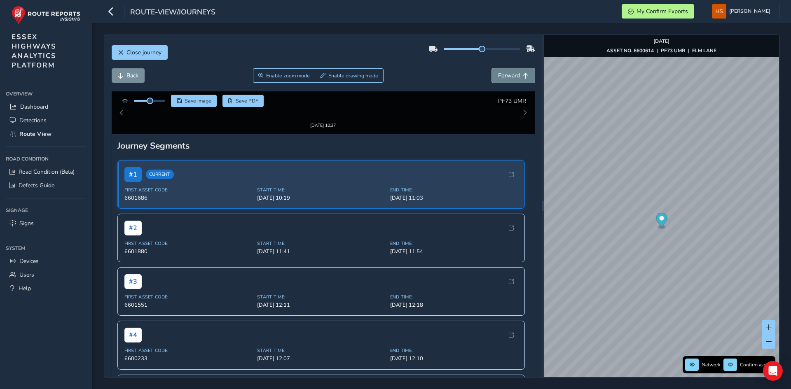
click at [517, 80] on button "Forward" at bounding box center [513, 75] width 43 height 14
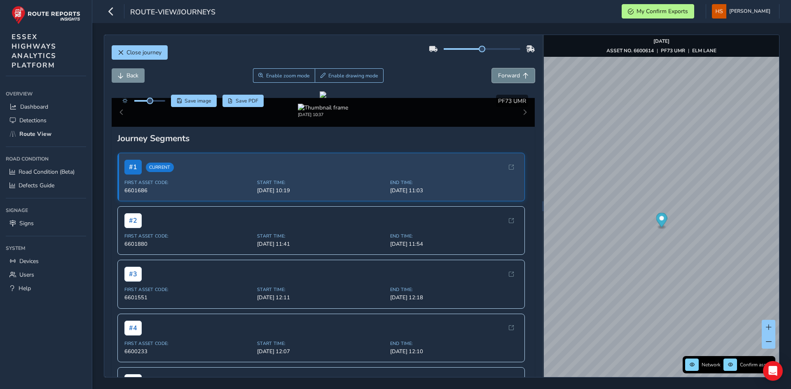
click at [517, 80] on button "Forward" at bounding box center [513, 75] width 43 height 14
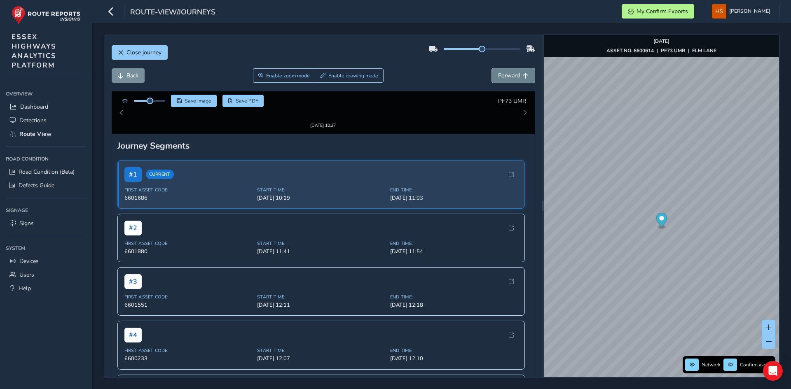
click at [517, 80] on button "Forward" at bounding box center [513, 75] width 43 height 14
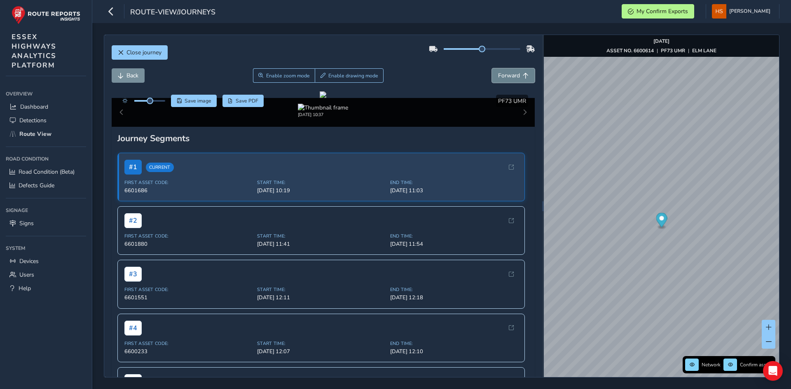
click at [517, 80] on button "Forward" at bounding box center [513, 75] width 43 height 14
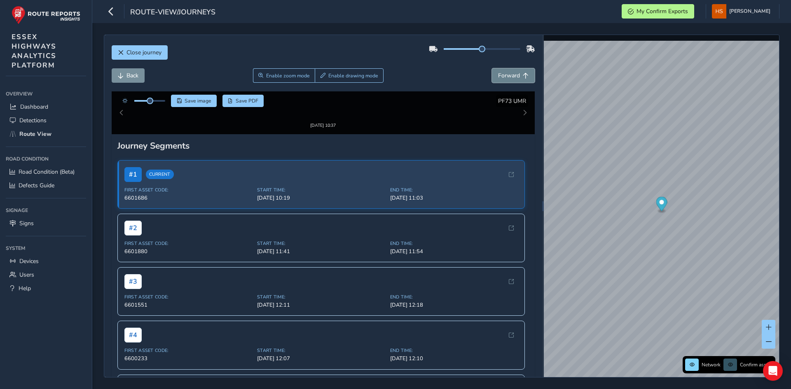
click at [517, 80] on button "Forward" at bounding box center [513, 75] width 43 height 14
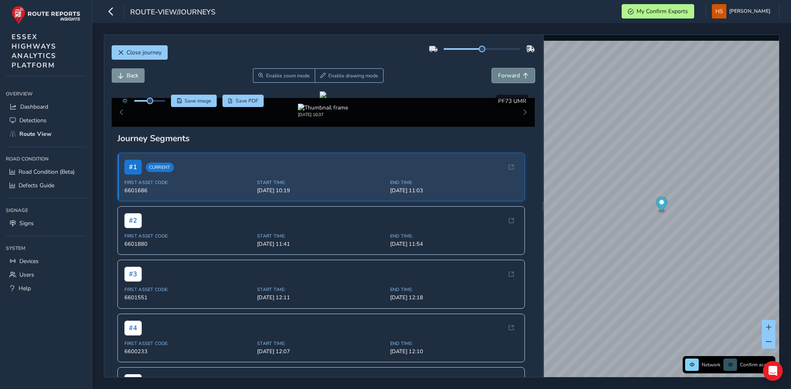
click at [517, 80] on button "Forward" at bounding box center [513, 75] width 43 height 14
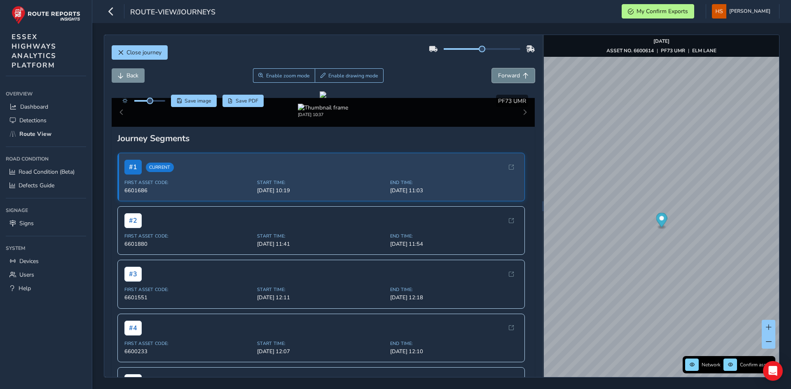
click at [517, 80] on button "Forward" at bounding box center [513, 75] width 43 height 14
click at [131, 83] on div "Back Enable zoom mode Enable drawing mode Forward" at bounding box center [324, 79] width 424 height 23
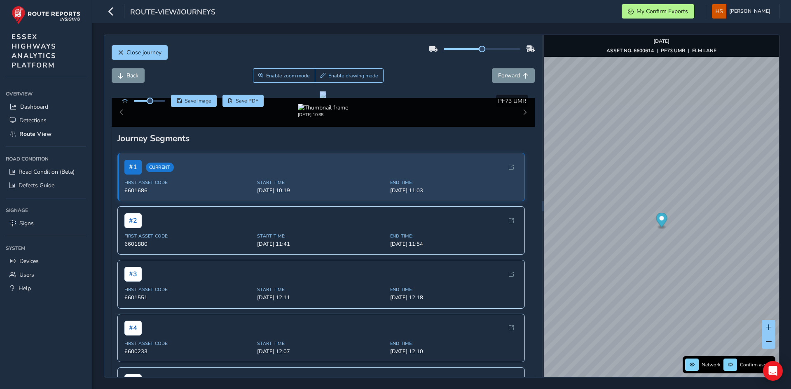
click at [131, 83] on div "Back Enable zoom mode Enable drawing mode Forward" at bounding box center [324, 79] width 424 height 23
click at [135, 78] on span "Back" at bounding box center [133, 76] width 12 height 8
click at [320, 98] on div at bounding box center [323, 94] width 7 height 7
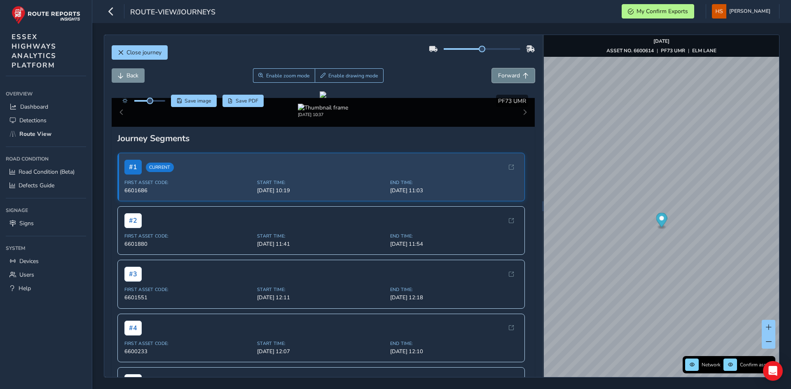
click at [513, 77] on span "Forward" at bounding box center [509, 76] width 22 height 8
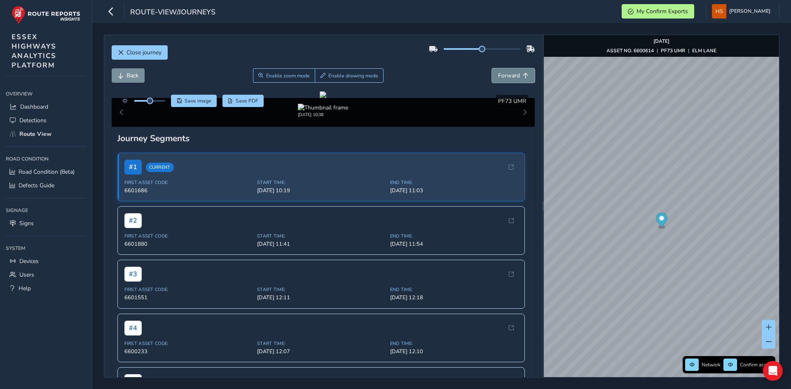
click at [513, 77] on span "Forward" at bounding box center [509, 76] width 22 height 8
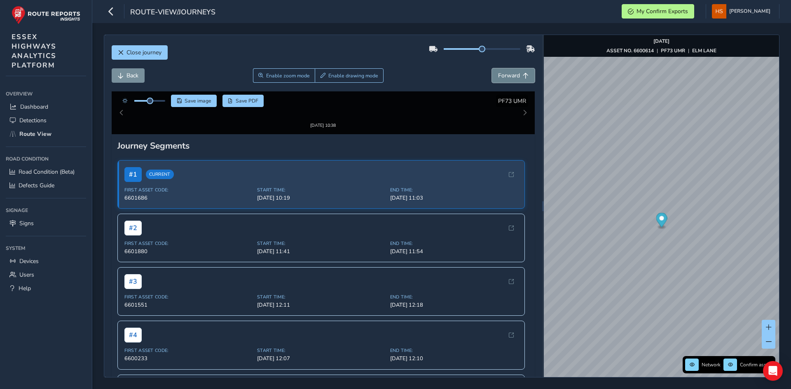
click at [512, 77] on span "Forward" at bounding box center [509, 76] width 22 height 8
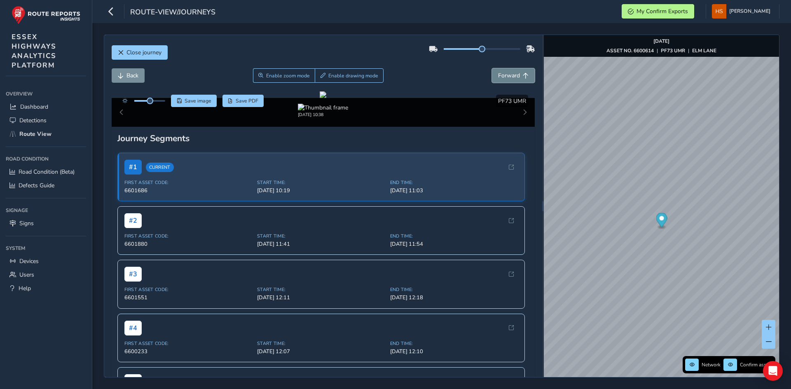
click at [512, 77] on span "Forward" at bounding box center [509, 76] width 22 height 8
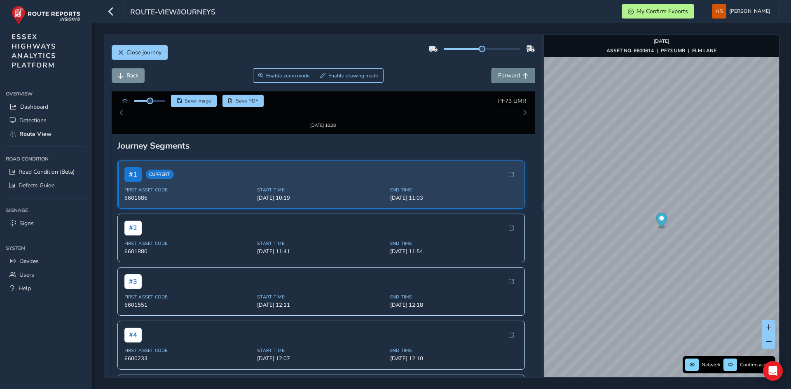
click at [512, 77] on span "Forward" at bounding box center [509, 76] width 22 height 8
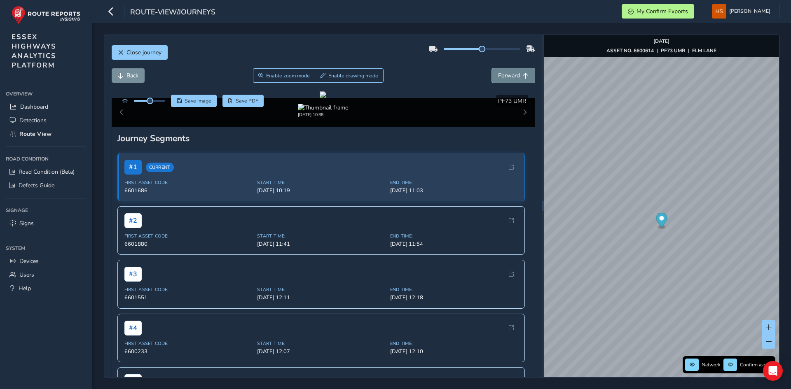
click at [512, 77] on span "Forward" at bounding box center [509, 76] width 22 height 8
click at [511, 77] on span "Forward" at bounding box center [509, 76] width 22 height 8
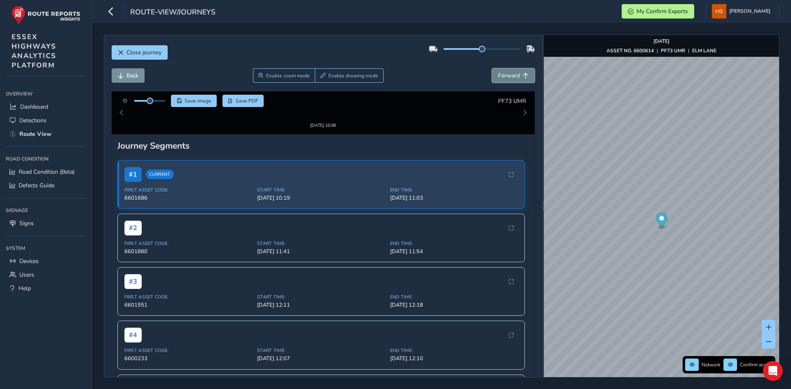
click at [511, 77] on span "Forward" at bounding box center [509, 76] width 22 height 8
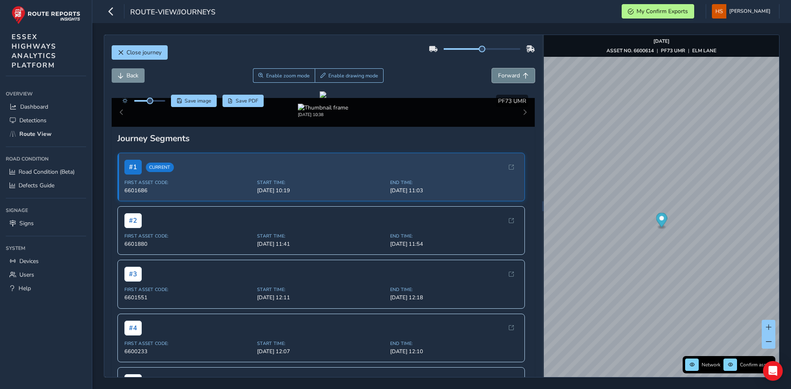
click at [511, 77] on span "Forward" at bounding box center [509, 76] width 22 height 8
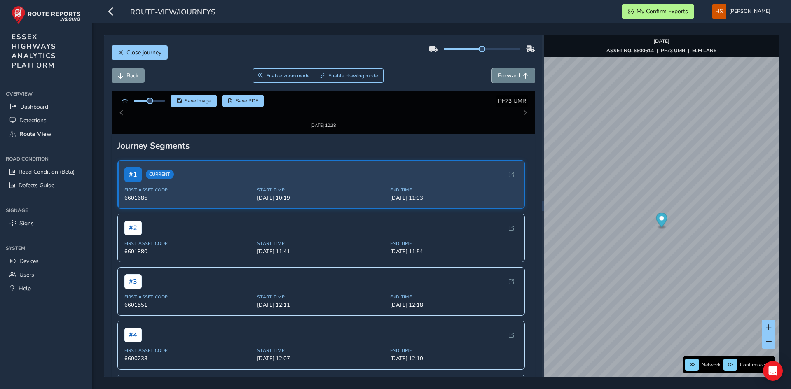
click at [511, 77] on span "Forward" at bounding box center [509, 76] width 22 height 8
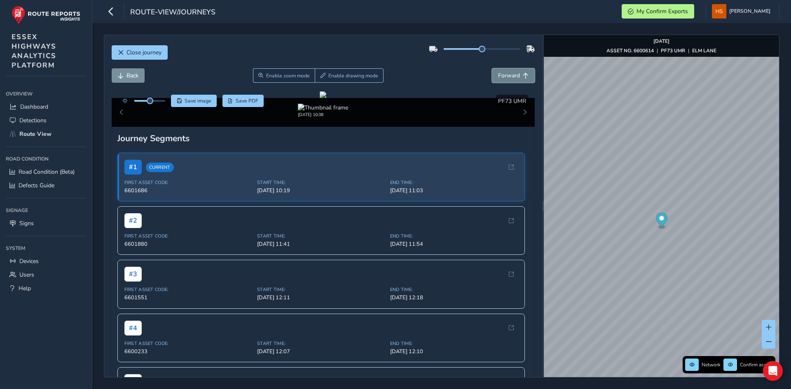
click at [511, 77] on span "Forward" at bounding box center [509, 76] width 22 height 8
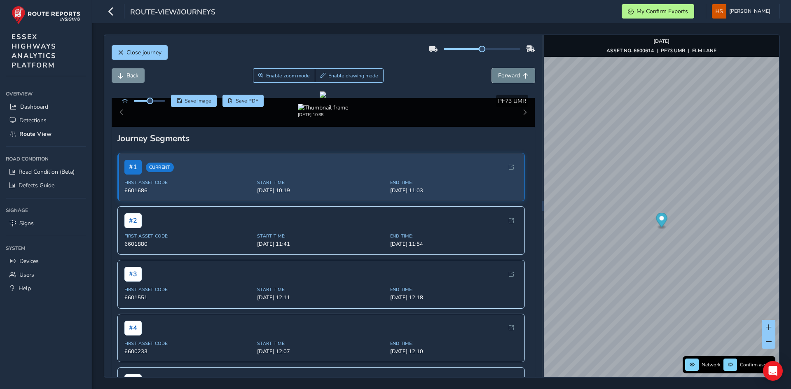
click at [511, 77] on span "Forward" at bounding box center [509, 76] width 22 height 8
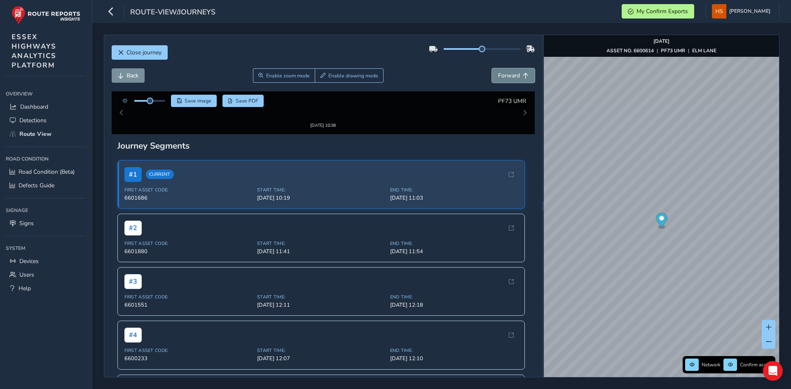
click at [511, 77] on span "Forward" at bounding box center [509, 76] width 22 height 8
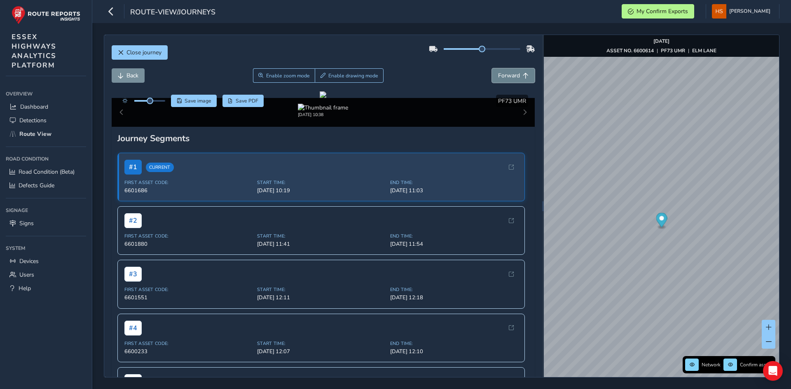
click at [511, 77] on span "Forward" at bounding box center [509, 76] width 22 height 8
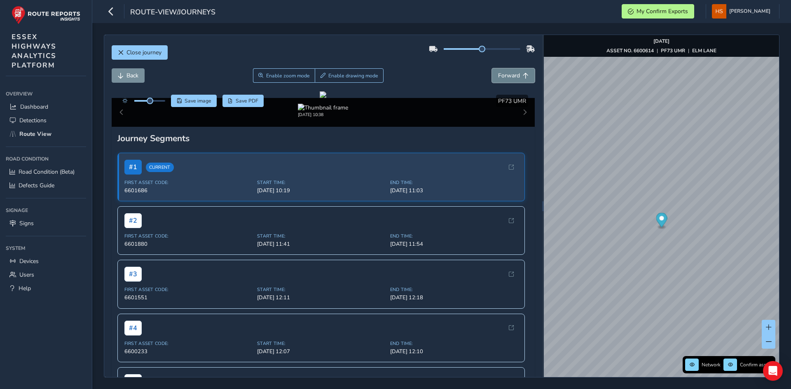
click at [511, 77] on span "Forward" at bounding box center [509, 76] width 22 height 8
click at [509, 77] on span "Forward" at bounding box center [509, 76] width 22 height 8
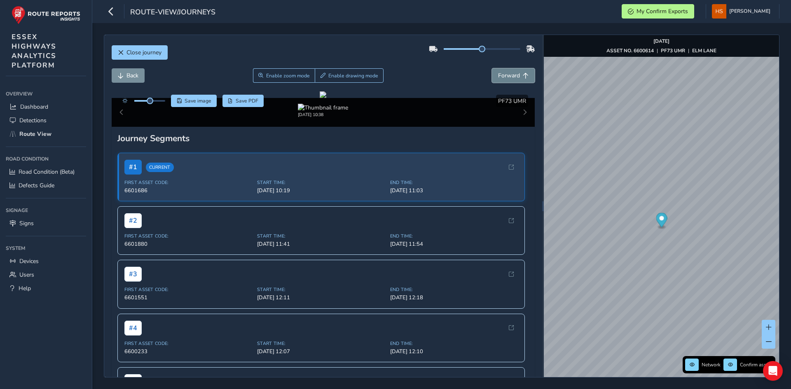
click at [509, 77] on span "Forward" at bounding box center [509, 76] width 22 height 8
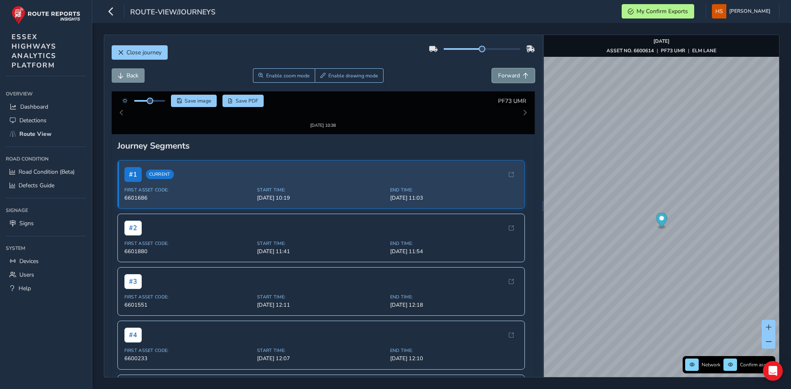
click at [509, 77] on span "Forward" at bounding box center [509, 76] width 22 height 8
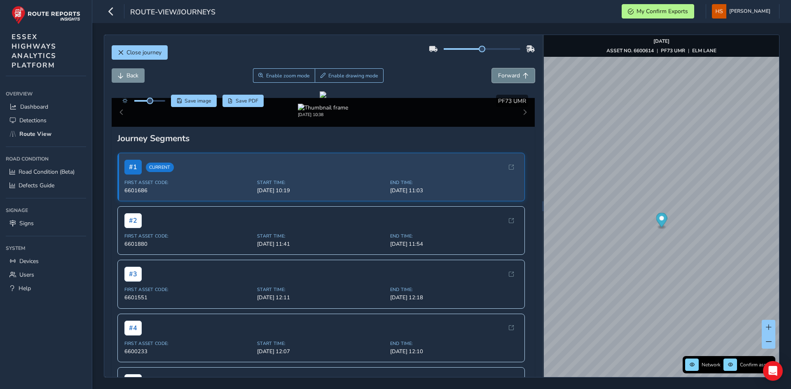
click at [509, 77] on span "Forward" at bounding box center [509, 76] width 22 height 8
click at [352, 78] on span "Enable drawing mode" at bounding box center [353, 76] width 50 height 7
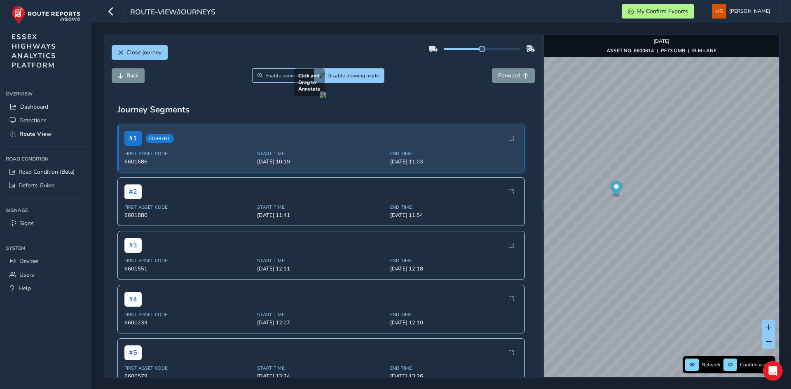
drag, startPoint x: 243, startPoint y: 288, endPoint x: 269, endPoint y: 268, distance: 32.4
click at [320, 98] on div at bounding box center [323, 94] width 7 height 7
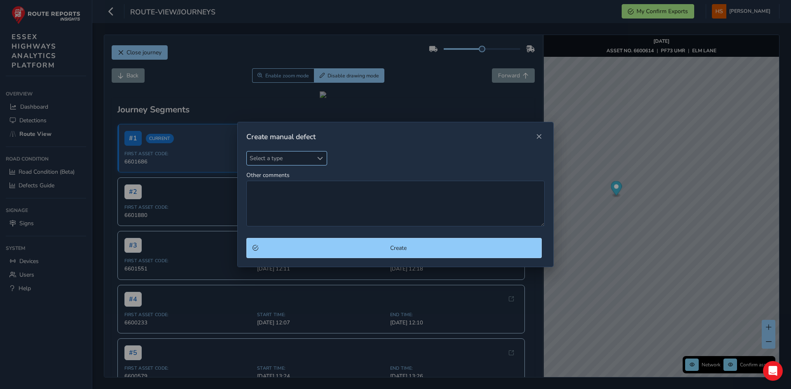
click at [280, 155] on span "Select a type" at bounding box center [280, 159] width 66 height 14
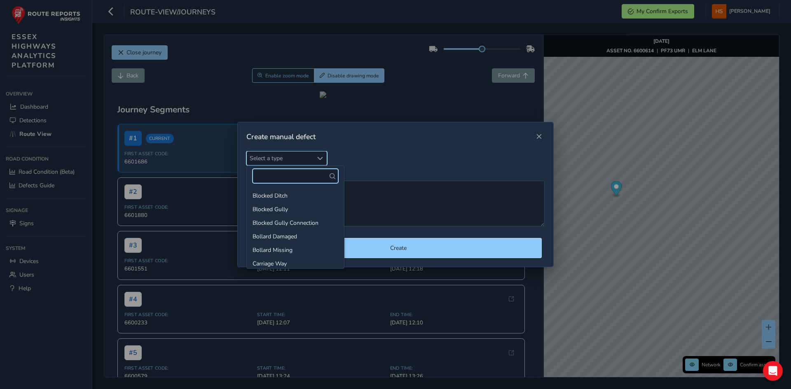
scroll to position [2, 0]
type input "a"
click at [281, 229] on li "Damaged/ Vandalised Salt Bin" at bounding box center [295, 235] width 97 height 14
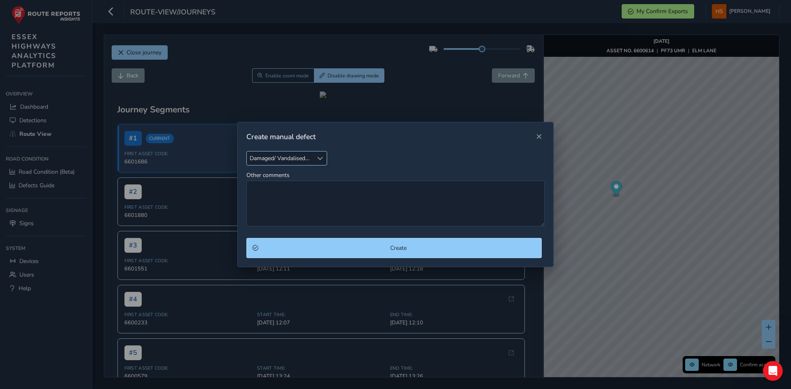
click at [290, 154] on span "Damaged/ Vandalised Salt Bin" at bounding box center [280, 159] width 66 height 14
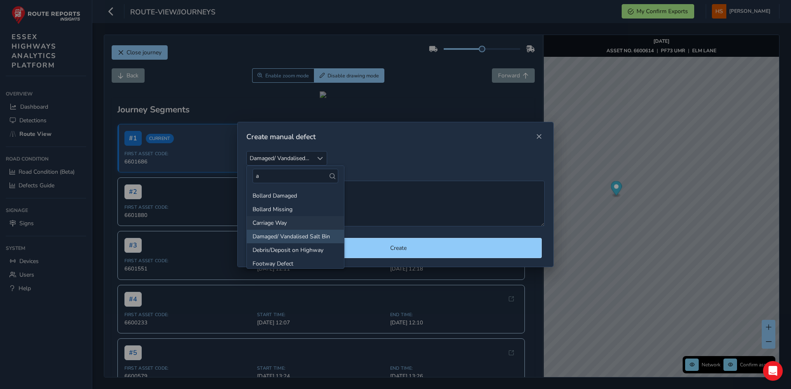
click at [291, 220] on li "Carriage Way" at bounding box center [295, 223] width 97 height 14
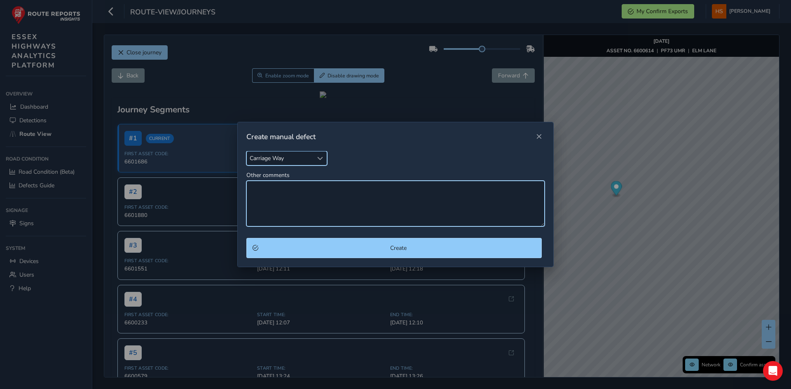
click at [291, 218] on textarea "Other comments" at bounding box center [395, 204] width 298 height 46
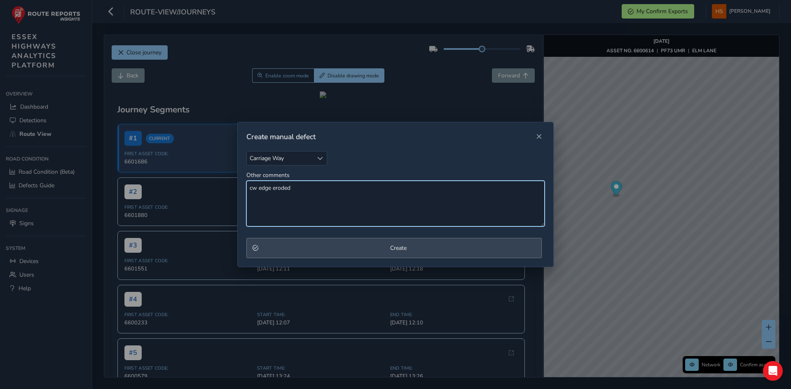
type textarea "cw edge eroded"
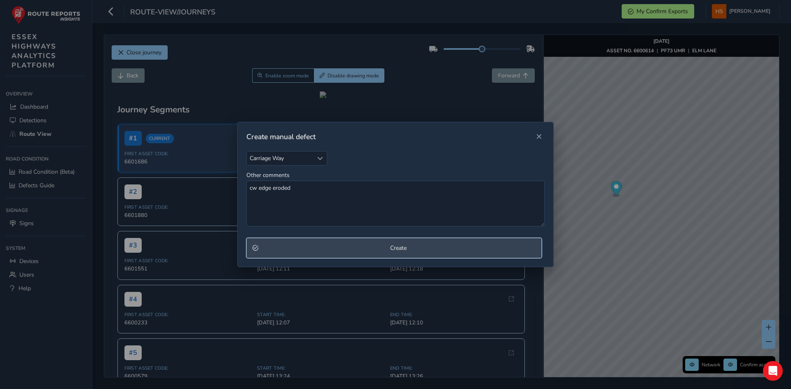
click at [308, 244] on button "Create" at bounding box center [393, 248] width 295 height 20
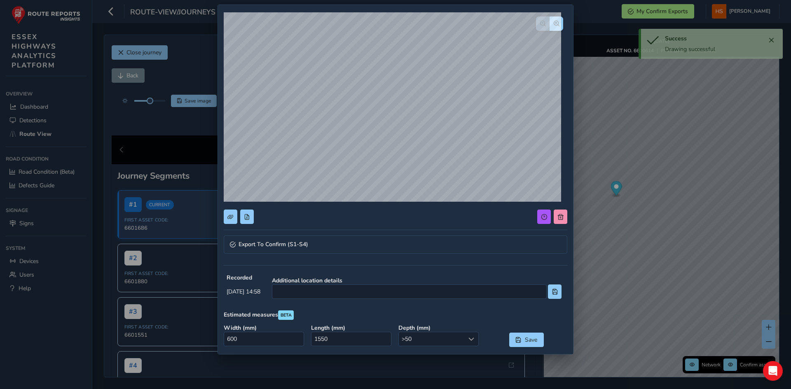
scroll to position [82, 0]
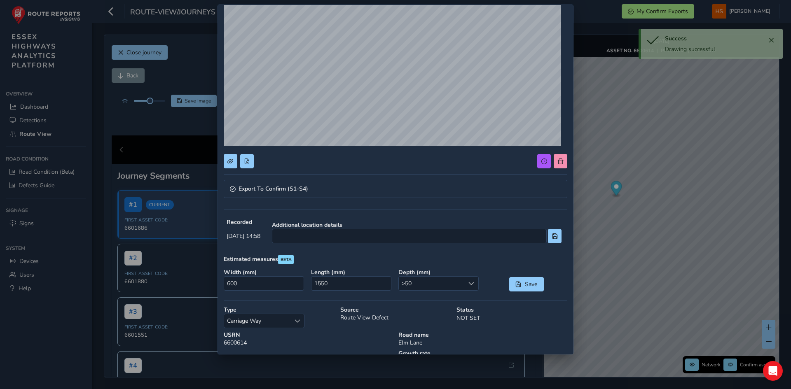
click at [391, 244] on div "Additional location details" at bounding box center [416, 232] width 295 height 28
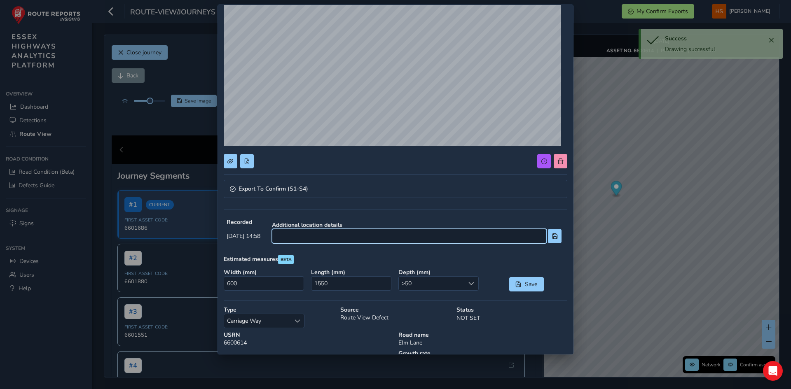
drag, startPoint x: 396, startPoint y: 235, endPoint x: 417, endPoint y: 242, distance: 21.6
click at [398, 235] on input at bounding box center [409, 236] width 275 height 14
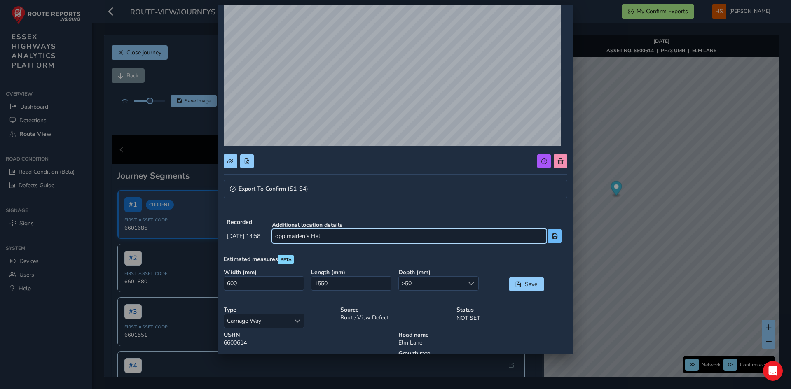
type input "opp maiden's Hall"
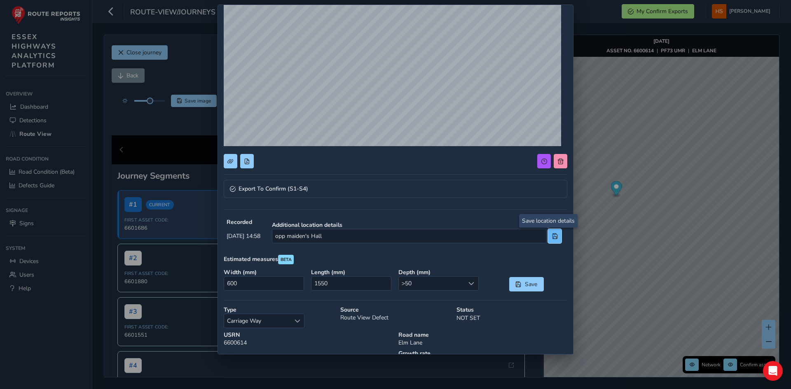
click at [548, 233] on button at bounding box center [555, 236] width 14 height 14
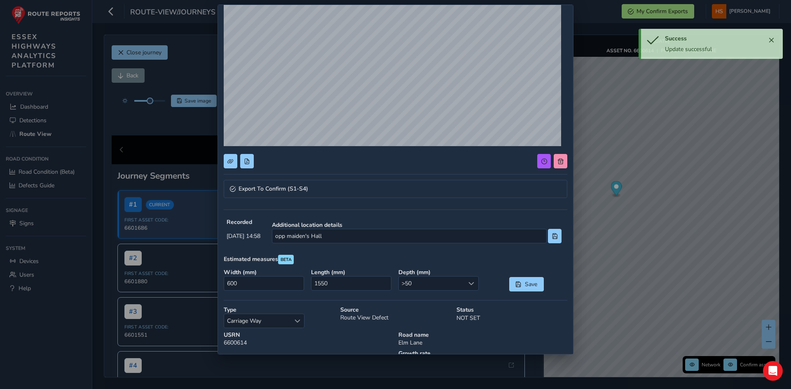
drag, startPoint x: 288, startPoint y: 272, endPoint x: 370, endPoint y: 280, distance: 82.4
click at [293, 272] on strong "Width ( mm )" at bounding box center [265, 273] width 82 height 8
drag, startPoint x: 363, startPoint y: 285, endPoint x: 199, endPoint y: 259, distance: 166.1
click at [201, 261] on div "Export To Confirm (S1-S4) Recorded [DATE] 14:58 Additional location details opp…" at bounding box center [395, 194] width 791 height 389
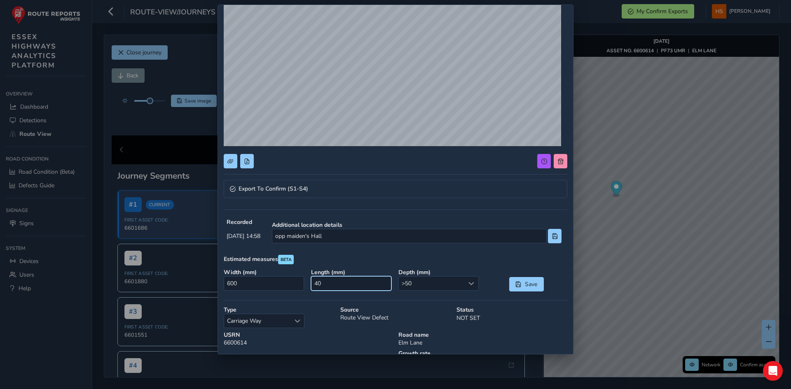
type input "400"
drag, startPoint x: 281, startPoint y: 285, endPoint x: 195, endPoint y: 276, distance: 87.0
click at [195, 276] on div "Export To Confirm (S1-S4) Recorded [DATE] 14:58 Additional location details opp…" at bounding box center [395, 194] width 791 height 389
type input "200"
click at [531, 284] on span "Save" at bounding box center [531, 285] width 14 height 8
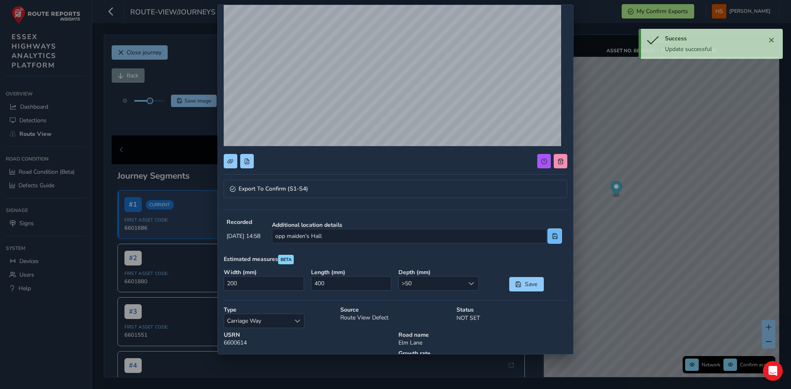
click at [555, 234] on button at bounding box center [555, 236] width 14 height 14
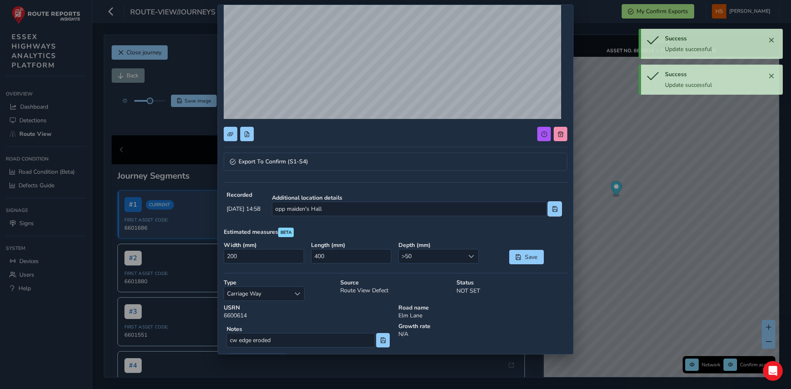
scroll to position [145, 0]
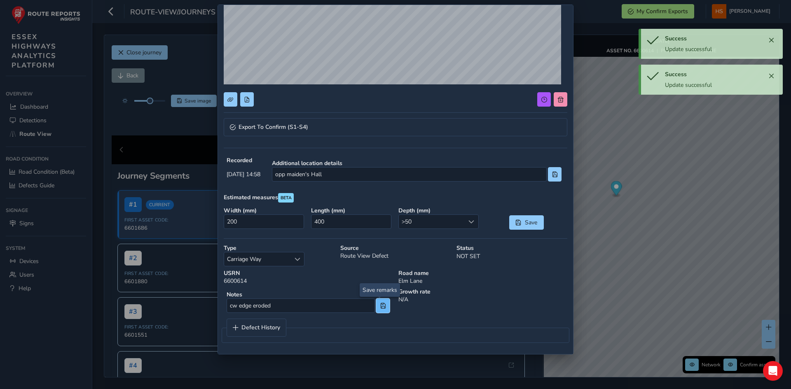
drag, startPoint x: 383, startPoint y: 310, endPoint x: 378, endPoint y: 285, distance: 25.2
click at [384, 307] on button at bounding box center [383, 306] width 14 height 14
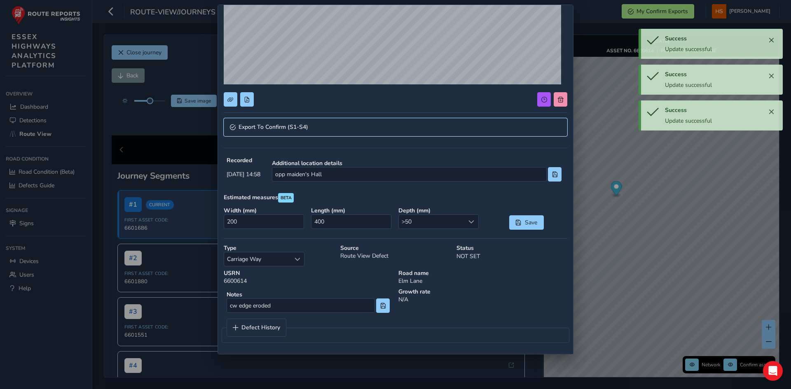
click at [336, 120] on link "Export To Confirm (S1-S4)" at bounding box center [396, 127] width 344 height 18
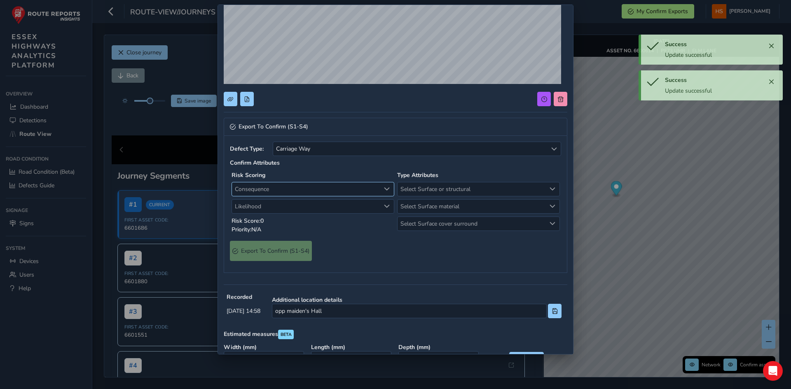
click at [306, 186] on span "Consequence" at bounding box center [306, 190] width 148 height 14
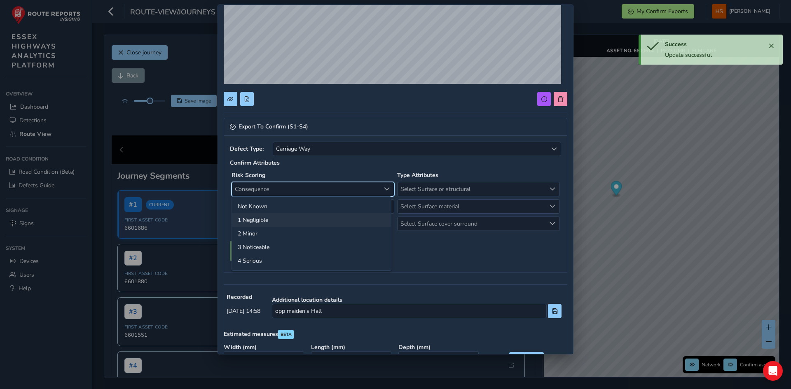
click at [283, 220] on li "1 Negligible" at bounding box center [311, 220] width 159 height 14
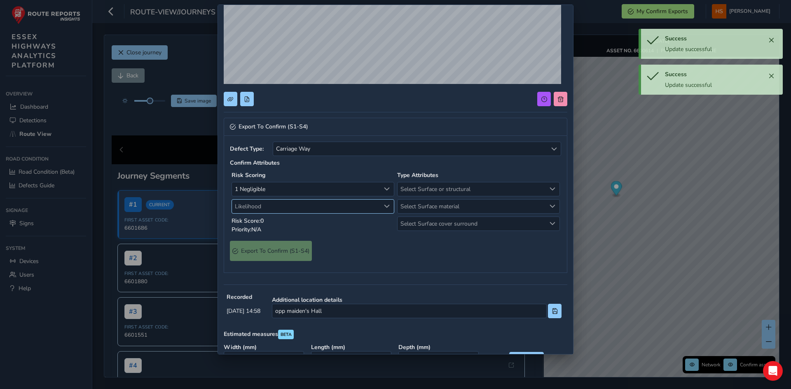
click at [288, 212] on span "Likelihood" at bounding box center [306, 207] width 148 height 14
click at [282, 240] on li "1 Very low" at bounding box center [311, 238] width 159 height 14
click at [458, 190] on span "Select Surface or structural" at bounding box center [472, 190] width 148 height 14
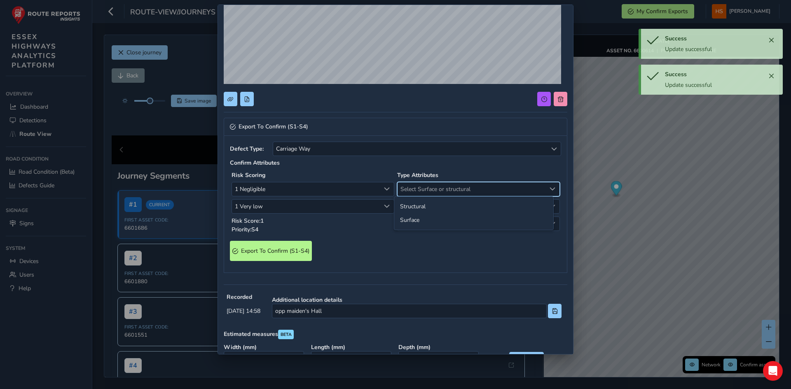
click at [427, 219] on li "Surface" at bounding box center [473, 220] width 159 height 14
drag, startPoint x: 436, startPoint y: 204, endPoint x: 428, endPoint y: 212, distance: 11.7
click at [436, 203] on span "Select Surface material" at bounding box center [472, 207] width 148 height 14
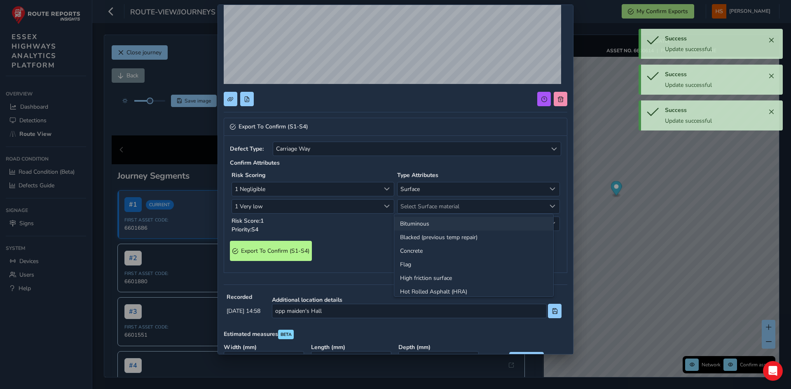
click at [418, 223] on li "Bituminous" at bounding box center [473, 224] width 159 height 14
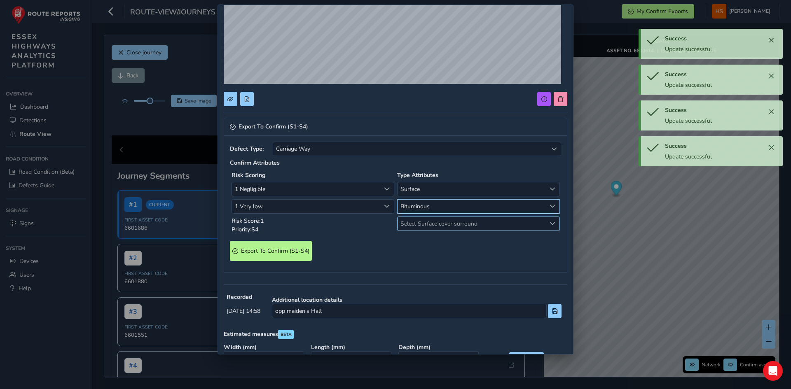
click at [419, 227] on span "Select Surface cover surround" at bounding box center [472, 224] width 148 height 14
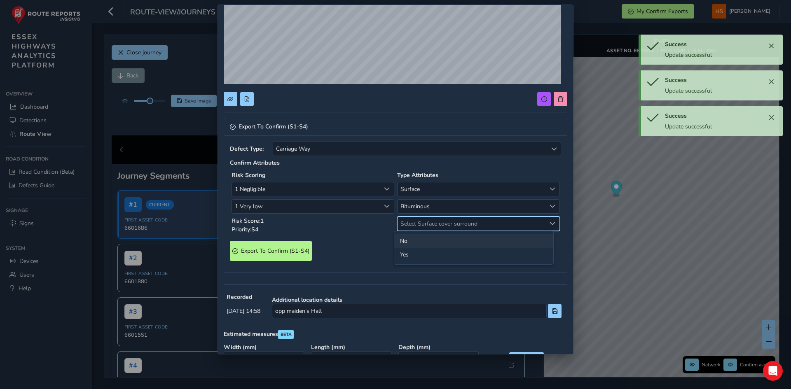
click at [410, 241] on li "No" at bounding box center [473, 241] width 159 height 14
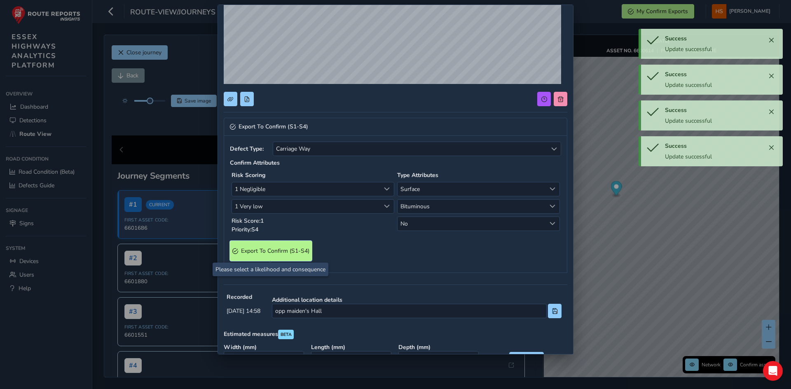
click at [284, 248] on span "Export To Confirm (S1-S4)" at bounding box center [275, 251] width 68 height 8
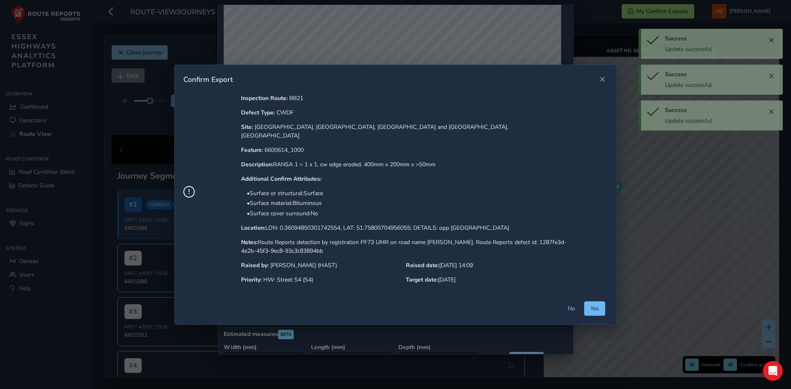
click at [591, 306] on span "Yes" at bounding box center [595, 309] width 9 height 8
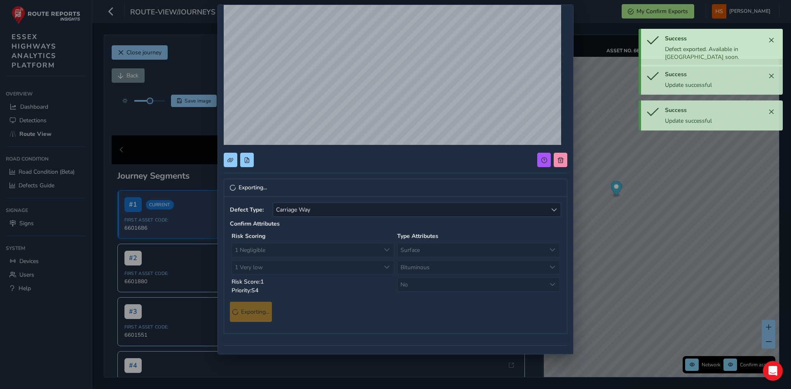
scroll to position [0, 0]
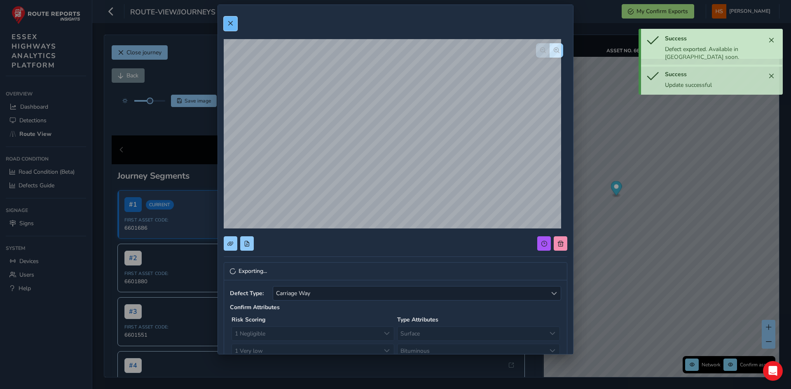
click at [228, 29] on button at bounding box center [231, 23] width 14 height 14
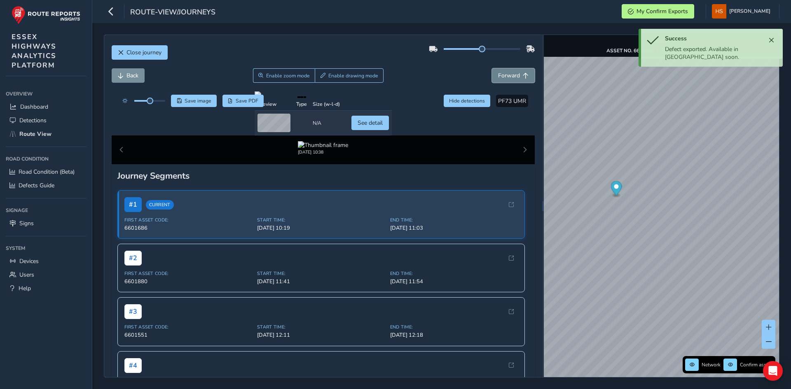
click at [523, 77] on span "Forward" at bounding box center [526, 76] width 6 height 6
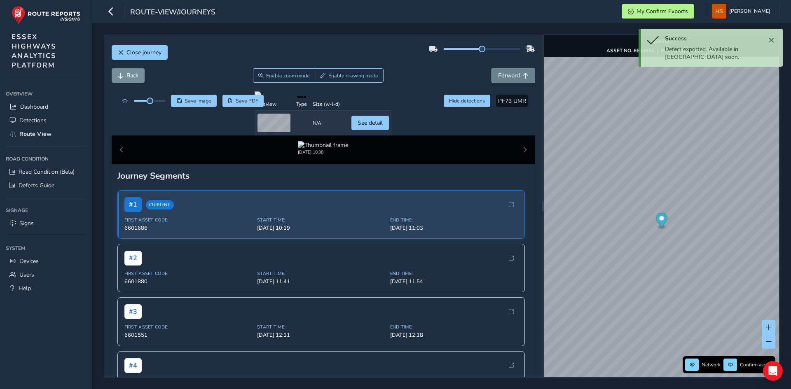
click at [523, 77] on span "Forward" at bounding box center [526, 76] width 6 height 6
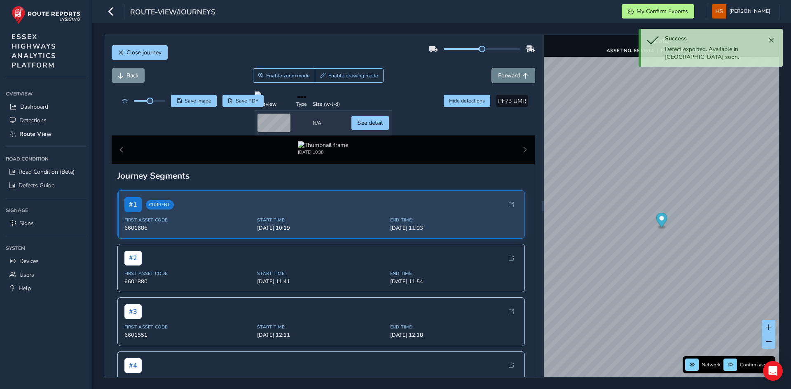
click at [523, 77] on span "Forward" at bounding box center [526, 76] width 6 height 6
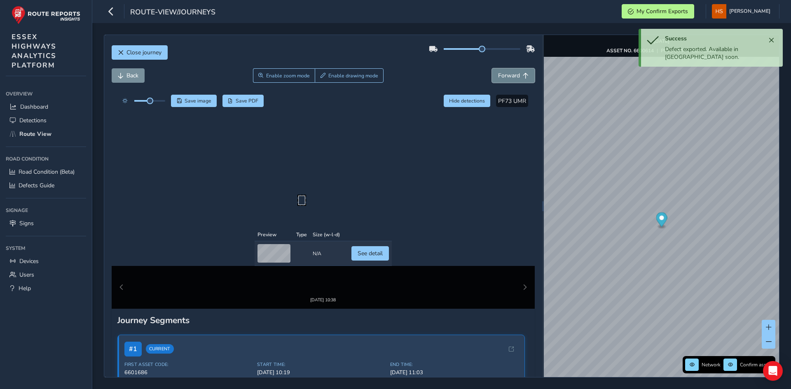
click at [523, 77] on span "Forward" at bounding box center [526, 76] width 6 height 6
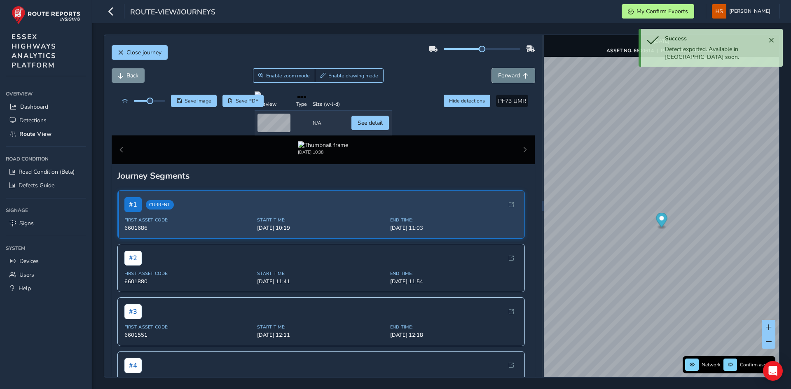
click at [523, 77] on span "Forward" at bounding box center [526, 76] width 6 height 6
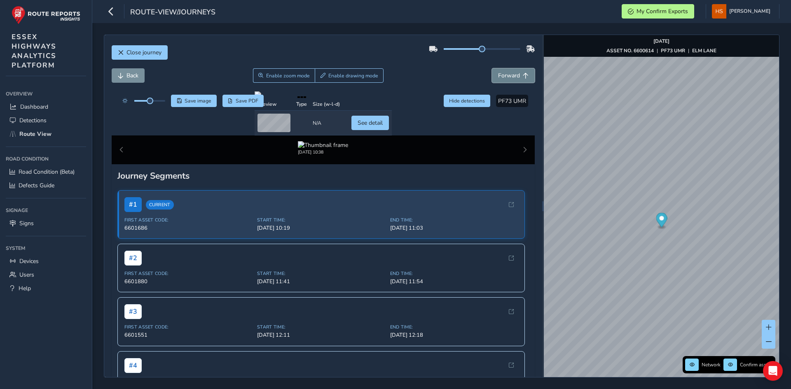
click at [523, 77] on span "Forward" at bounding box center [526, 76] width 6 height 6
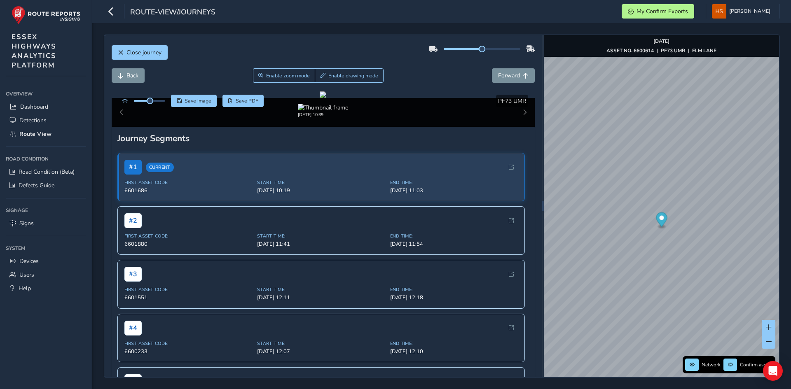
click at [357, 67] on div "Close journey" at bounding box center [324, 55] width 424 height 26
click at [354, 80] on button "Enable drawing mode" at bounding box center [349, 75] width 69 height 14
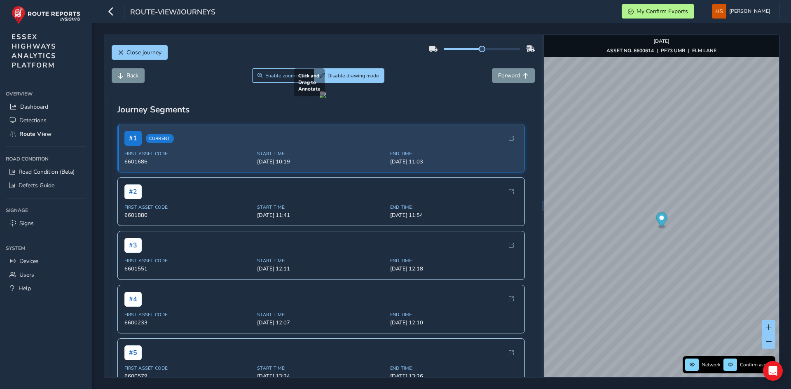
drag, startPoint x: 211, startPoint y: 276, endPoint x: 228, endPoint y: 257, distance: 25.7
click at [320, 98] on div at bounding box center [323, 94] width 7 height 7
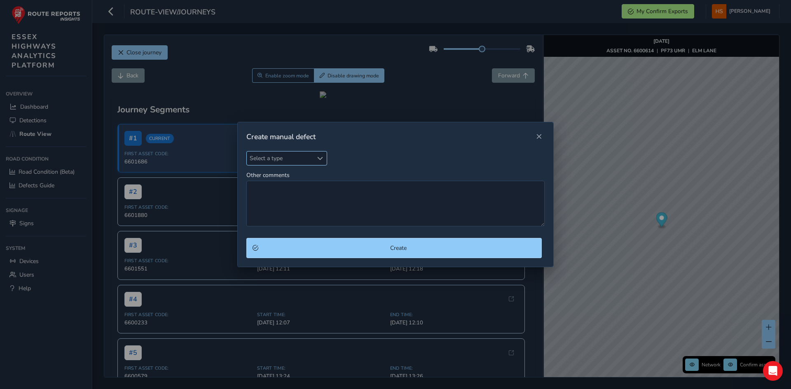
click at [267, 161] on span "Select a type" at bounding box center [280, 159] width 66 height 14
type input "ca"
click at [274, 199] on li "Carriage Way" at bounding box center [295, 196] width 97 height 14
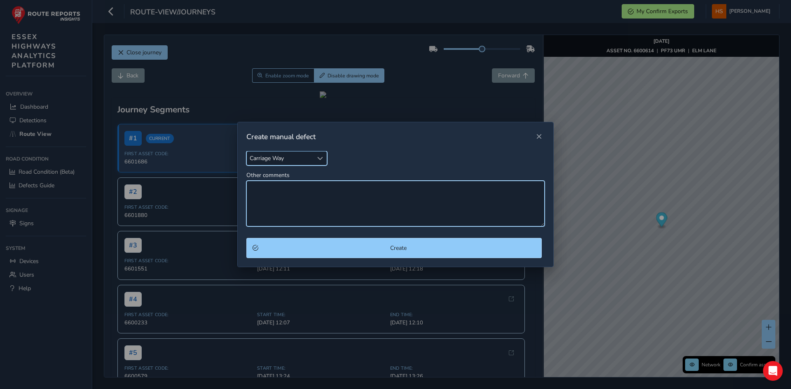
click at [274, 199] on textarea "Other comments" at bounding box center [395, 204] width 298 height 46
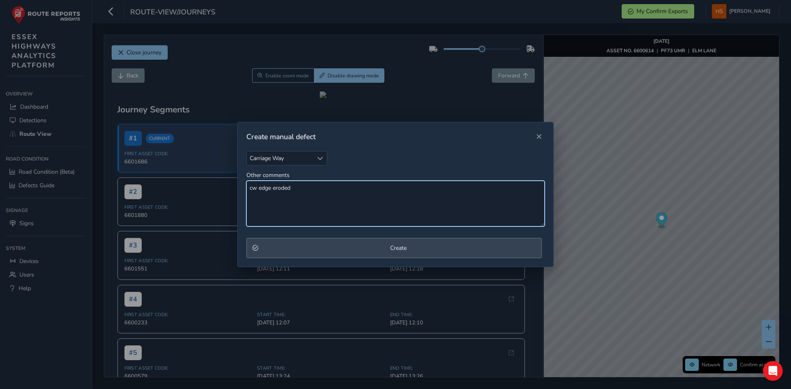
type textarea "cw edge eroded"
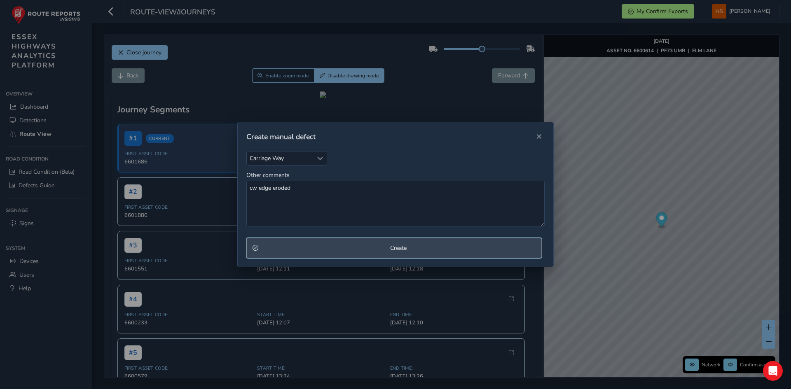
click at [327, 250] on span "Create" at bounding box center [398, 248] width 274 height 8
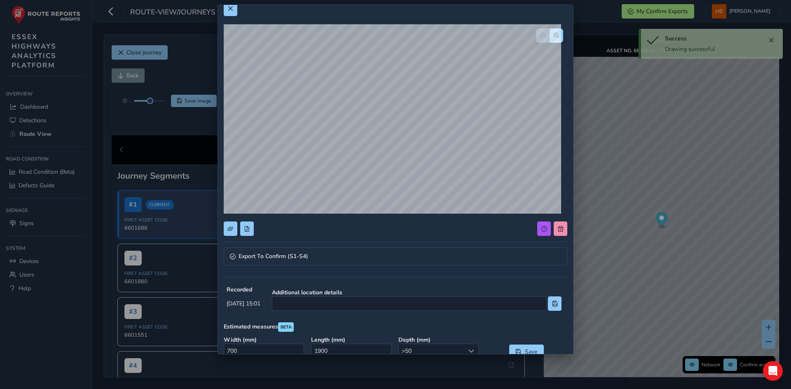
scroll to position [41, 0]
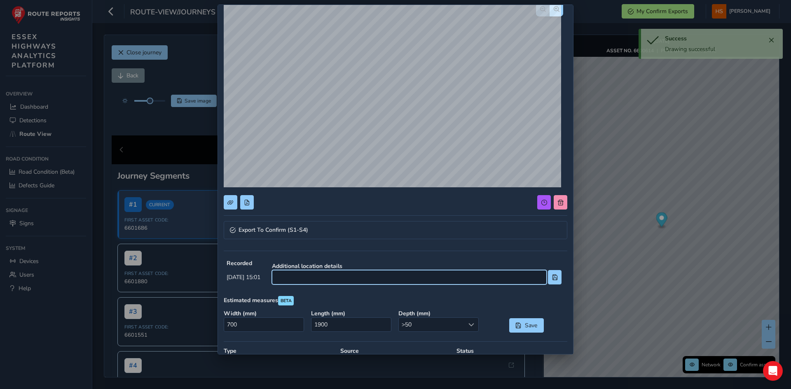
click at [340, 277] on input at bounding box center [409, 277] width 275 height 14
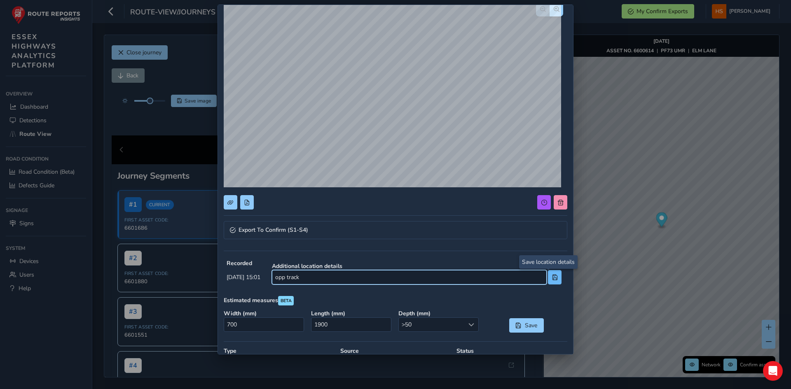
type input "opp track"
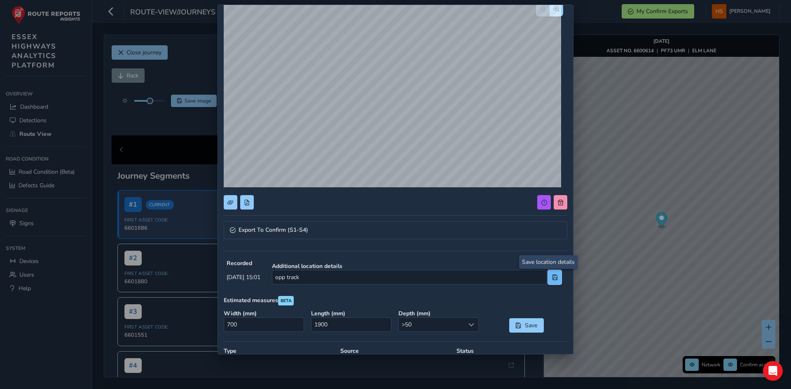
click at [552, 278] on span at bounding box center [555, 278] width 6 height 6
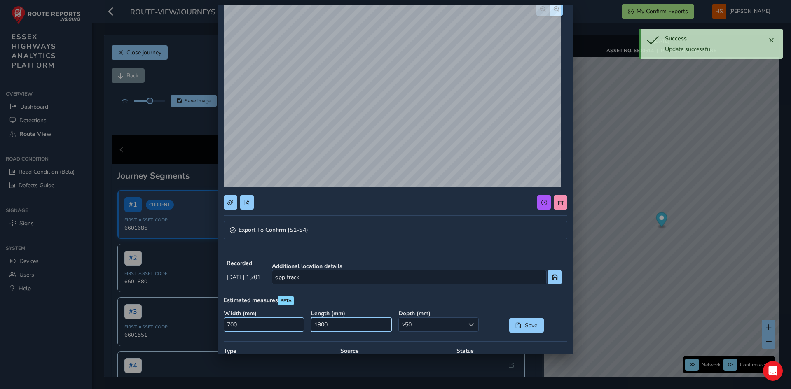
drag, startPoint x: 375, startPoint y: 332, endPoint x: 293, endPoint y: 326, distance: 82.2
click at [293, 326] on div "Width ( mm ) 700 Length ( mm ) 1900 Depth ( mm ) >50 >50 Save" at bounding box center [395, 321] width 349 height 29
type input "0"
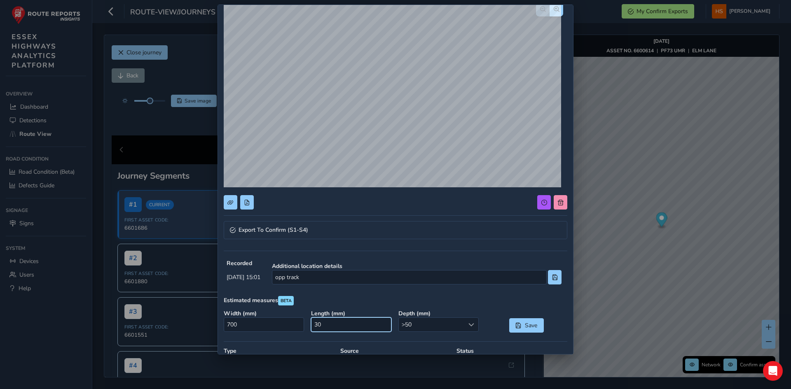
type input "300"
drag, startPoint x: 280, startPoint y: 325, endPoint x: 162, endPoint y: 319, distance: 118.0
click at [162, 319] on div "Export To Confirm (S1-S4) Recorded [DATE] 15:01 Additional location details opp…" at bounding box center [395, 194] width 791 height 389
type input "0"
type input "200"
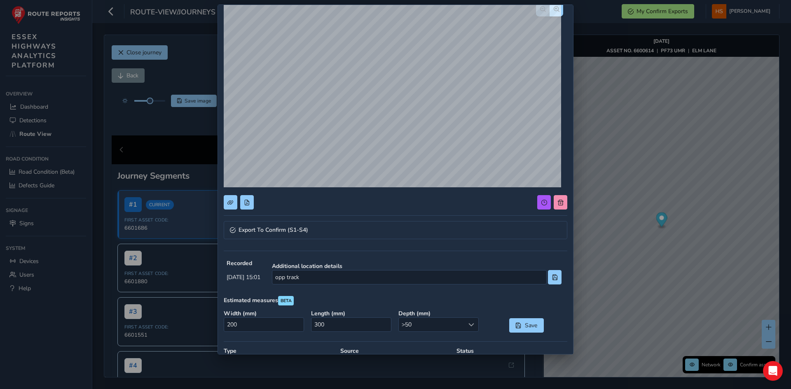
drag, startPoint x: 527, startPoint y: 334, endPoint x: 535, endPoint y: 312, distance: 23.9
click at [527, 332] on div "Save" at bounding box center [526, 321] width 87 height 29
click at [518, 326] on button "Save" at bounding box center [526, 326] width 35 height 14
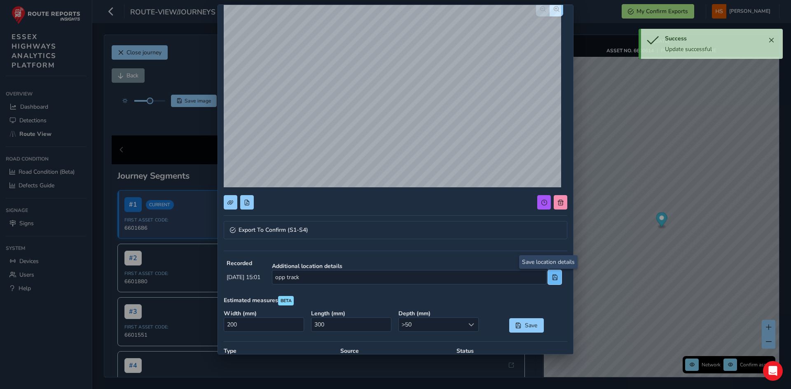
click at [552, 280] on span at bounding box center [555, 278] width 6 height 6
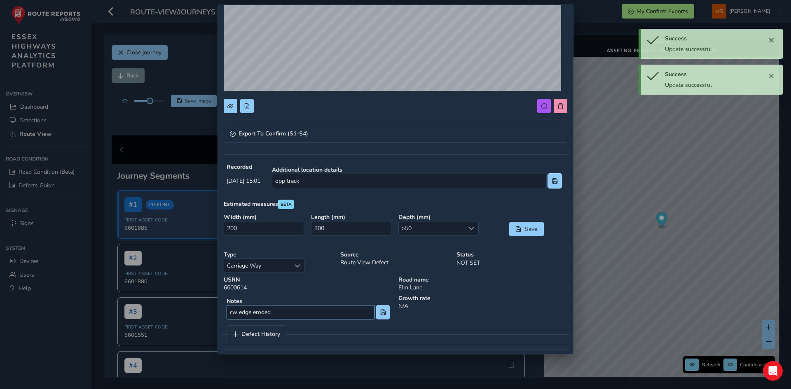
scroll to position [145, 0]
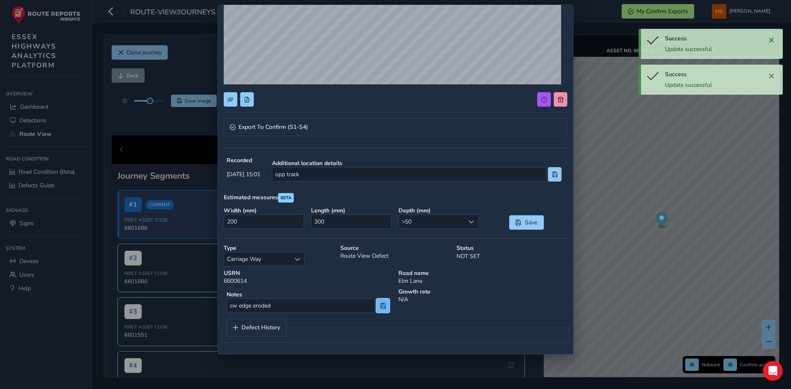
click at [377, 311] on button at bounding box center [383, 306] width 14 height 14
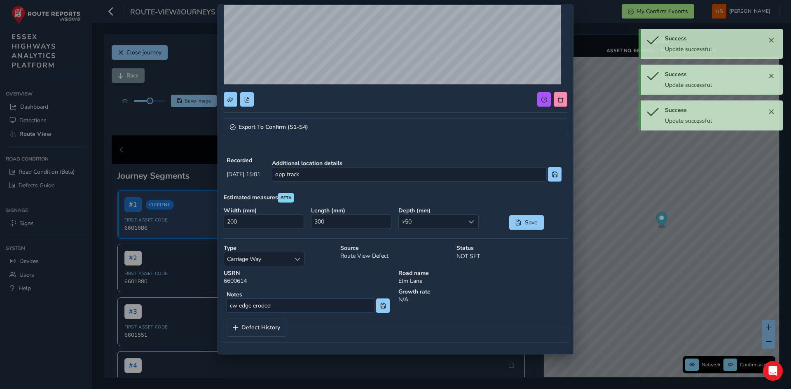
drag, startPoint x: 352, startPoint y: 117, endPoint x: 350, endPoint y: 122, distance: 5.7
click at [352, 118] on div "Export To Confirm (S1-S4) Recorded [DATE] 15:01 Additional location details opp…" at bounding box center [396, 107] width 344 height 483
click at [329, 135] on link "Export To Confirm (S1-S4)" at bounding box center [396, 127] width 344 height 18
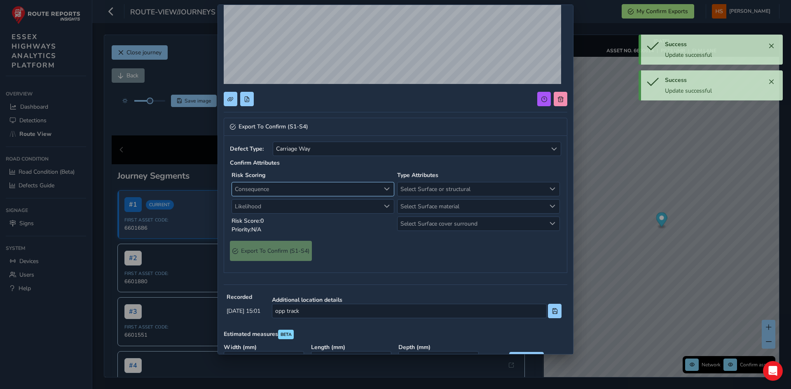
drag, startPoint x: 284, startPoint y: 175, endPoint x: 281, endPoint y: 188, distance: 13.6
click at [284, 178] on div "Risk Scoring Consequence Consequence Likelihood Likelihood Risk Score: 0 Priori…" at bounding box center [313, 203] width 166 height 66
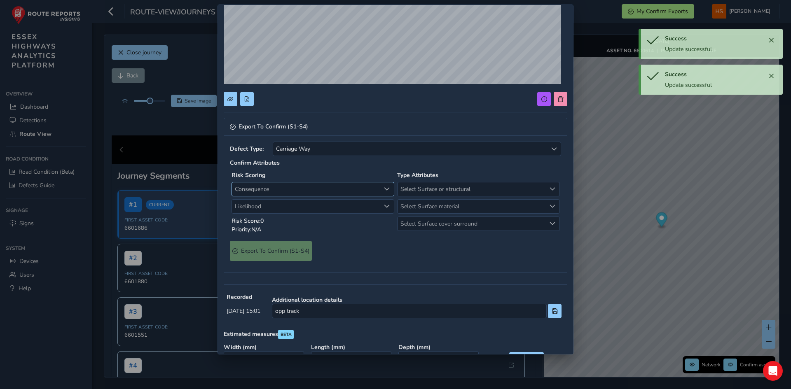
drag, startPoint x: 280, startPoint y: 191, endPoint x: 278, endPoint y: 195, distance: 4.6
click at [279, 192] on span "Consequence" at bounding box center [306, 190] width 148 height 14
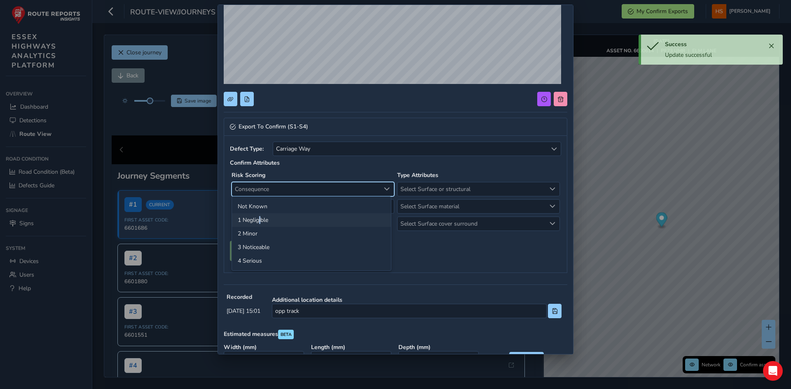
drag, startPoint x: 260, startPoint y: 223, endPoint x: 274, endPoint y: 211, distance: 17.6
click at [260, 221] on li "1 Negligible" at bounding box center [311, 220] width 159 height 14
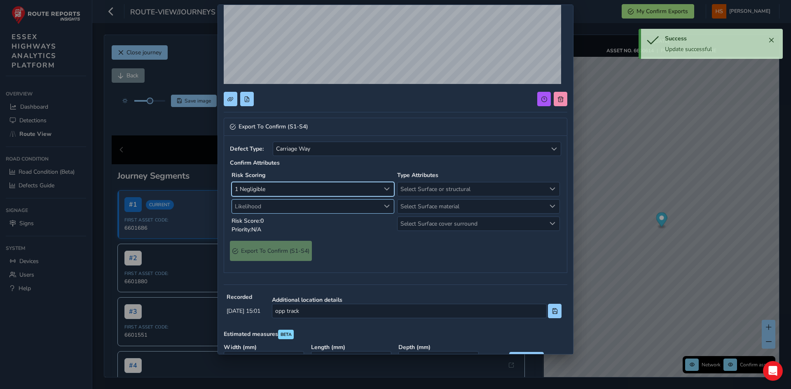
click at [275, 209] on span "Likelihood" at bounding box center [306, 207] width 148 height 14
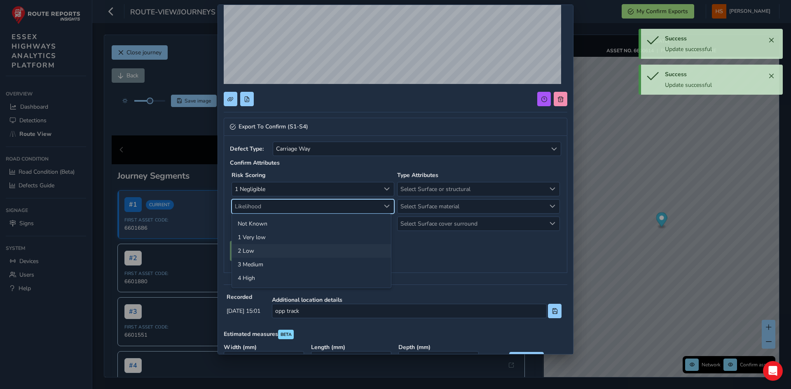
drag, startPoint x: 259, startPoint y: 253, endPoint x: 264, endPoint y: 250, distance: 5.9
click at [261, 252] on li "2 Low" at bounding box center [311, 251] width 159 height 14
click at [450, 188] on span "Select Surface or structural" at bounding box center [472, 190] width 148 height 14
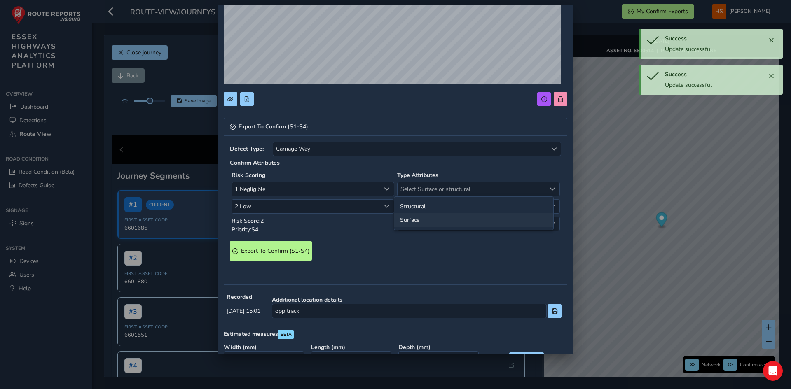
click at [419, 220] on li "Surface" at bounding box center [473, 220] width 159 height 14
drag, startPoint x: 443, startPoint y: 203, endPoint x: 430, endPoint y: 212, distance: 15.9
click at [440, 205] on span "Select Surface material" at bounding box center [472, 207] width 148 height 14
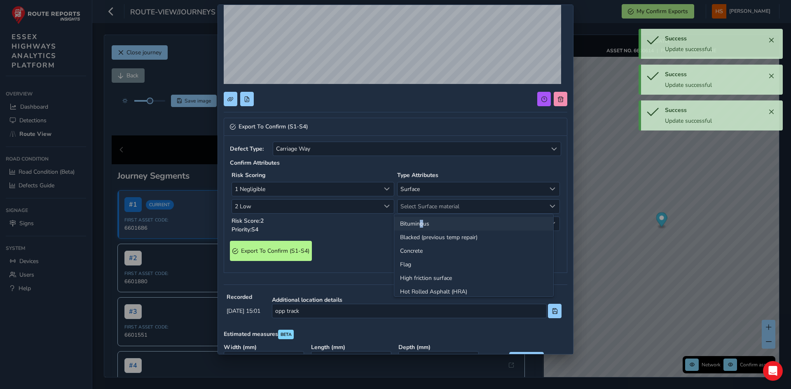
drag, startPoint x: 422, startPoint y: 217, endPoint x: 415, endPoint y: 227, distance: 12.8
click at [418, 224] on li "Bituminous" at bounding box center [473, 224] width 159 height 14
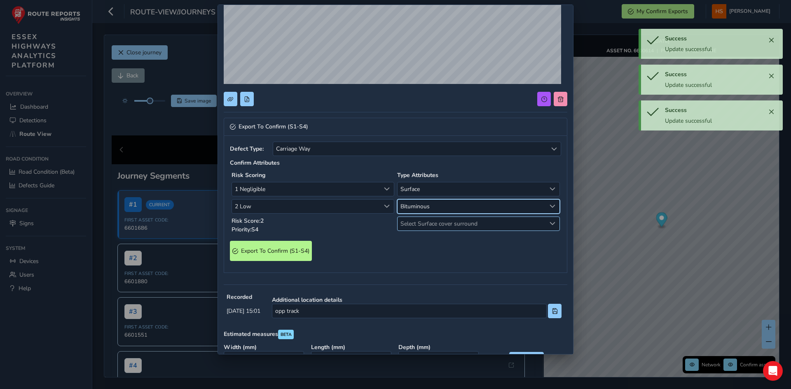
click at [415, 227] on span "Select Surface cover surround" at bounding box center [472, 224] width 148 height 14
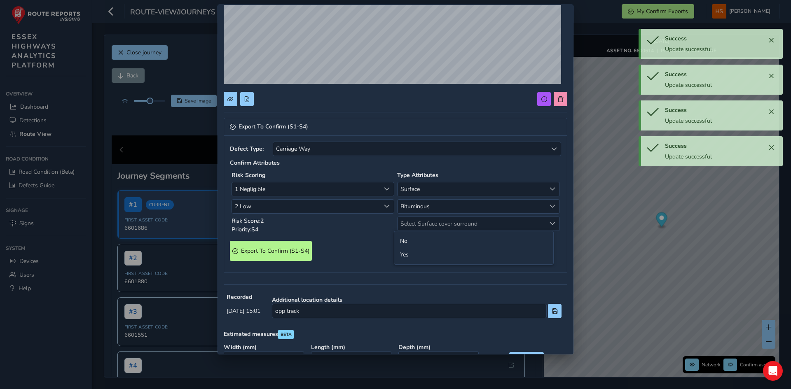
drag, startPoint x: 404, startPoint y: 237, endPoint x: 378, endPoint y: 244, distance: 26.9
click at [403, 238] on li "No" at bounding box center [473, 241] width 159 height 14
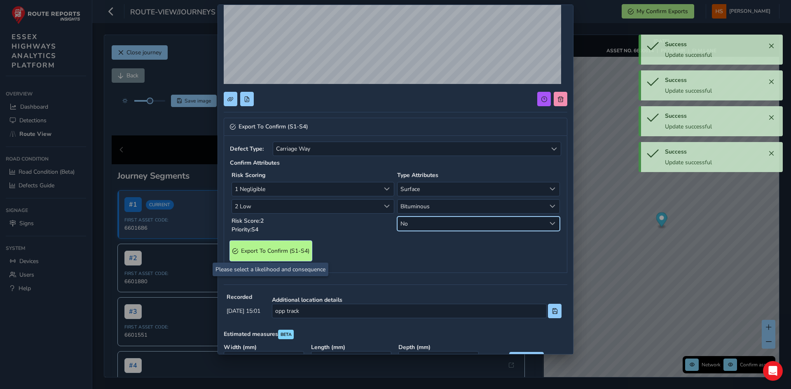
drag, startPoint x: 278, startPoint y: 245, endPoint x: 281, endPoint y: 248, distance: 4.7
click at [281, 248] on S4\) "Export To Confirm (S1-S4)" at bounding box center [271, 251] width 82 height 20
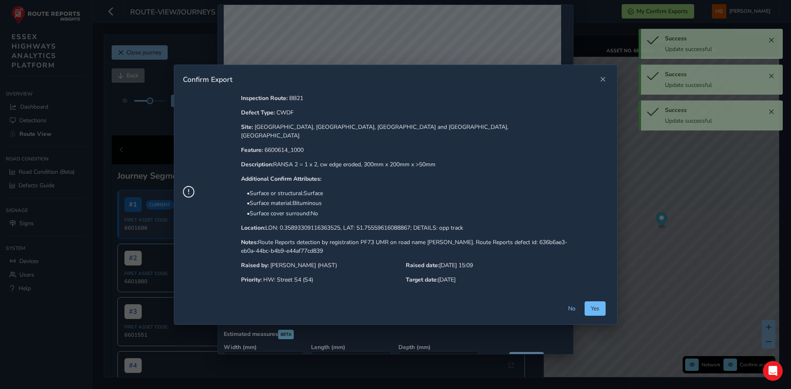
click at [592, 305] on span "Yes" at bounding box center [595, 309] width 9 height 8
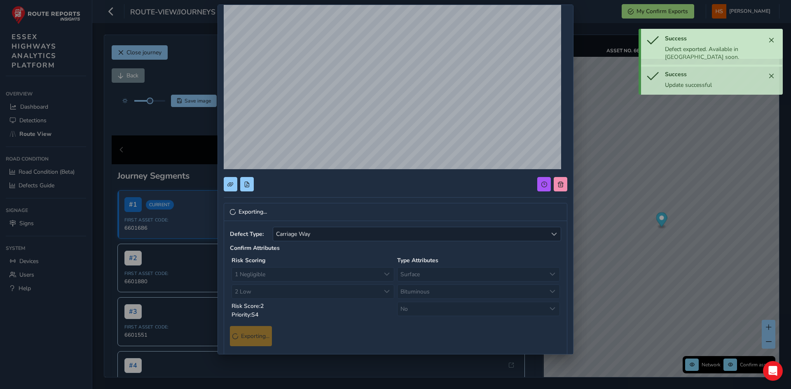
scroll to position [0, 0]
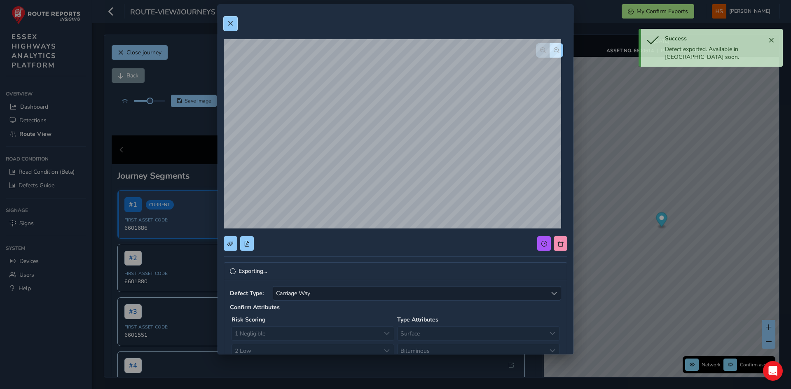
drag, startPoint x: 233, startPoint y: 24, endPoint x: 396, endPoint y: 88, distance: 174.9
click at [233, 24] on span at bounding box center [230, 24] width 6 height 6
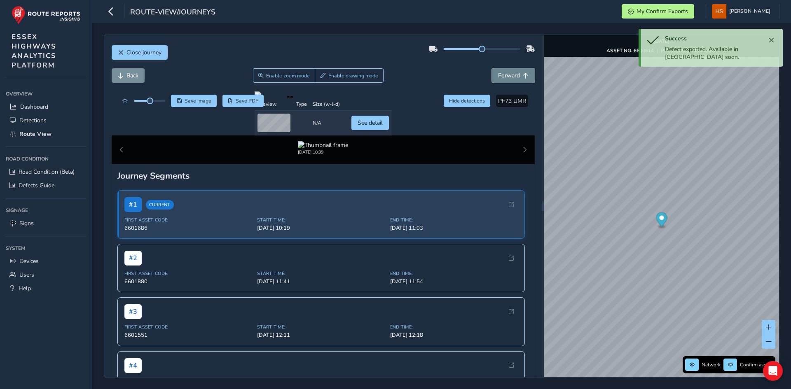
click at [498, 72] on span "Forward" at bounding box center [509, 76] width 22 height 8
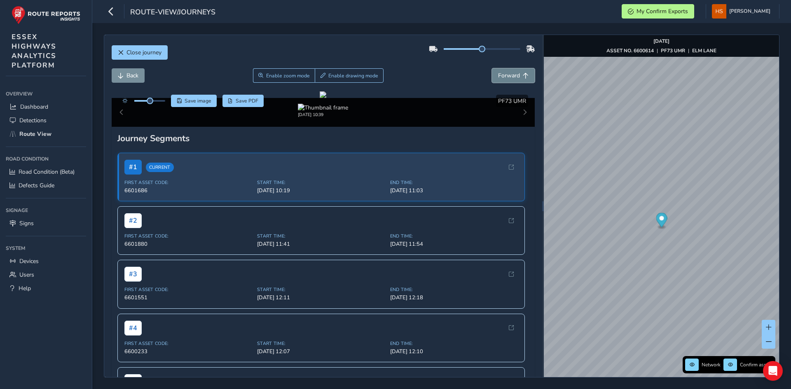
click at [511, 78] on span "Forward" at bounding box center [509, 76] width 22 height 8
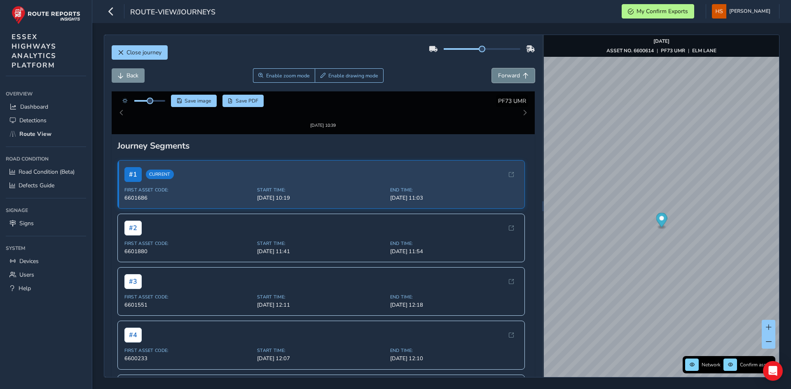
click at [511, 78] on span "Forward" at bounding box center [509, 76] width 22 height 8
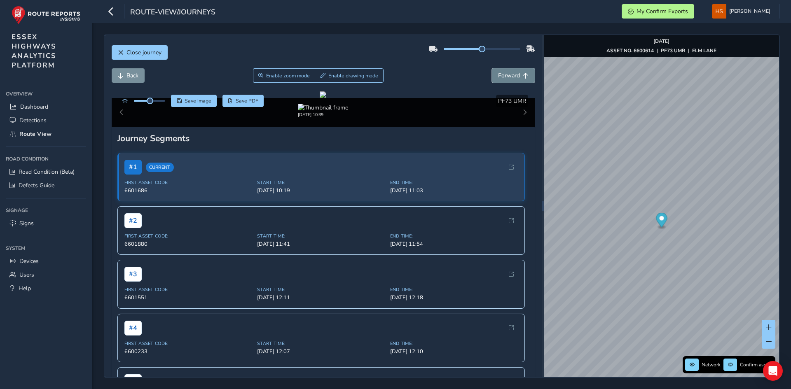
click at [511, 78] on span "Forward" at bounding box center [509, 76] width 22 height 8
click at [511, 77] on span "Forward" at bounding box center [509, 76] width 22 height 8
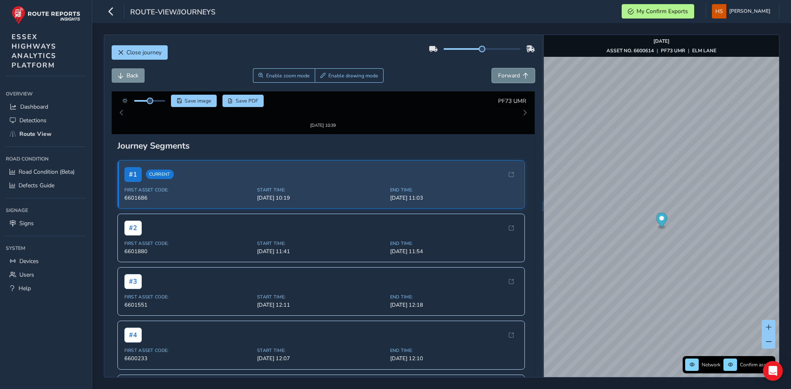
click at [511, 77] on span "Forward" at bounding box center [509, 76] width 22 height 8
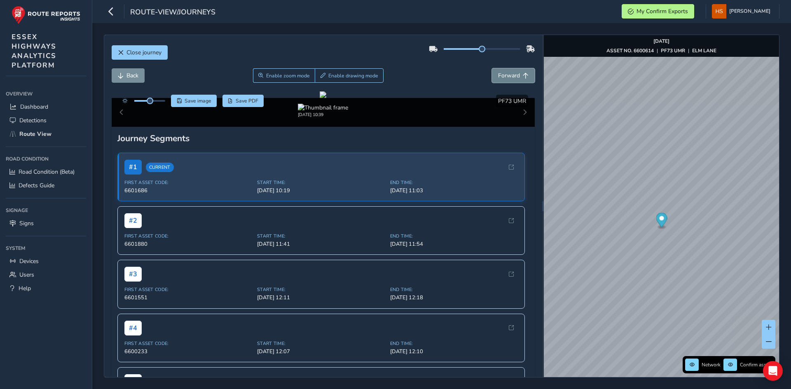
click at [511, 77] on span "Forward" at bounding box center [509, 76] width 22 height 8
click at [507, 79] on span "Forward" at bounding box center [509, 76] width 22 height 8
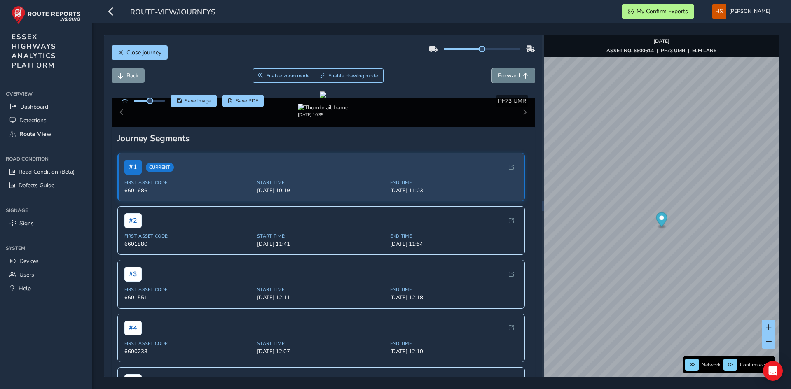
click at [507, 79] on span "Forward" at bounding box center [509, 76] width 22 height 8
click at [505, 80] on button "Forward" at bounding box center [513, 75] width 43 height 14
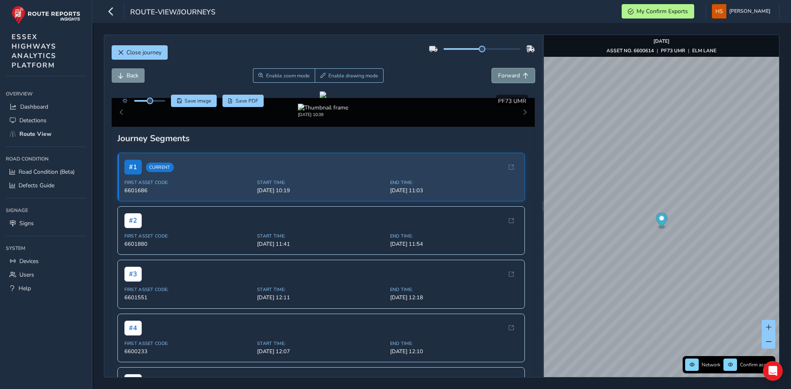
click at [505, 80] on button "Forward" at bounding box center [513, 75] width 43 height 14
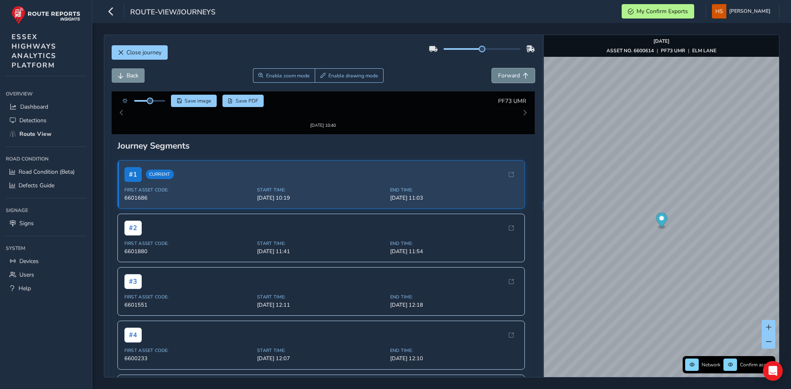
click at [505, 80] on button "Forward" at bounding box center [513, 75] width 43 height 14
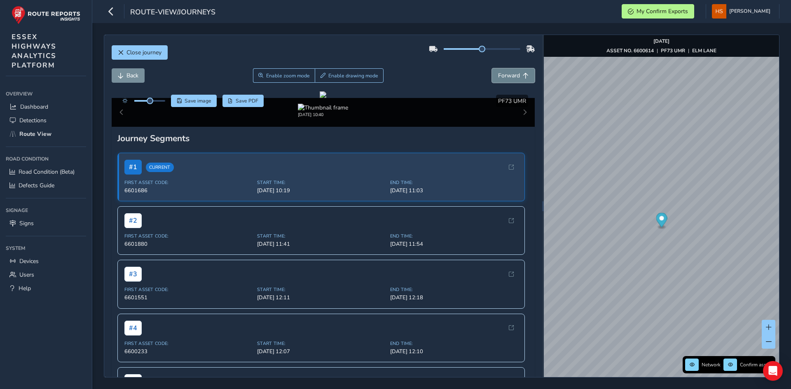
click at [505, 80] on button "Forward" at bounding box center [513, 75] width 43 height 14
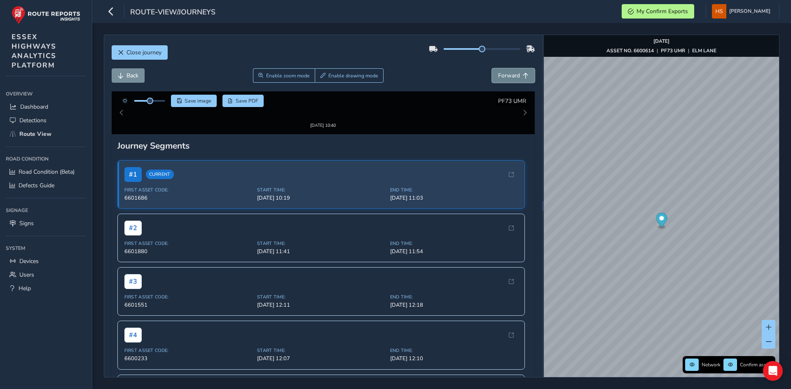
click at [505, 80] on button "Forward" at bounding box center [513, 75] width 43 height 14
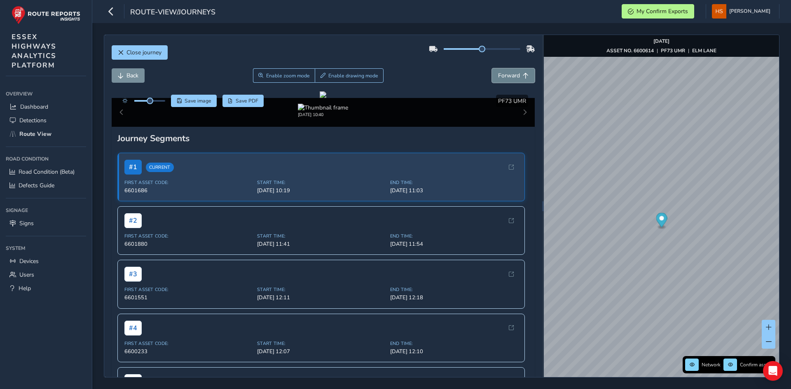
click at [505, 80] on button "Forward" at bounding box center [513, 75] width 43 height 14
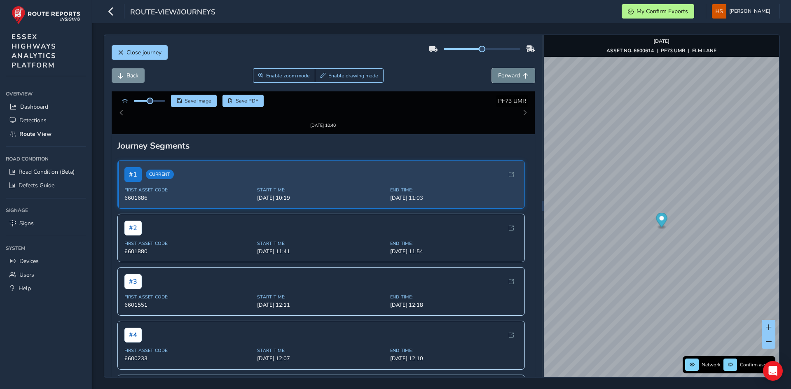
click at [505, 80] on button "Forward" at bounding box center [513, 75] width 43 height 14
click at [498, 75] on span "Forward" at bounding box center [509, 76] width 22 height 8
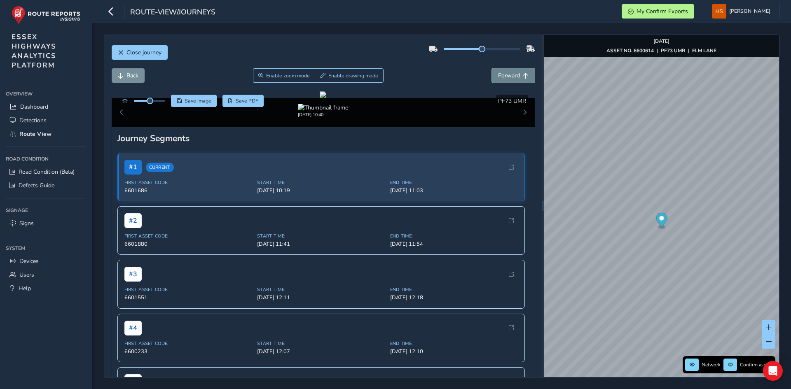
click at [498, 73] on span "Forward" at bounding box center [509, 76] width 22 height 8
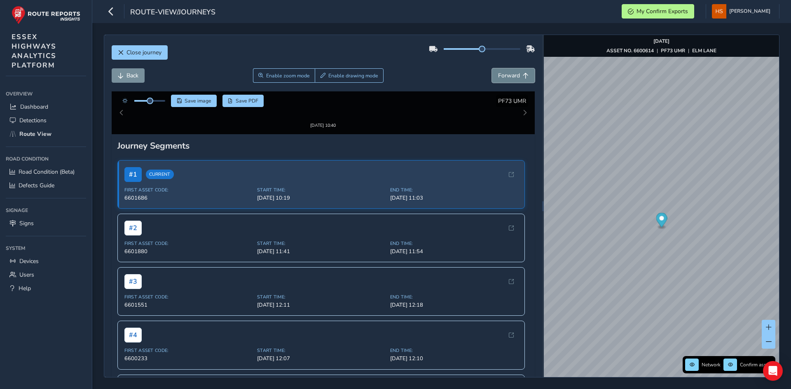
click at [498, 73] on span "Forward" at bounding box center [509, 76] width 22 height 8
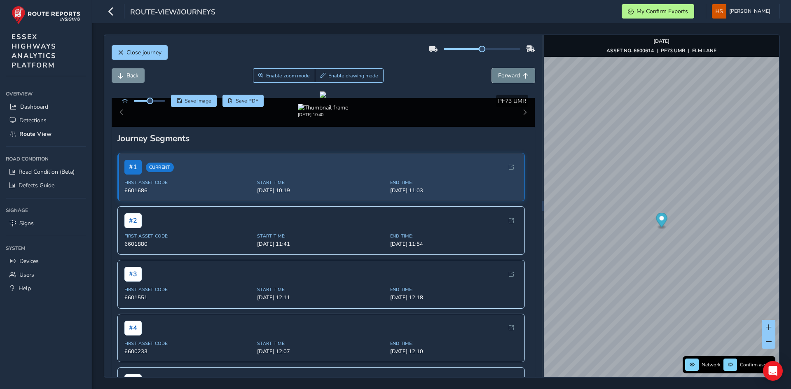
click at [498, 73] on span "Forward" at bounding box center [509, 76] width 22 height 8
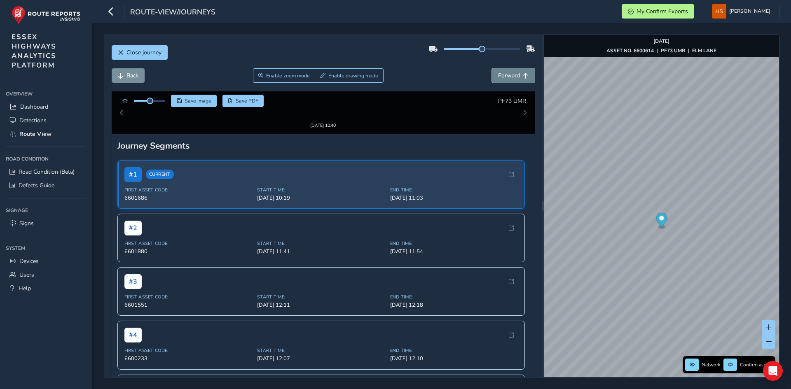
click at [498, 73] on span "Forward" at bounding box center [509, 76] width 22 height 8
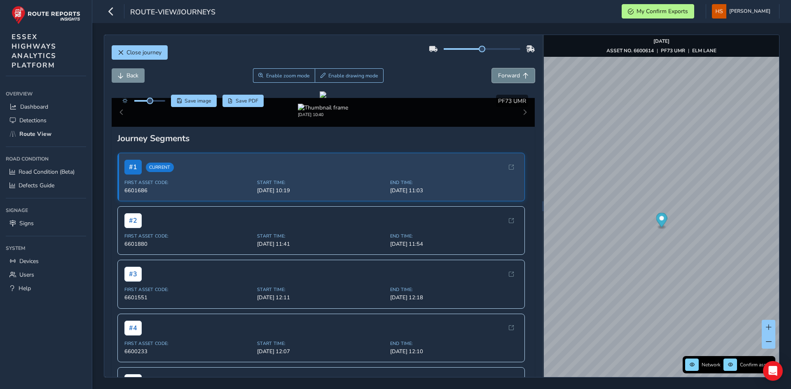
click at [498, 73] on span "Forward" at bounding box center [509, 76] width 22 height 8
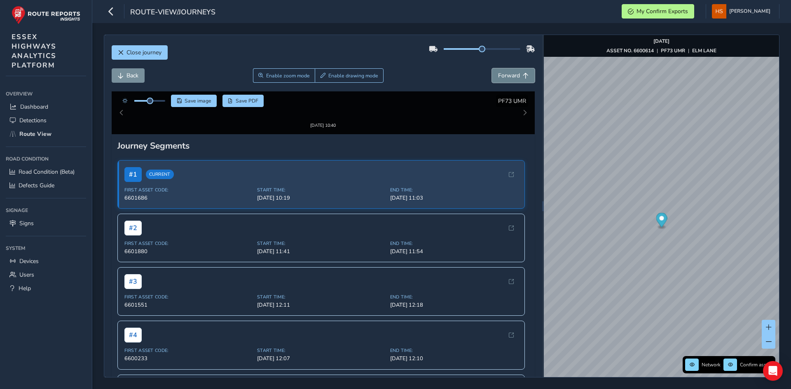
click at [498, 73] on span "Forward" at bounding box center [509, 76] width 22 height 8
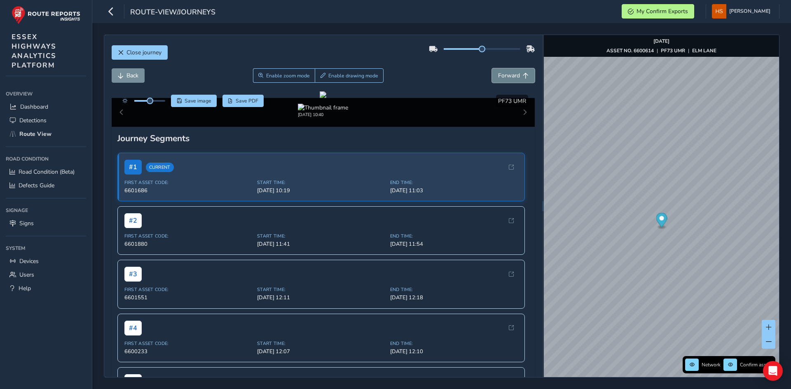
click at [498, 73] on span "Forward" at bounding box center [509, 76] width 22 height 8
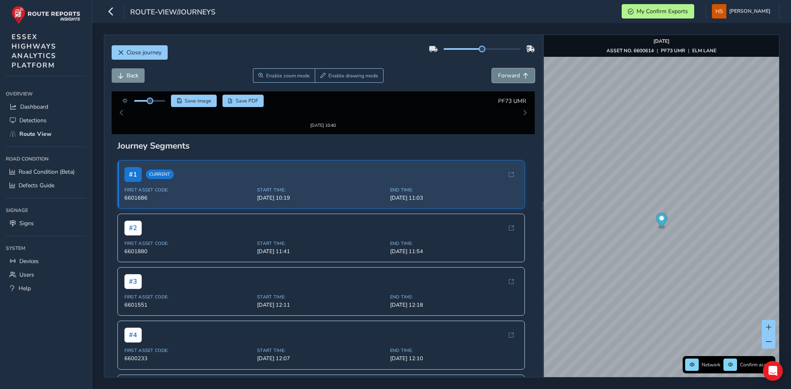
click at [498, 73] on span "Forward" at bounding box center [509, 76] width 22 height 8
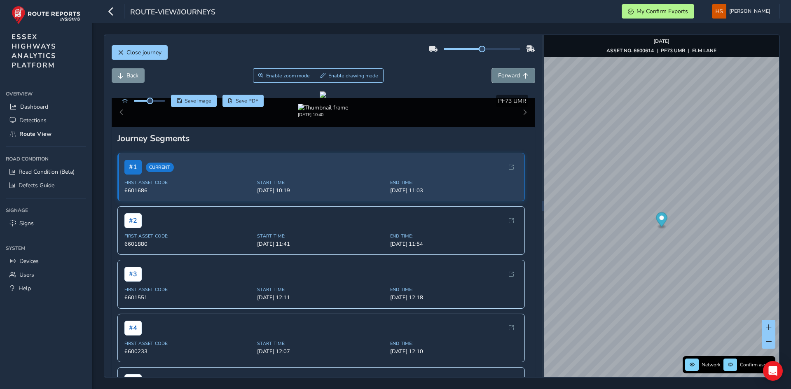
click at [498, 73] on span "Forward" at bounding box center [509, 76] width 22 height 8
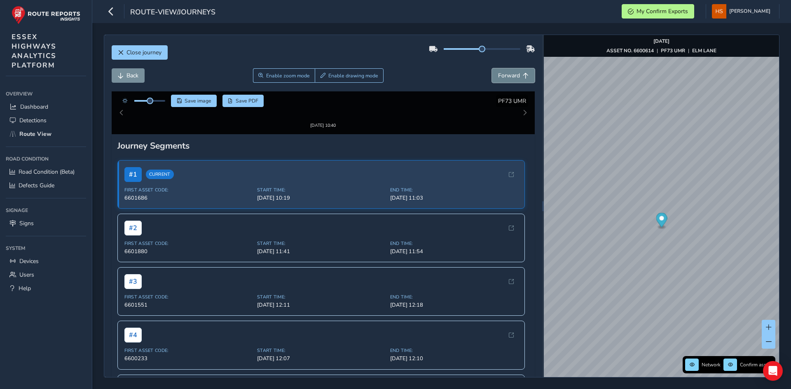
click at [498, 73] on span "Forward" at bounding box center [509, 76] width 22 height 8
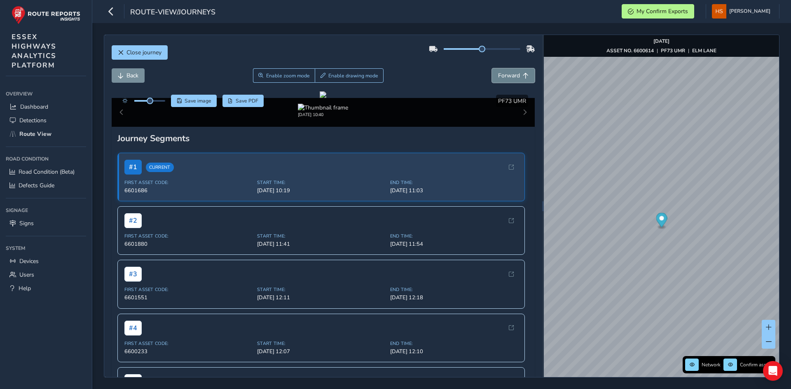
click at [498, 73] on span "Forward" at bounding box center [509, 76] width 22 height 8
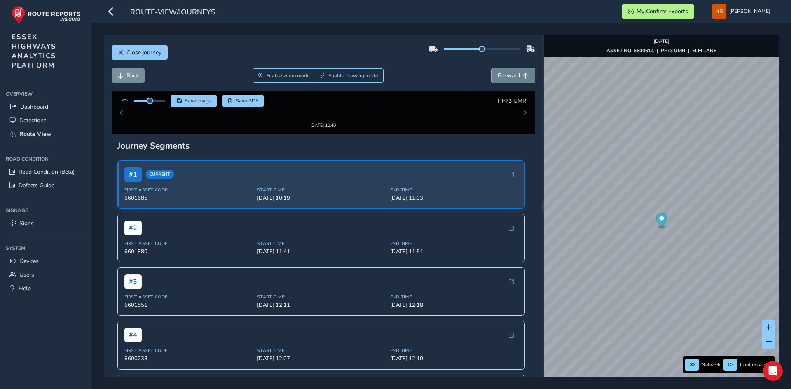
click at [498, 73] on span "Forward" at bounding box center [509, 76] width 22 height 8
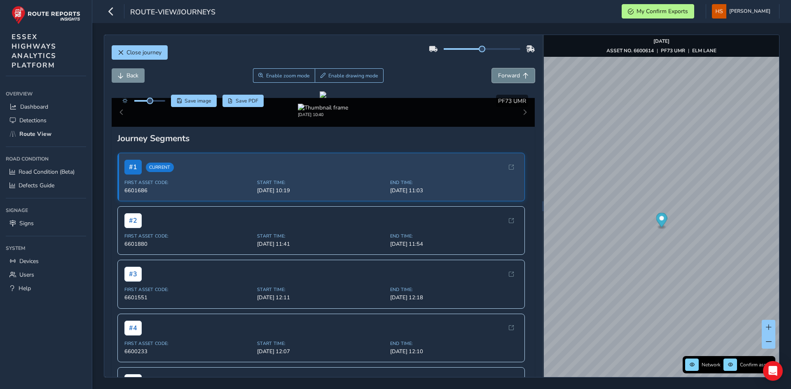
click at [498, 73] on span "Forward" at bounding box center [509, 76] width 22 height 8
click at [134, 66] on div "Close journey" at bounding box center [324, 55] width 424 height 26
click at [131, 69] on button "Back" at bounding box center [128, 75] width 33 height 14
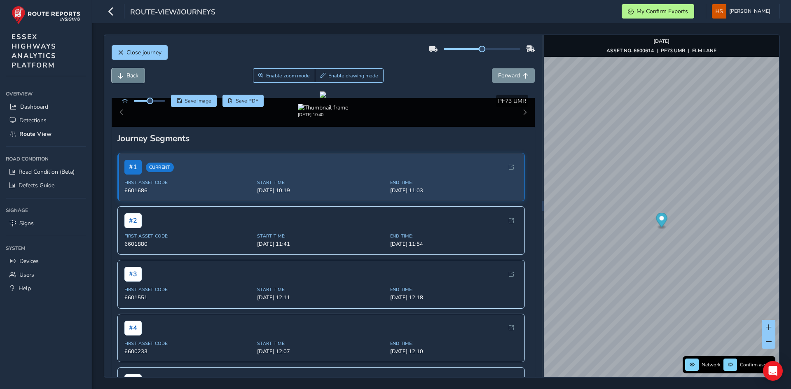
click at [131, 69] on button "Back" at bounding box center [128, 75] width 33 height 14
click at [359, 74] on span "Enable drawing mode" at bounding box center [353, 76] width 50 height 7
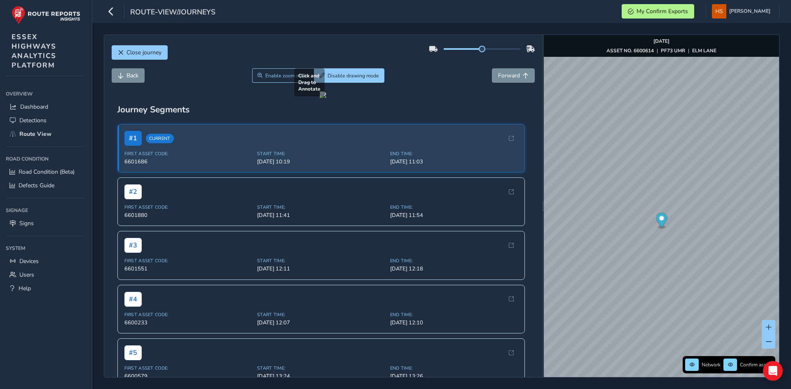
drag, startPoint x: 127, startPoint y: 226, endPoint x: 494, endPoint y: 267, distance: 369.9
click at [326, 98] on div at bounding box center [323, 94] width 7 height 7
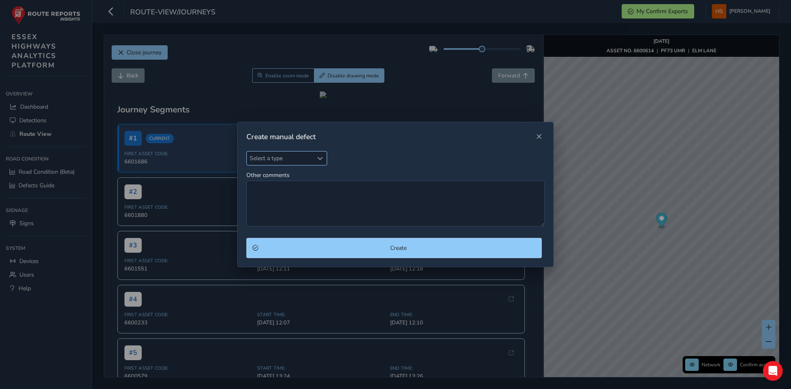
click at [265, 156] on span "Select a type" at bounding box center [280, 159] width 66 height 14
type input "mar"
click at [291, 193] on li "Worn or missing Road Mark" at bounding box center [295, 196] width 97 height 14
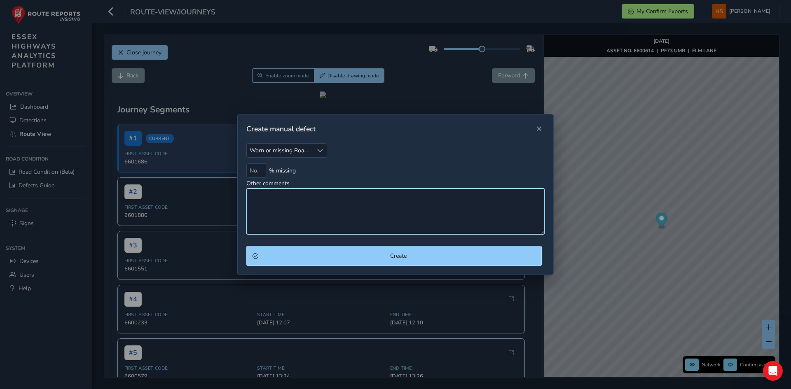
click at [291, 193] on textarea "Other comments" at bounding box center [395, 212] width 298 height 46
type textarea "jc markings missing"
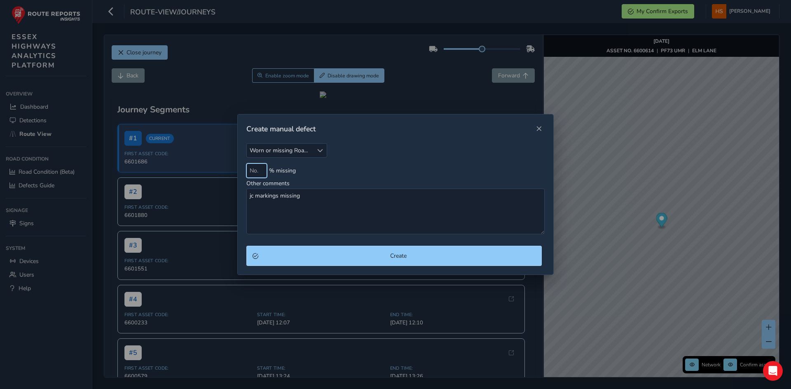
click at [258, 170] on input at bounding box center [256, 171] width 21 height 14
type input "100"
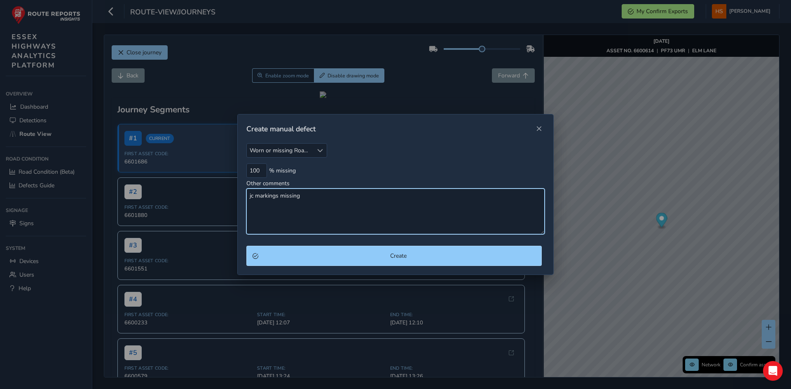
drag, startPoint x: 335, startPoint y: 199, endPoint x: 278, endPoint y: 200, distance: 57.3
click at [278, 200] on textarea "jc markings missing" at bounding box center [395, 212] width 298 height 46
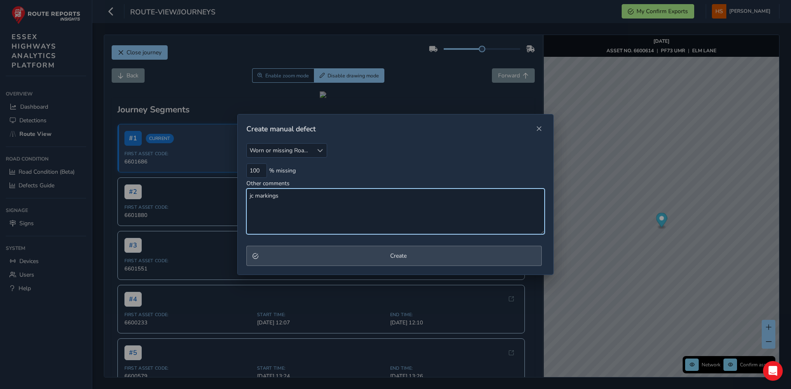
type textarea "jc markings"
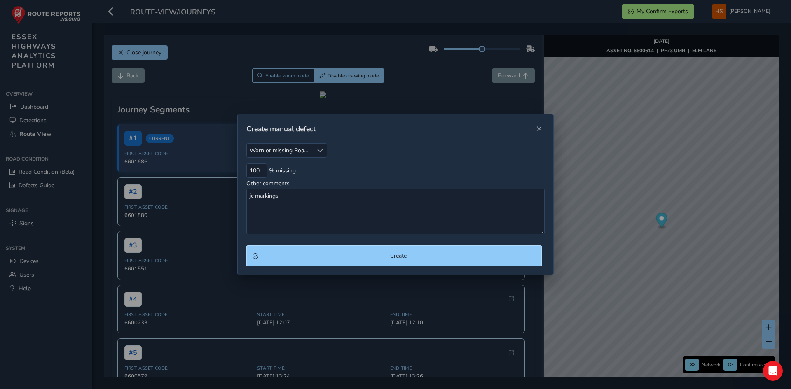
click at [283, 254] on span "Create" at bounding box center [398, 256] width 274 height 8
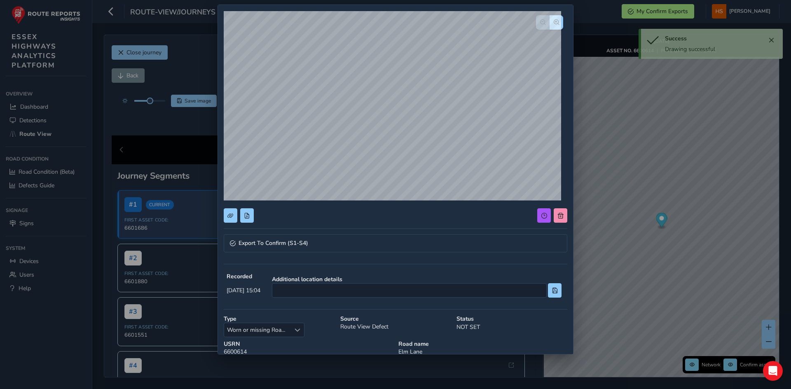
scroll to position [41, 0]
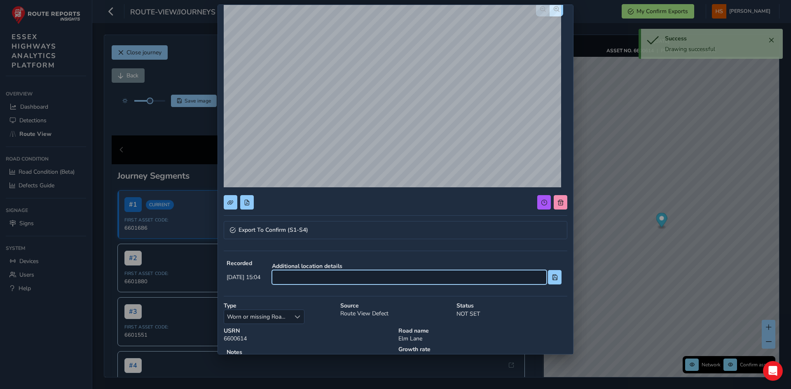
click at [329, 272] on input at bounding box center [409, 277] width 275 height 14
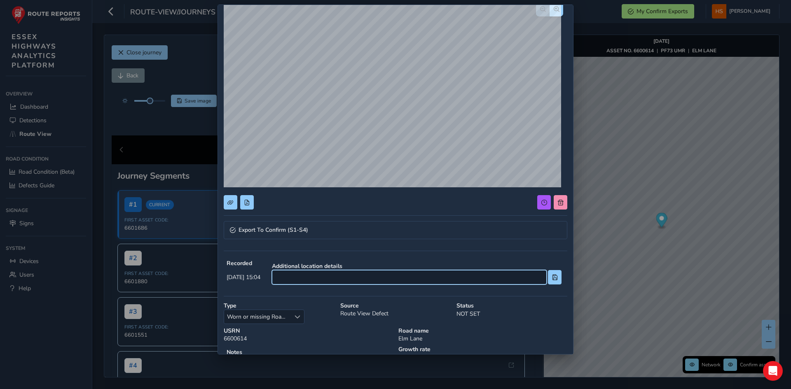
scroll to position [99, 0]
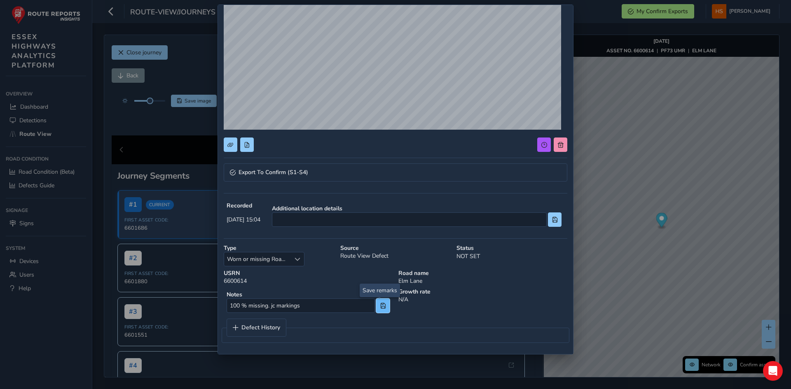
click at [382, 309] on span at bounding box center [383, 306] width 6 height 6
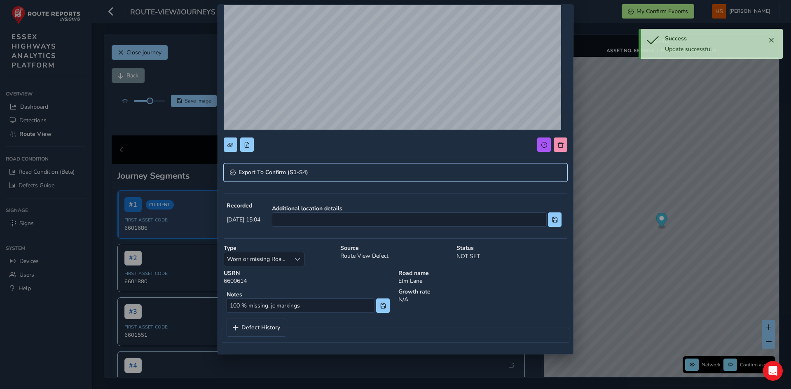
click at [319, 171] on link "Export To Confirm (S1-S4)" at bounding box center [396, 173] width 344 height 18
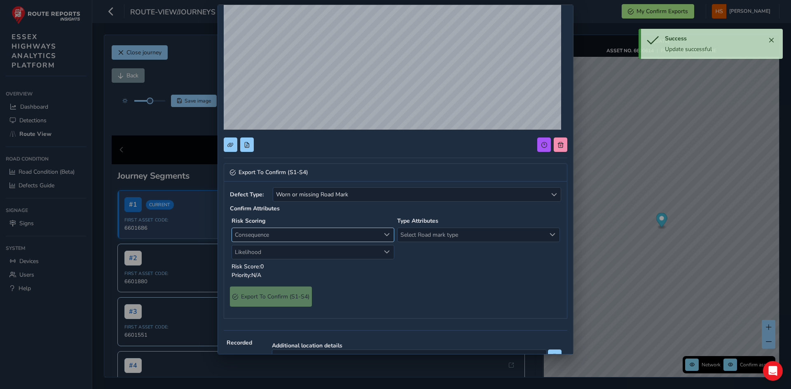
click at [312, 237] on span "Consequence" at bounding box center [306, 235] width 148 height 14
click at [270, 265] on li "1 Negligible" at bounding box center [311, 266] width 159 height 14
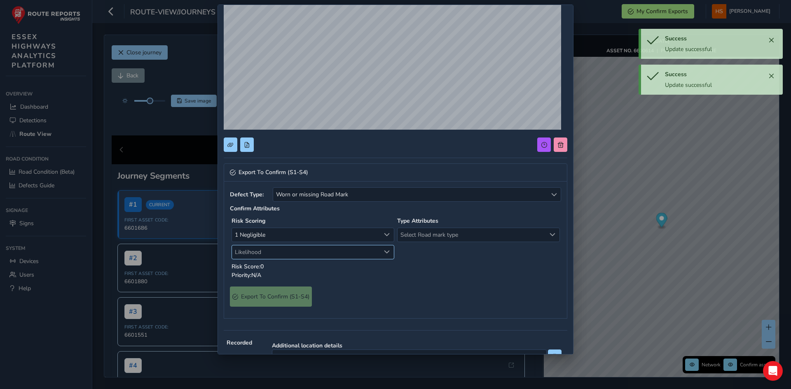
click at [281, 247] on span "Likelihood" at bounding box center [306, 253] width 148 height 14
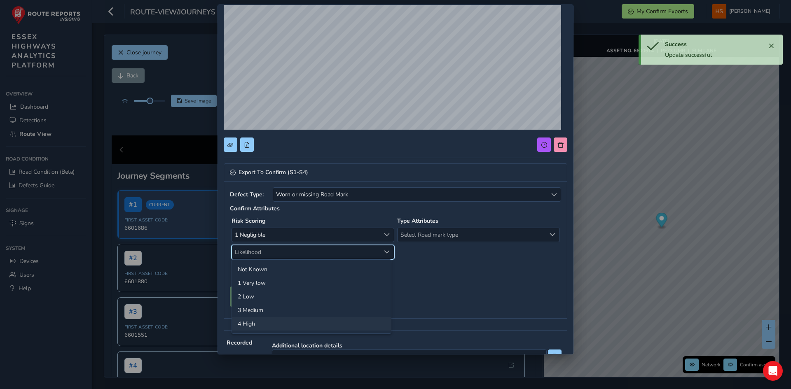
click at [269, 325] on li "4 High" at bounding box center [311, 324] width 159 height 14
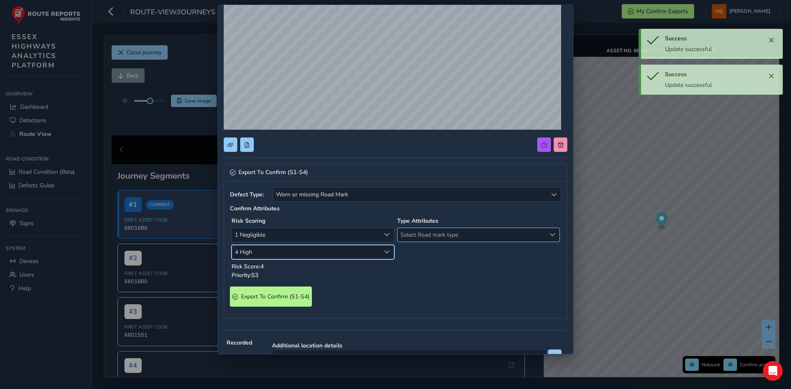
click at [413, 239] on span "Select Road mark type" at bounding box center [472, 235] width 148 height 14
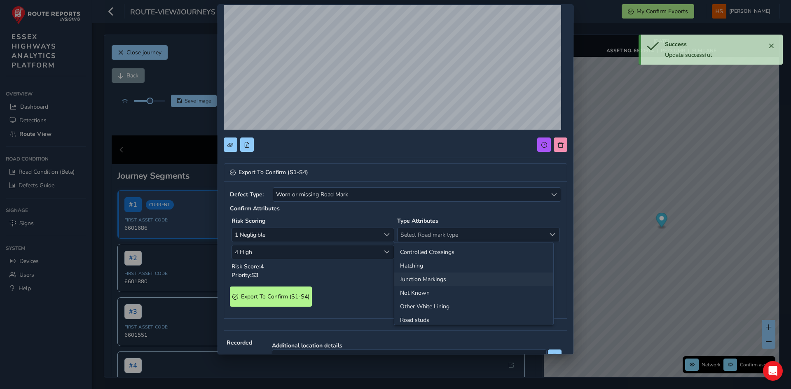
click at [433, 283] on li "Junction Markings" at bounding box center [473, 280] width 159 height 14
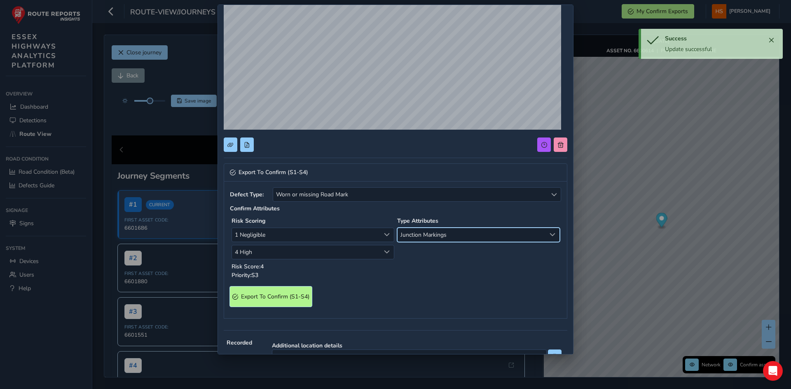
click at [304, 299] on span "Export To Confirm (S1-S4)" at bounding box center [275, 297] width 68 height 8
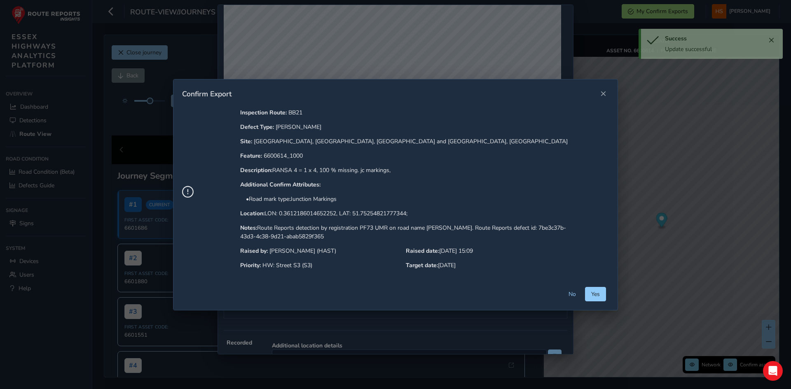
click at [585, 295] on button "Yes" at bounding box center [595, 294] width 21 height 14
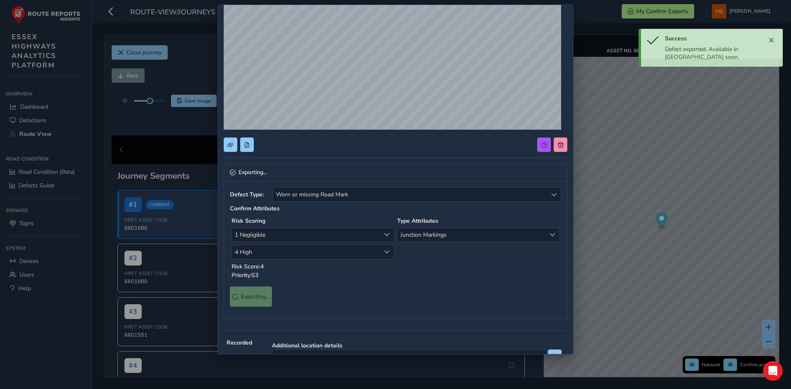
scroll to position [0, 0]
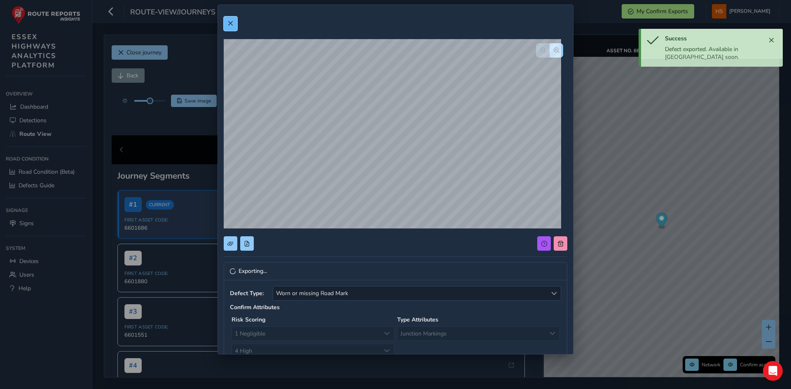
click at [232, 17] on button at bounding box center [231, 23] width 14 height 14
